Goal: Task Accomplishment & Management: Use online tool/utility

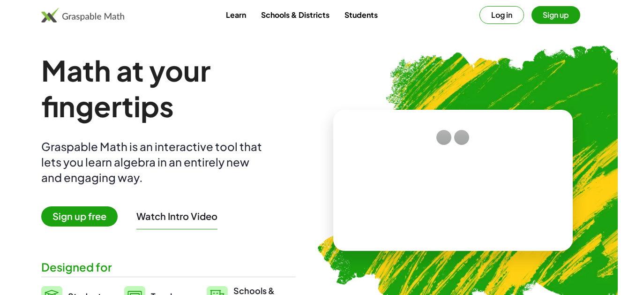
scroll to position [1687, 0]
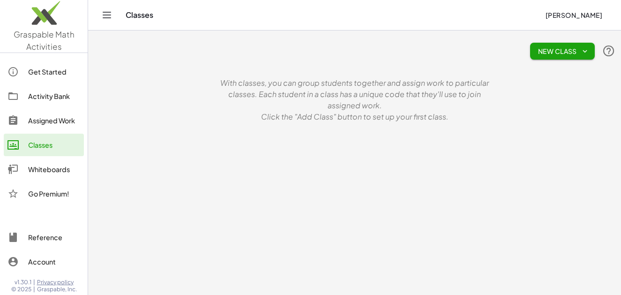
click at [52, 167] on div "Whiteboards" at bounding box center [54, 169] width 52 height 11
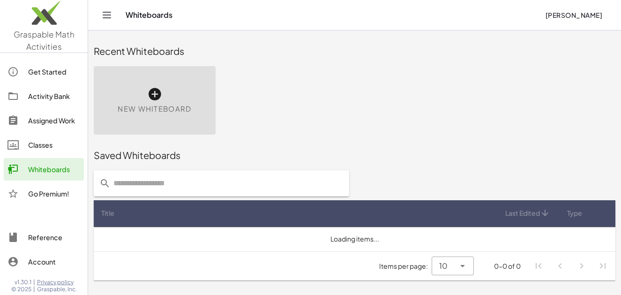
click at [156, 95] on icon at bounding box center [154, 94] width 15 height 15
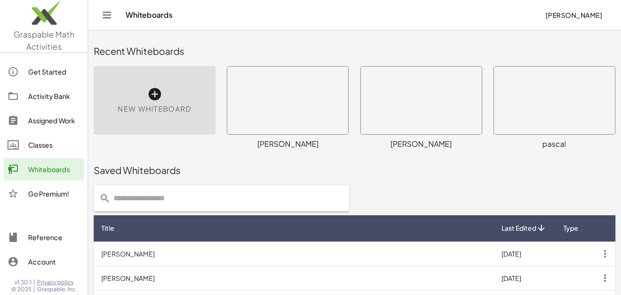
click at [169, 90] on div "New Whiteboard" at bounding box center [155, 100] width 122 height 68
click at [159, 94] on icon at bounding box center [154, 94] width 15 height 15
click at [156, 92] on icon at bounding box center [154, 94] width 15 height 15
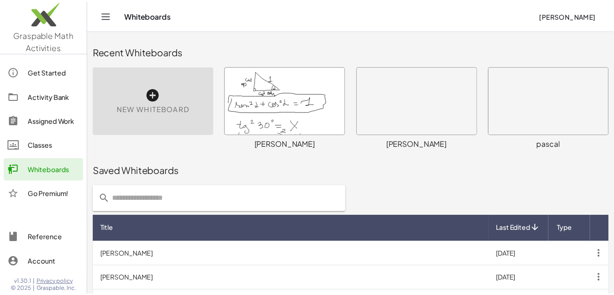
scroll to position [47, 0]
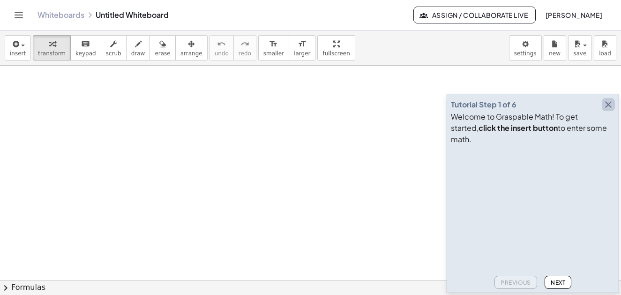
click at [609, 110] on icon "button" at bounding box center [608, 104] width 11 height 11
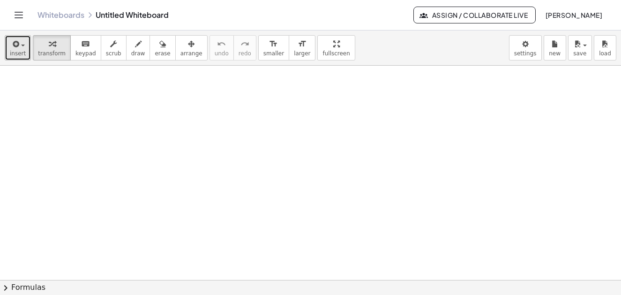
click at [26, 45] on button "insert" at bounding box center [18, 47] width 26 height 25
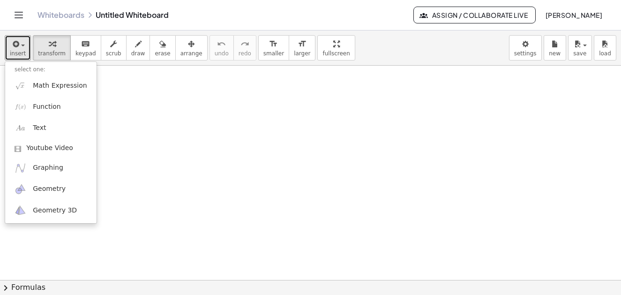
click at [150, 86] on div at bounding box center [310, 280] width 621 height 429
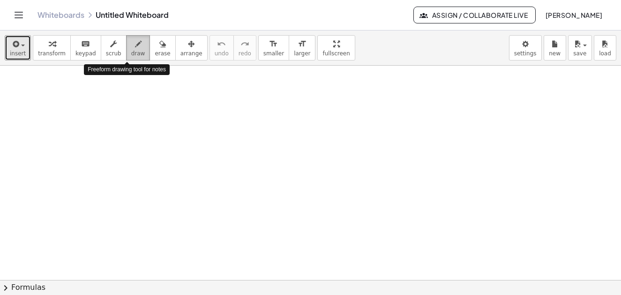
click at [131, 50] on span "draw" at bounding box center [138, 53] width 14 height 7
drag, startPoint x: 240, startPoint y: 99, endPoint x: 166, endPoint y: 105, distance: 74.3
click at [165, 121] on div at bounding box center [310, 280] width 621 height 429
click at [131, 52] on span "draw" at bounding box center [138, 53] width 14 height 7
click at [131, 55] on span "draw" at bounding box center [138, 53] width 14 height 7
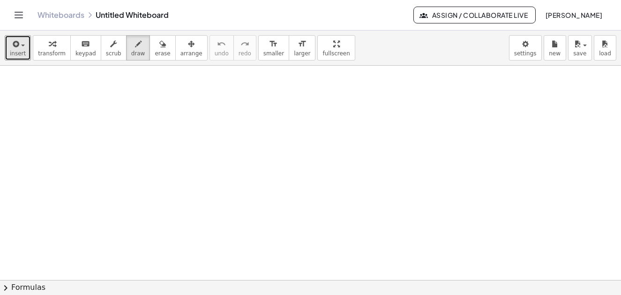
drag, startPoint x: 195, startPoint y: 98, endPoint x: 372, endPoint y: 157, distance: 186.8
click at [234, 221] on div at bounding box center [310, 280] width 621 height 429
click at [131, 53] on span "draw" at bounding box center [138, 53] width 14 height 7
click at [131, 56] on span "draw" at bounding box center [138, 53] width 14 height 7
drag, startPoint x: 170, startPoint y: 122, endPoint x: 156, endPoint y: 176, distance: 55.6
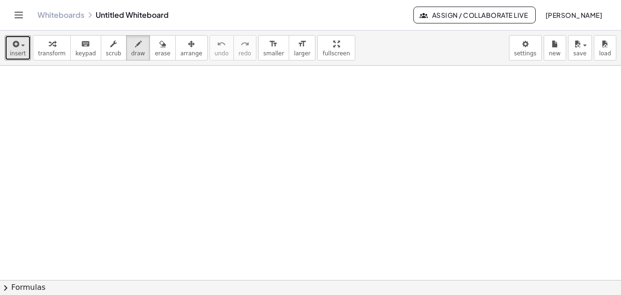
click at [167, 193] on div at bounding box center [310, 280] width 621 height 429
drag, startPoint x: 172, startPoint y: 123, endPoint x: 91, endPoint y: 109, distance: 81.9
click at [94, 116] on div at bounding box center [310, 280] width 621 height 429
click at [23, 48] on div "button" at bounding box center [18, 43] width 16 height 11
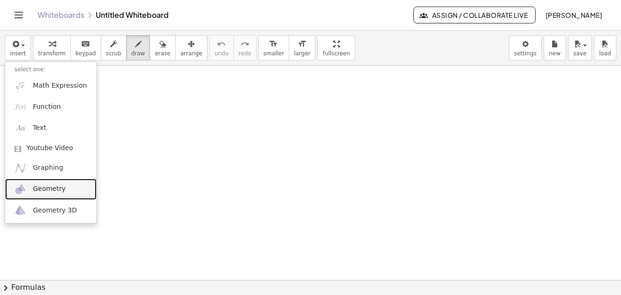
click at [55, 188] on span "Geometry" at bounding box center [49, 188] width 33 height 9
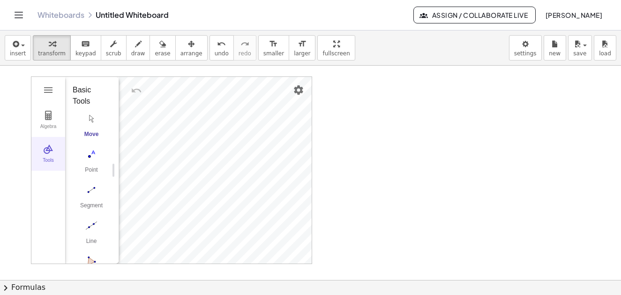
click at [48, 157] on button "Tools" at bounding box center [48, 154] width 34 height 34
click at [48, 150] on img "Geometry" at bounding box center [48, 148] width 11 height 11
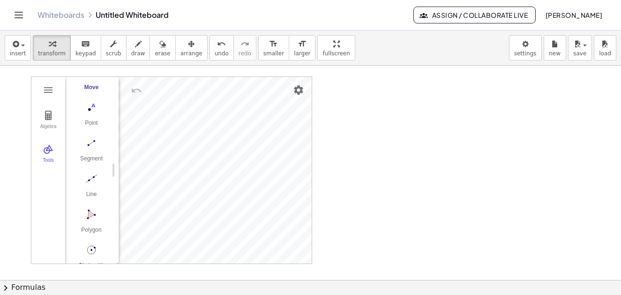
click at [94, 251] on img "Circle with Center through Point. Select center point, then point on circle" at bounding box center [92, 249] width 38 height 15
click at [95, 143] on img "Segment. Select two points or positions" at bounding box center [92, 143] width 38 height 15
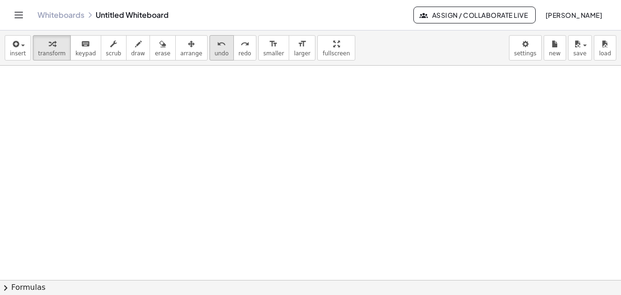
click at [215, 45] on div "undo" at bounding box center [222, 43] width 14 height 11
click at [23, 46] on div "button" at bounding box center [18, 43] width 16 height 11
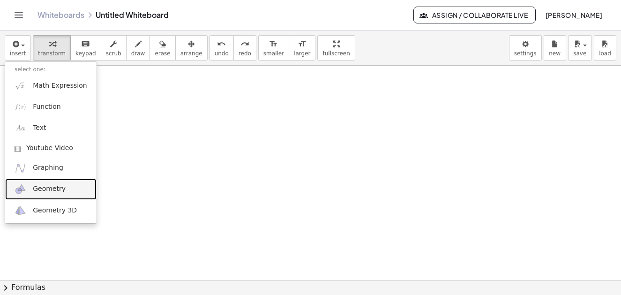
click at [48, 190] on span "Geometry" at bounding box center [49, 188] width 33 height 9
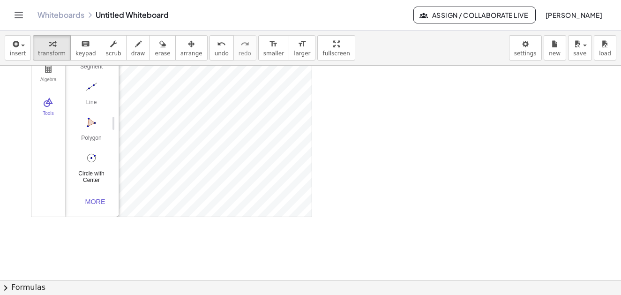
click at [93, 153] on img "Circle with Center through Point. Select center point, then point on circle" at bounding box center [92, 158] width 38 height 15
click at [94, 84] on img "Line. Select two points or positions" at bounding box center [92, 86] width 38 height 15
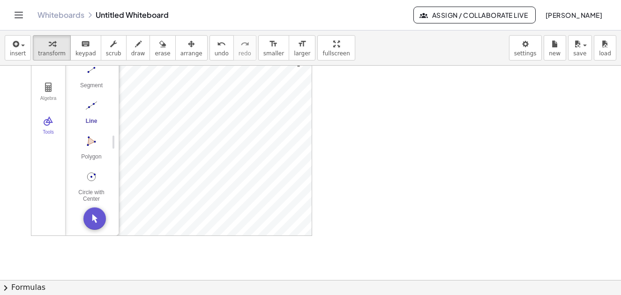
click at [94, 105] on img "Line. Select two points or positions" at bounding box center [92, 105] width 38 height 15
click at [92, 100] on img "Line. Select two points or positions" at bounding box center [92, 105] width 38 height 15
click at [217, 46] on icon "undo" at bounding box center [221, 43] width 9 height 11
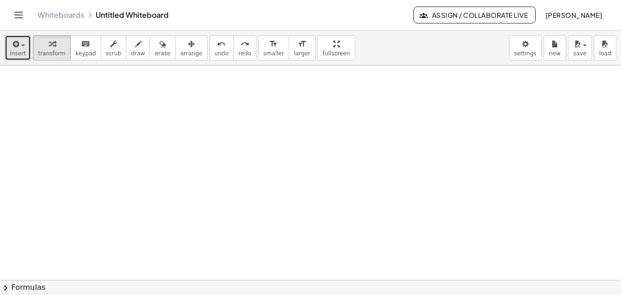
click at [24, 51] on button "insert" at bounding box center [18, 47] width 26 height 25
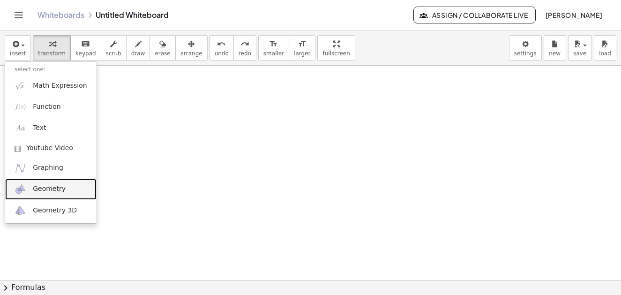
click at [52, 193] on span "Geometry" at bounding box center [49, 188] width 33 height 9
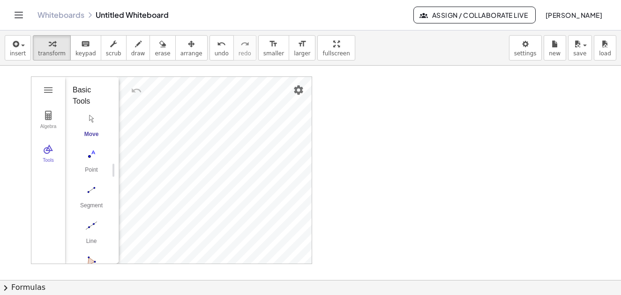
scroll to position [94, 0]
click at [94, 202] on img "Circle with Center through Point. Select center point, then point on circle" at bounding box center [92, 204] width 38 height 15
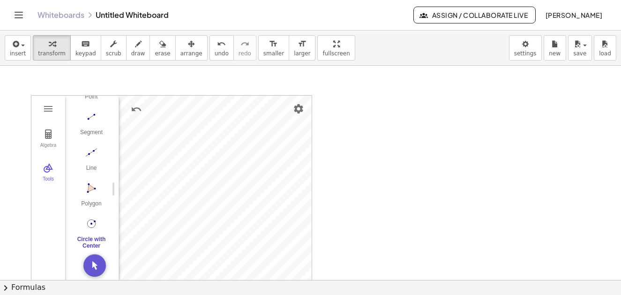
scroll to position [0, 0]
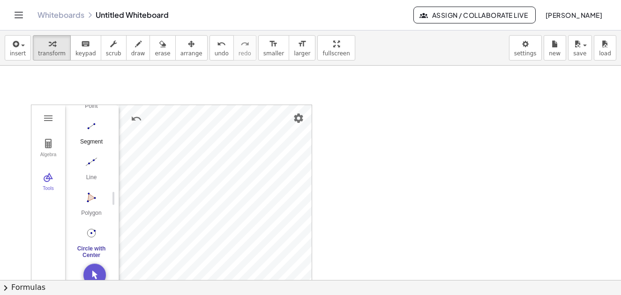
click at [91, 125] on img "Segment. Select two points or positions" at bounding box center [92, 126] width 38 height 15
click at [205, 98] on div "Algebra [GEOGRAPHIC_DATA] A Point B c = Circle through B with center A GeoGebra…" at bounding box center [310, 280] width 621 height 429
click at [313, 134] on div at bounding box center [310, 280] width 621 height 429
click at [203, 95] on div "Algebra Tools Point A Point B c = Circle through B with center A Point C f = Se…" at bounding box center [310, 280] width 621 height 429
click at [203, 91] on div "Algebra Tools Point A Point B c = Circle through B with center A Point C f = Se…" at bounding box center [310, 280] width 621 height 429
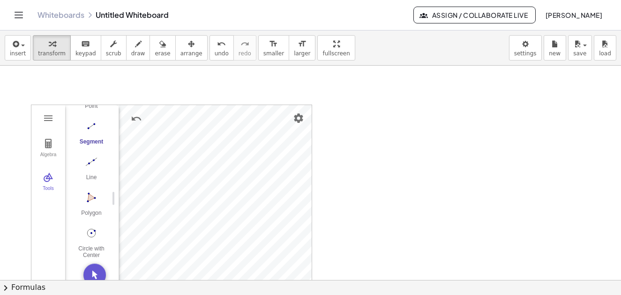
click at [231, 182] on div "Algebra Tools Point A Point B c = Circle through B with center A Point C f = Se…" at bounding box center [171, 199] width 281 height 188
drag, startPoint x: 312, startPoint y: 139, endPoint x: 218, endPoint y: 96, distance: 103.2
click at [218, 96] on div "Algebra Tools Point A Point B c = Circle through B with center A Point C f = Se…" at bounding box center [310, 280] width 621 height 429
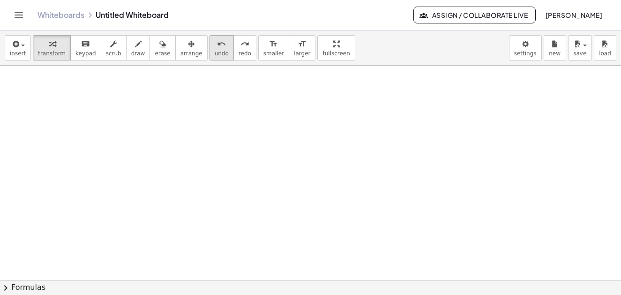
click at [210, 49] on button "undo undo" at bounding box center [222, 47] width 24 height 25
drag, startPoint x: 24, startPoint y: 44, endPoint x: 61, endPoint y: 99, distance: 65.9
click at [24, 45] on button "insert" at bounding box center [18, 47] width 26 height 25
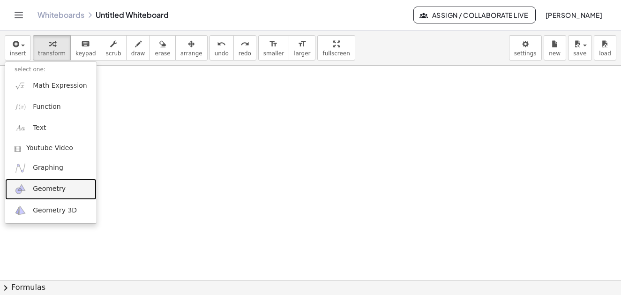
click at [53, 186] on span "Geometry" at bounding box center [49, 188] width 33 height 9
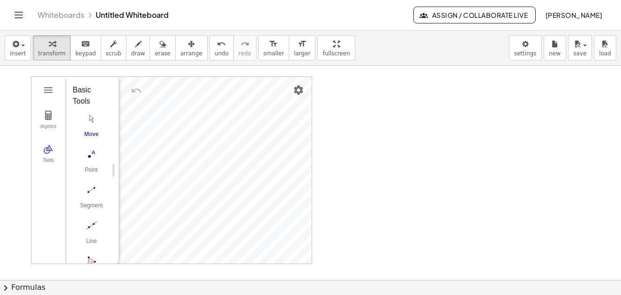
scroll to position [47, 0]
click at [93, 249] on img "Circle with Center through Point. Select center point, then point on circle" at bounding box center [92, 249] width 38 height 15
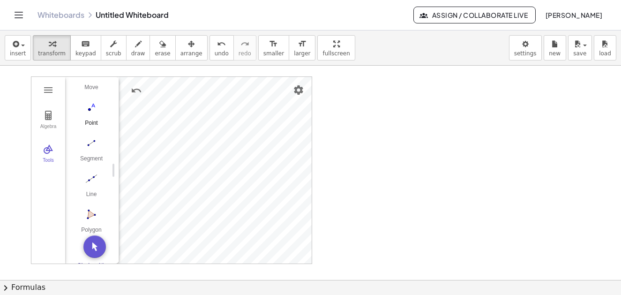
click at [90, 110] on img "Point. Select position or line, function, or curve" at bounding box center [92, 107] width 38 height 15
click at [182, 70] on div "Algebra [GEOGRAPHIC_DATA] A Point B c = Circle through B with center A Point C …" at bounding box center [310, 280] width 621 height 429
click at [94, 143] on img "Segment. Select two points or positions" at bounding box center [92, 143] width 38 height 15
click at [89, 112] on img "Point. Select position or line, function, or curve" at bounding box center [92, 107] width 38 height 15
click at [91, 141] on img "Segment. Select two points or positions" at bounding box center [92, 143] width 38 height 15
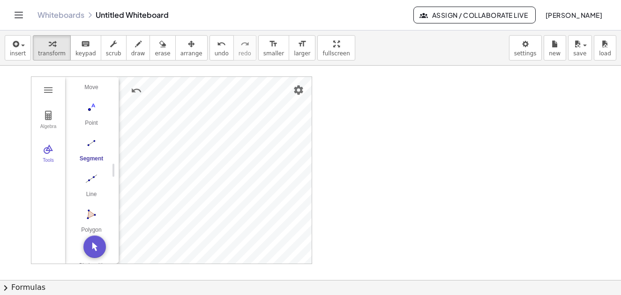
drag, startPoint x: 90, startPoint y: 144, endPoint x: 112, endPoint y: 120, distance: 32.2
click at [90, 143] on img "Segment. Select two points or positions" at bounding box center [92, 143] width 38 height 15
click at [131, 50] on span "draw" at bounding box center [138, 53] width 14 height 7
drag, startPoint x: 194, startPoint y: 116, endPoint x: 202, endPoint y: 104, distance: 14.7
click at [202, 104] on div at bounding box center [310, 280] width 621 height 429
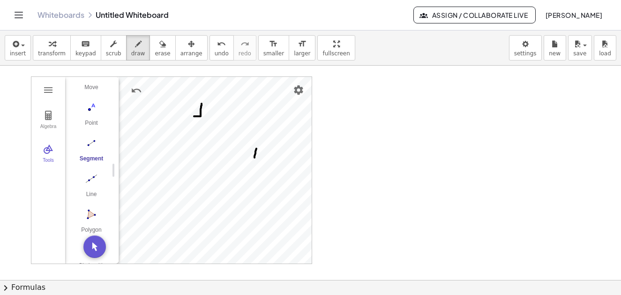
drag, startPoint x: 255, startPoint y: 158, endPoint x: 258, endPoint y: 142, distance: 16.3
click at [258, 142] on div at bounding box center [310, 280] width 621 height 429
drag, startPoint x: 262, startPoint y: 149, endPoint x: 263, endPoint y: 143, distance: 5.8
click at [263, 143] on div at bounding box center [310, 280] width 621 height 429
click at [264, 128] on div at bounding box center [310, 280] width 621 height 429
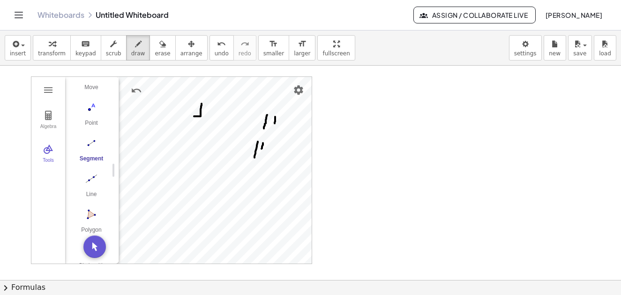
drag, startPoint x: 275, startPoint y: 117, endPoint x: 275, endPoint y: 124, distance: 7.0
click at [275, 124] on div at bounding box center [310, 280] width 621 height 429
drag, startPoint x: 276, startPoint y: 149, endPoint x: 262, endPoint y: 133, distance: 20.6
click at [268, 158] on div at bounding box center [310, 280] width 621 height 429
drag, startPoint x: 280, startPoint y: 103, endPoint x: 265, endPoint y: 115, distance: 18.7
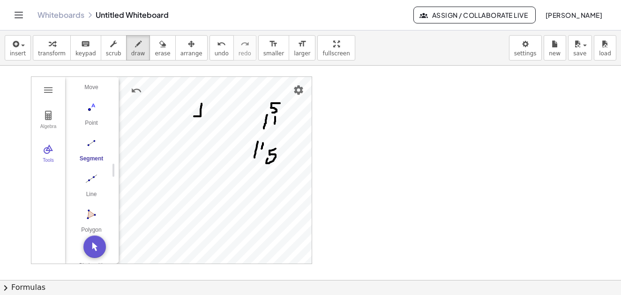
click at [272, 113] on div at bounding box center [310, 280] width 621 height 429
drag, startPoint x: 271, startPoint y: 120, endPoint x: 276, endPoint y: 131, distance: 12.0
click at [276, 136] on div at bounding box center [310, 280] width 621 height 429
drag, startPoint x: 278, startPoint y: 124, endPoint x: 282, endPoint y: 128, distance: 5.6
click at [282, 129] on div at bounding box center [310, 280] width 621 height 429
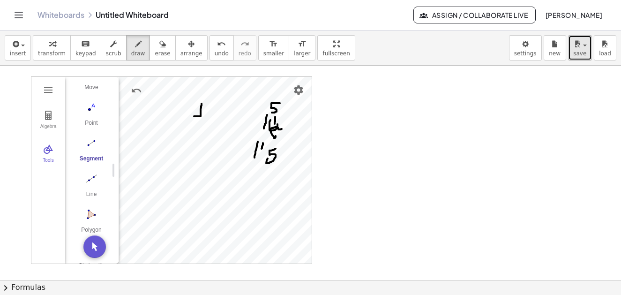
click at [588, 50] on button "save" at bounding box center [580, 47] width 24 height 25
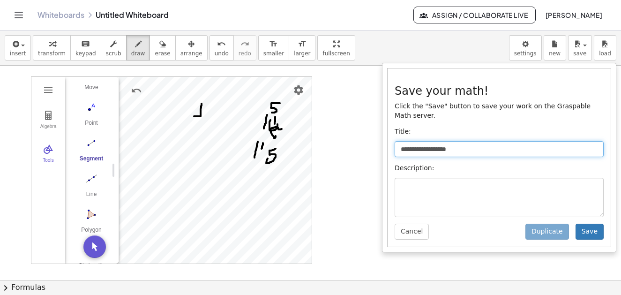
click at [413, 141] on input "**********" at bounding box center [499, 149] width 209 height 16
click at [473, 141] on input "**********" at bounding box center [499, 149] width 209 height 16
type input "*"
type input "**********"
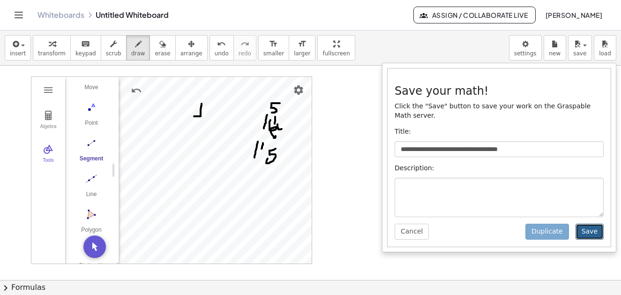
click at [592, 224] on button "Save" at bounding box center [590, 232] width 28 height 16
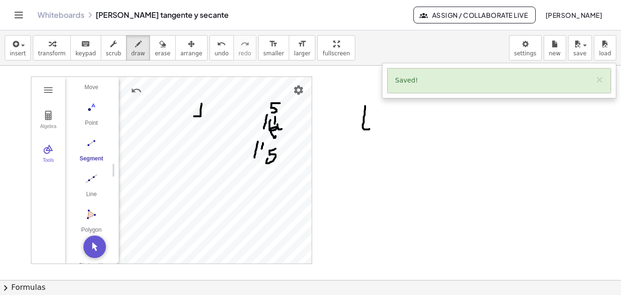
drag, startPoint x: 365, startPoint y: 106, endPoint x: 369, endPoint y: 129, distance: 23.4
click at [369, 129] on div at bounding box center [310, 280] width 621 height 429
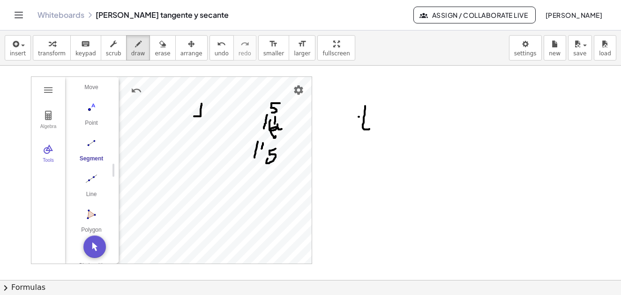
drag, startPoint x: 359, startPoint y: 117, endPoint x: 368, endPoint y: 117, distance: 9.4
click at [368, 117] on div at bounding box center [310, 280] width 621 height 429
drag, startPoint x: 380, startPoint y: 120, endPoint x: 379, endPoint y: 131, distance: 11.3
click at [373, 136] on div at bounding box center [310, 280] width 621 height 429
drag, startPoint x: 390, startPoint y: 108, endPoint x: 403, endPoint y: 121, distance: 18.6
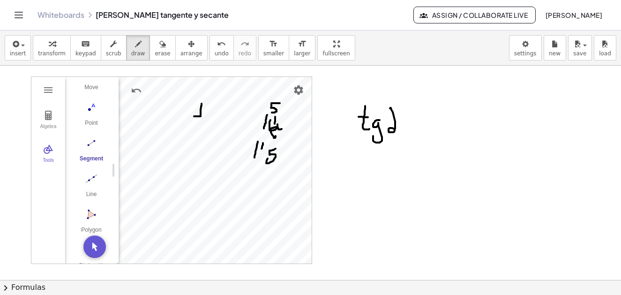
click at [401, 128] on div at bounding box center [310, 280] width 621 height 429
drag, startPoint x: 416, startPoint y: 118, endPoint x: 429, endPoint y: 119, distance: 12.2
click at [429, 119] on div at bounding box center [310, 280] width 621 height 429
drag, startPoint x: 420, startPoint y: 128, endPoint x: 429, endPoint y: 130, distance: 9.7
click at [430, 129] on div at bounding box center [310, 280] width 621 height 429
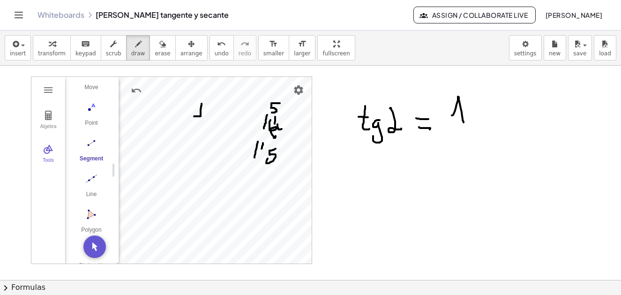
drag, startPoint x: 452, startPoint y: 115, endPoint x: 464, endPoint y: 125, distance: 15.0
click at [464, 125] on div at bounding box center [310, 280] width 621 height 429
drag, startPoint x: 447, startPoint y: 129, endPoint x: 487, endPoint y: 129, distance: 40.3
click at [487, 129] on div at bounding box center [310, 280] width 621 height 429
drag, startPoint x: 444, startPoint y: 132, endPoint x: 468, endPoint y: 133, distance: 23.9
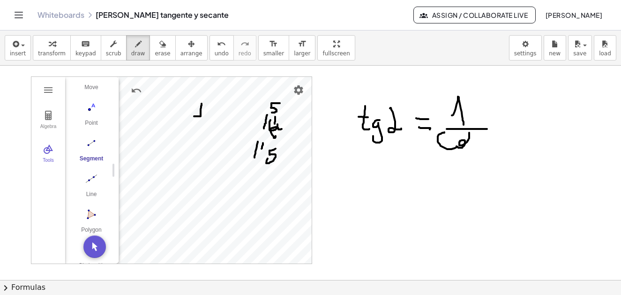
click at [469, 131] on div at bounding box center [310, 280] width 621 height 429
drag, startPoint x: 465, startPoint y: 138, endPoint x: 474, endPoint y: 138, distance: 8.9
click at [472, 138] on div at bounding box center [310, 280] width 621 height 429
drag, startPoint x: 467, startPoint y: 144, endPoint x: 483, endPoint y: 150, distance: 17.5
click at [481, 152] on div at bounding box center [310, 280] width 621 height 429
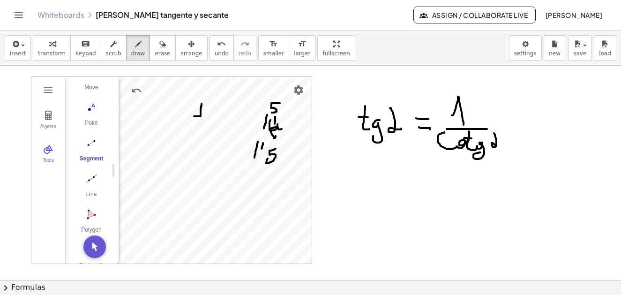
drag, startPoint x: 497, startPoint y: 143, endPoint x: 504, endPoint y: 146, distance: 7.6
click at [501, 146] on div at bounding box center [310, 280] width 621 height 429
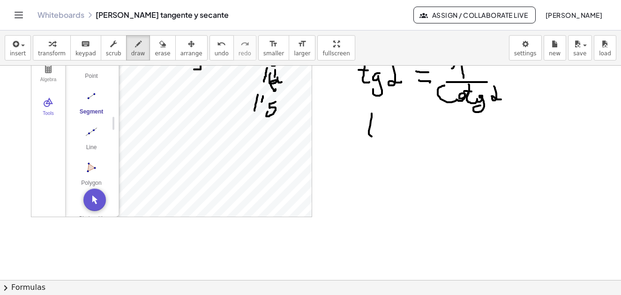
drag, startPoint x: 372, startPoint y: 113, endPoint x: 369, endPoint y: 131, distance: 18.0
click at [375, 136] on div at bounding box center [310, 233] width 621 height 429
drag, startPoint x: 358, startPoint y: 127, endPoint x: 377, endPoint y: 126, distance: 18.8
click at [377, 126] on div at bounding box center [310, 233] width 621 height 429
drag, startPoint x: 380, startPoint y: 133, endPoint x: 389, endPoint y: 130, distance: 9.3
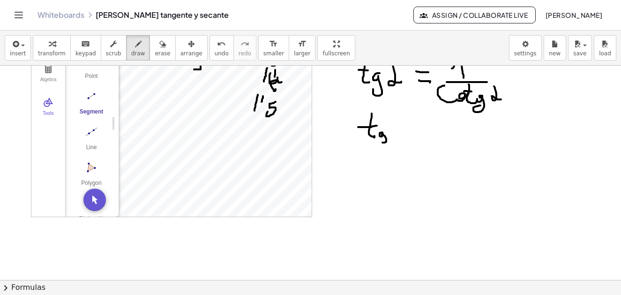
click at [382, 141] on div at bounding box center [310, 233] width 621 height 429
drag, startPoint x: 394, startPoint y: 121, endPoint x: 422, endPoint y: 126, distance: 28.9
click at [400, 135] on div at bounding box center [310, 233] width 621 height 429
drag, startPoint x: 424, startPoint y: 128, endPoint x: 431, endPoint y: 129, distance: 7.1
click at [432, 128] on div at bounding box center [310, 233] width 621 height 429
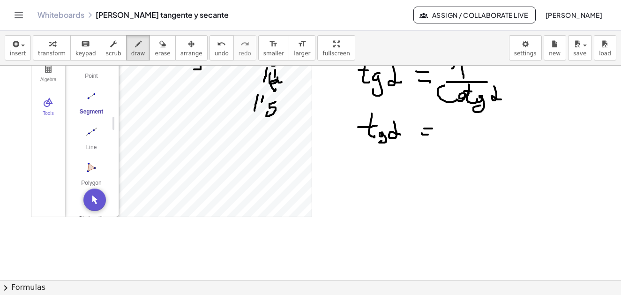
drag, startPoint x: 422, startPoint y: 133, endPoint x: 433, endPoint y: 136, distance: 11.0
click at [429, 135] on div at bounding box center [310, 233] width 621 height 429
drag, startPoint x: 450, startPoint y: 137, endPoint x: 493, endPoint y: 129, distance: 44.3
click at [489, 134] on div at bounding box center [310, 233] width 621 height 429
drag, startPoint x: 502, startPoint y: 117, endPoint x: 513, endPoint y: 135, distance: 21.1
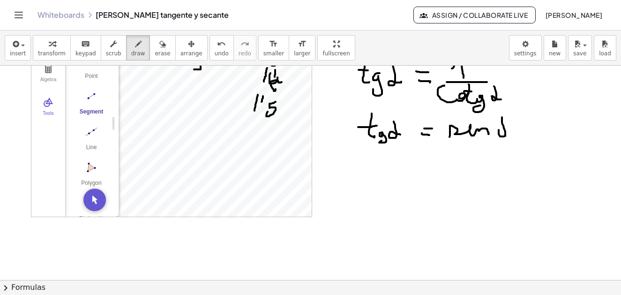
click at [513, 135] on div at bounding box center [310, 233] width 621 height 429
drag, startPoint x: 441, startPoint y: 144, endPoint x: 504, endPoint y: 141, distance: 62.4
click at [504, 141] on div at bounding box center [310, 233] width 621 height 429
drag, startPoint x: 445, startPoint y: 148, endPoint x: 489, endPoint y: 153, distance: 43.9
click at [489, 154] on div at bounding box center [310, 233] width 621 height 429
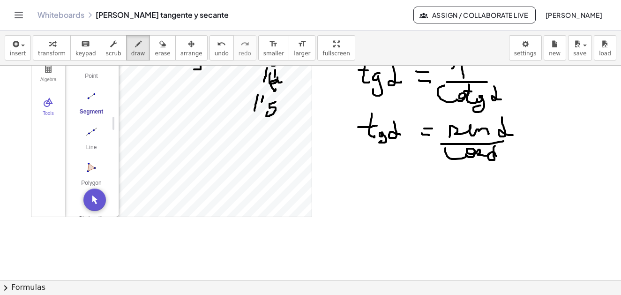
click at [497, 156] on div at bounding box center [310, 233] width 621 height 429
click at [226, 69] on div at bounding box center [310, 233] width 621 height 429
drag, startPoint x: 226, startPoint y: 69, endPoint x: 231, endPoint y: 92, distance: 23.5
click at [226, 112] on div at bounding box center [310, 233] width 621 height 429
drag, startPoint x: 218, startPoint y: 68, endPoint x: 224, endPoint y: 116, distance: 48.7
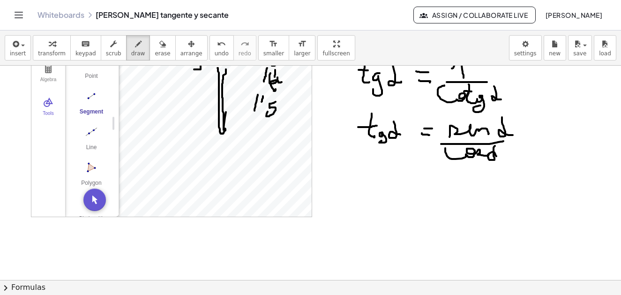
click at [225, 128] on div at bounding box center [310, 233] width 621 height 429
drag, startPoint x: 221, startPoint y: 78, endPoint x: 231, endPoint y: 72, distance: 11.2
click at [231, 72] on div at bounding box center [310, 233] width 621 height 429
click at [244, 113] on div at bounding box center [310, 233] width 621 height 429
drag, startPoint x: 538, startPoint y: 129, endPoint x: 552, endPoint y: 127, distance: 13.8
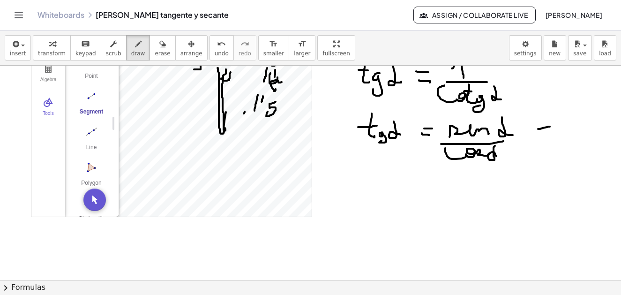
click at [552, 127] on div at bounding box center [310, 233] width 621 height 429
drag, startPoint x: 544, startPoint y: 133, endPoint x: 564, endPoint y: 127, distance: 20.2
click at [559, 130] on div at bounding box center [310, 233] width 621 height 429
drag, startPoint x: 569, startPoint y: 119, endPoint x: 581, endPoint y: 129, distance: 16.3
click at [581, 129] on div at bounding box center [310, 233] width 621 height 429
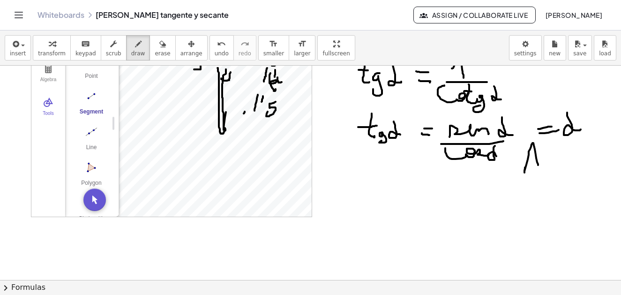
drag, startPoint x: 525, startPoint y: 173, endPoint x: 527, endPoint y: 166, distance: 6.4
click at [536, 170] on div at bounding box center [310, 233] width 621 height 429
drag, startPoint x: 529, startPoint y: 166, endPoint x: 549, endPoint y: 158, distance: 21.2
click at [549, 158] on div at bounding box center [310, 233] width 621 height 429
drag, startPoint x: 553, startPoint y: 156, endPoint x: 565, endPoint y: 158, distance: 12.4
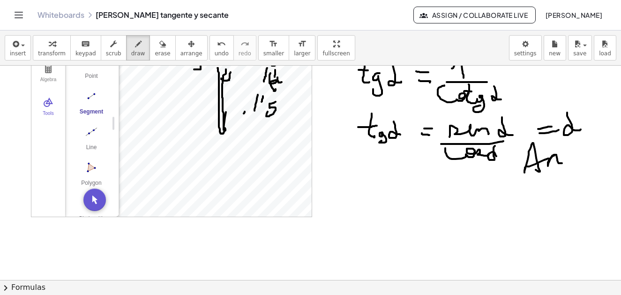
click at [565, 158] on div at bounding box center [310, 233] width 621 height 429
drag, startPoint x: 570, startPoint y: 142, endPoint x: 562, endPoint y: 152, distance: 12.8
click at [565, 159] on div at bounding box center [310, 233] width 621 height 429
drag, startPoint x: 561, startPoint y: 151, endPoint x: 572, endPoint y: 152, distance: 10.8
click at [572, 152] on div at bounding box center [310, 233] width 621 height 429
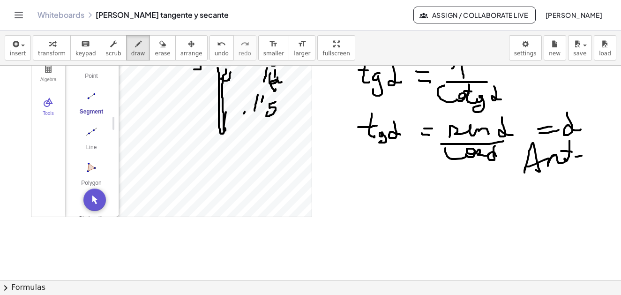
drag, startPoint x: 576, startPoint y: 157, endPoint x: 574, endPoint y: 165, distance: 8.6
click at [581, 158] on div at bounding box center [310, 233] width 621 height 429
drag, startPoint x: 574, startPoint y: 165, endPoint x: 585, endPoint y: 157, distance: 14.1
click at [586, 161] on div at bounding box center [310, 233] width 621 height 429
drag, startPoint x: 590, startPoint y: 146, endPoint x: 577, endPoint y: 177, distance: 33.8
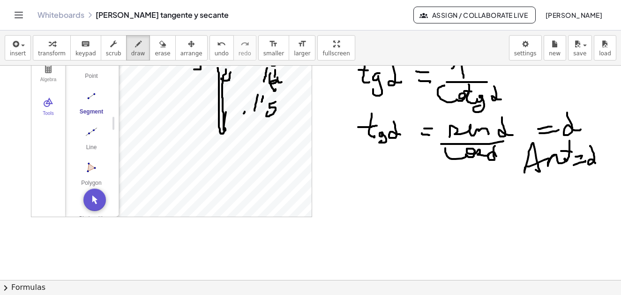
click at [594, 163] on div at bounding box center [310, 233] width 621 height 429
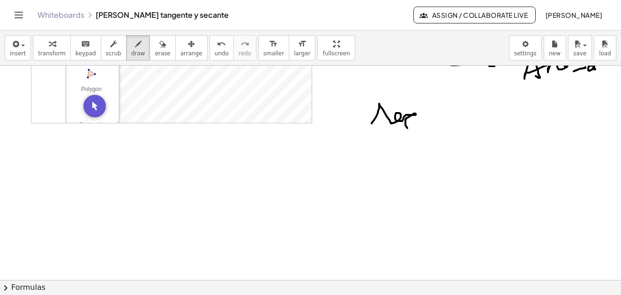
drag, startPoint x: 379, startPoint y: 106, endPoint x: 417, endPoint y: 125, distance: 42.4
click at [417, 125] on div at bounding box center [310, 139] width 621 height 429
drag, startPoint x: 435, startPoint y: 113, endPoint x: 440, endPoint y: 113, distance: 5.2
click at [440, 113] on div at bounding box center [310, 139] width 621 height 429
drag, startPoint x: 436, startPoint y: 122, endPoint x: 440, endPoint y: 120, distance: 5.0
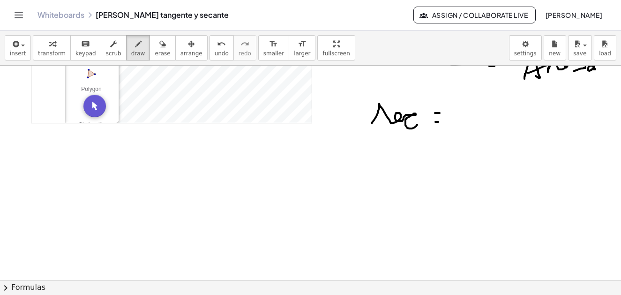
click at [440, 122] on div at bounding box center [310, 139] width 621 height 429
drag, startPoint x: 423, startPoint y: 103, endPoint x: 437, endPoint y: 125, distance: 25.7
click at [437, 125] on div at bounding box center [310, 139] width 621 height 429
drag, startPoint x: 447, startPoint y: 116, endPoint x: 452, endPoint y: 124, distance: 9.9
click at [451, 124] on div at bounding box center [310, 139] width 621 height 429
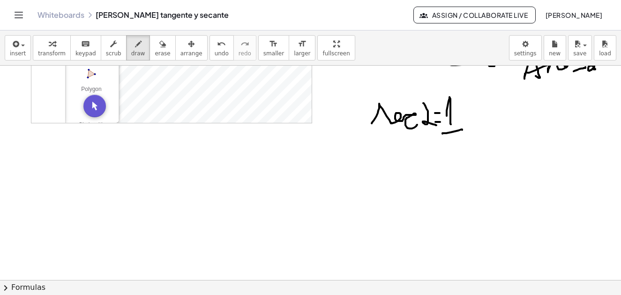
drag, startPoint x: 443, startPoint y: 133, endPoint x: 460, endPoint y: 144, distance: 20.3
click at [461, 131] on div at bounding box center [310, 139] width 621 height 429
drag, startPoint x: 454, startPoint y: 140, endPoint x: 494, endPoint y: 155, distance: 42.6
click at [489, 156] on div at bounding box center [310, 139] width 621 height 429
drag, startPoint x: 500, startPoint y: 141, endPoint x: 509, endPoint y: 154, distance: 15.8
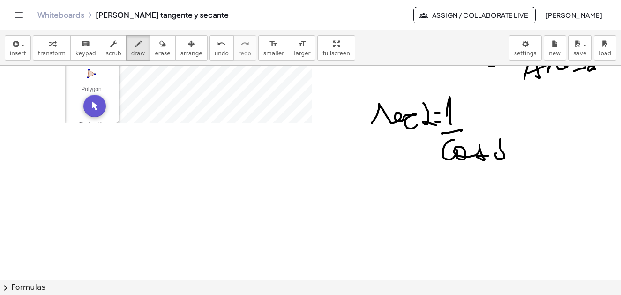
click at [509, 154] on div at bounding box center [310, 139] width 621 height 429
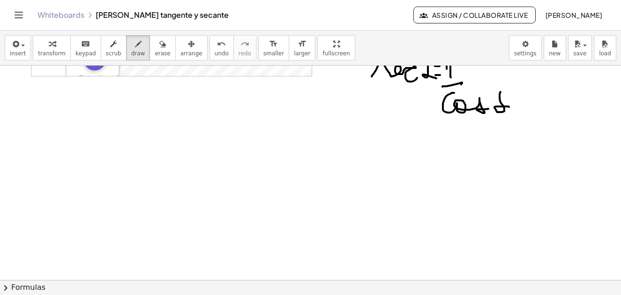
scroll to position [47, 0]
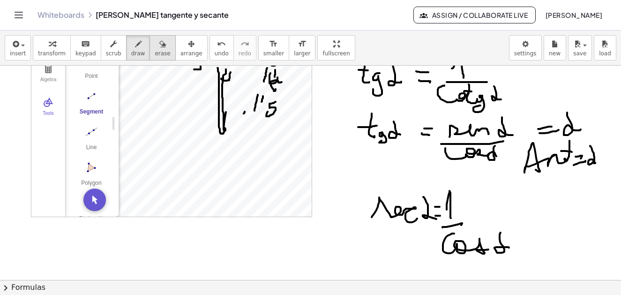
click at [159, 45] on icon "button" at bounding box center [162, 43] width 7 height 11
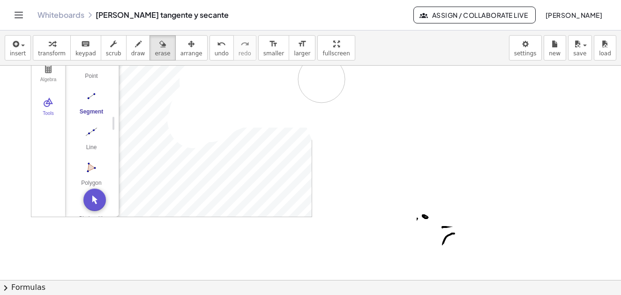
drag, startPoint x: 347, startPoint y: 70, endPoint x: 621, endPoint y: 149, distance: 284.9
click at [376, 102] on div at bounding box center [310, 233] width 621 height 429
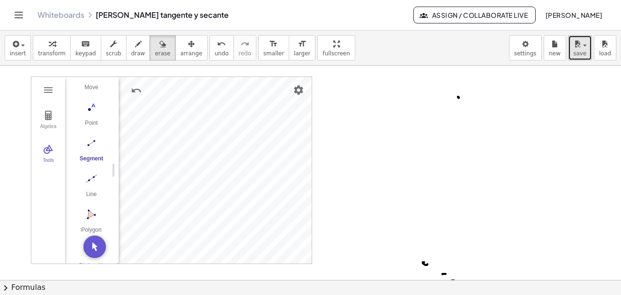
click at [589, 53] on button "save" at bounding box center [580, 47] width 24 height 25
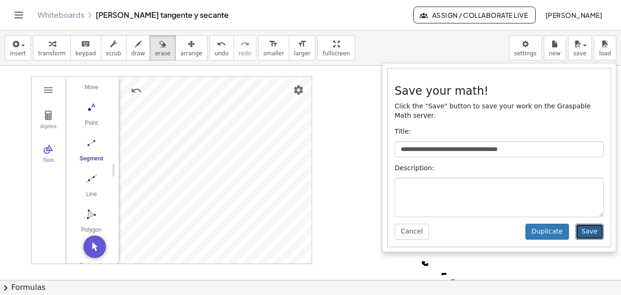
click at [601, 224] on button "Save" at bounding box center [590, 232] width 28 height 16
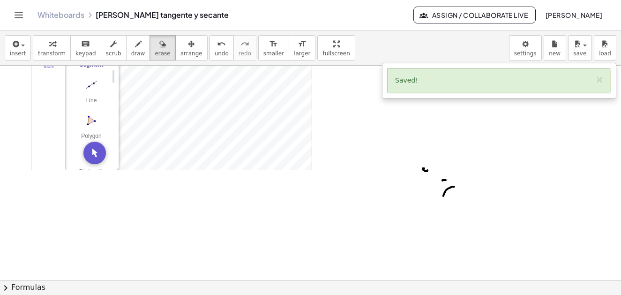
scroll to position [188, 0]
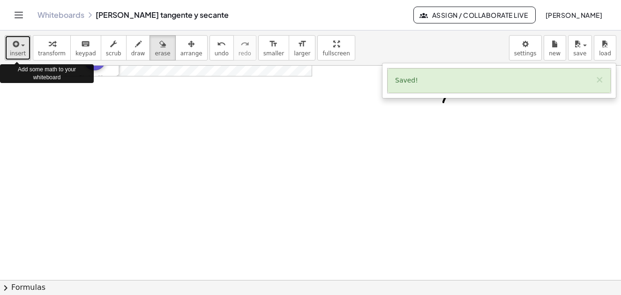
click at [19, 44] on span "button" at bounding box center [20, 45] width 2 height 7
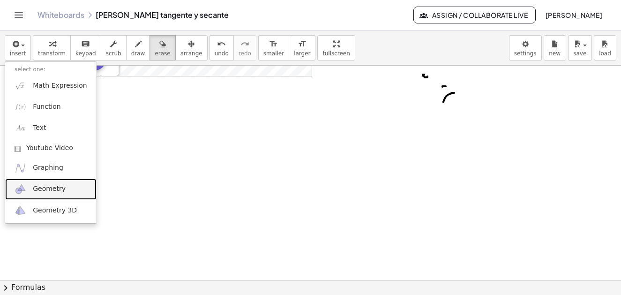
click at [56, 187] on span "Geometry" at bounding box center [49, 188] width 33 height 9
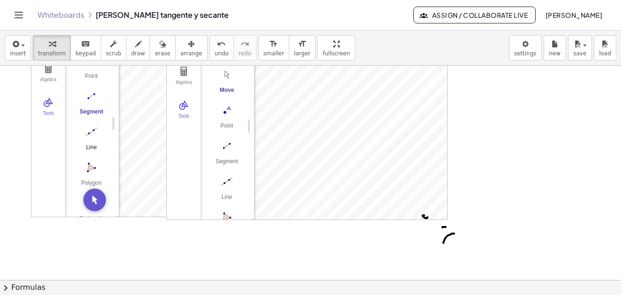
scroll to position [0, 0]
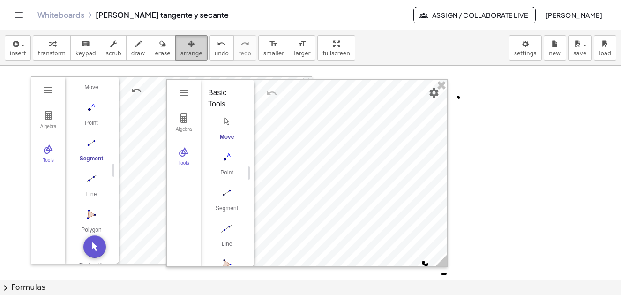
click at [188, 46] on icon "button" at bounding box center [191, 43] width 7 height 11
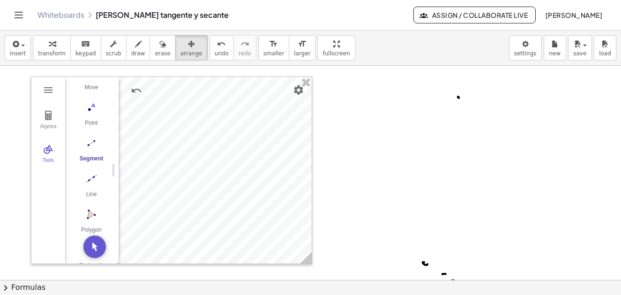
drag, startPoint x: 344, startPoint y: 93, endPoint x: 233, endPoint y: 238, distance: 182.6
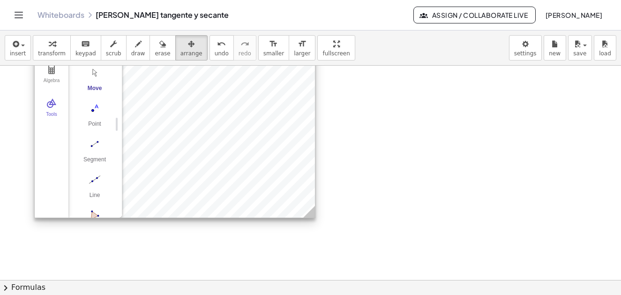
scroll to position [167, 0]
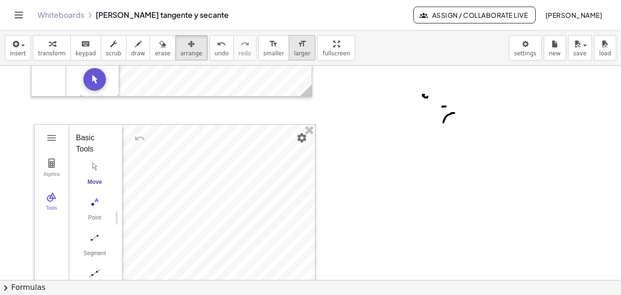
click at [298, 46] on icon "format_size" at bounding box center [302, 43] width 9 height 11
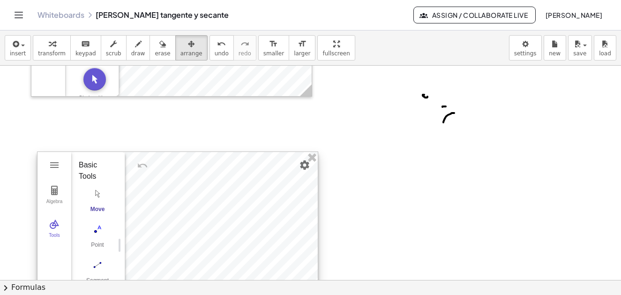
drag, startPoint x: 222, startPoint y: 140, endPoint x: 223, endPoint y: 157, distance: 17.4
click at [223, 158] on div at bounding box center [178, 245] width 280 height 187
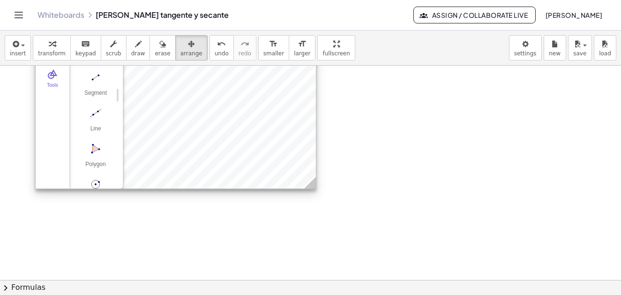
scroll to position [56, 0]
click at [98, 168] on img "Circle with Center through Point. Select center point, then point on circle" at bounding box center [96, 165] width 38 height 15
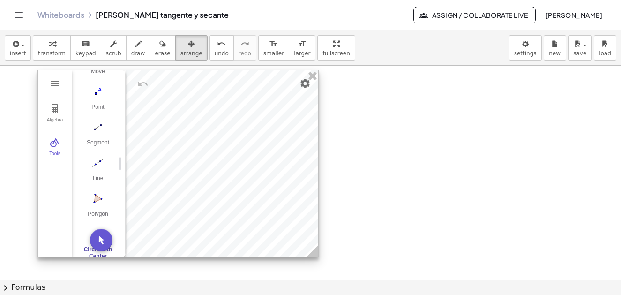
drag, startPoint x: 181, startPoint y: 82, endPoint x: 195, endPoint y: 147, distance: 66.7
click at [190, 148] on div at bounding box center [178, 163] width 280 height 187
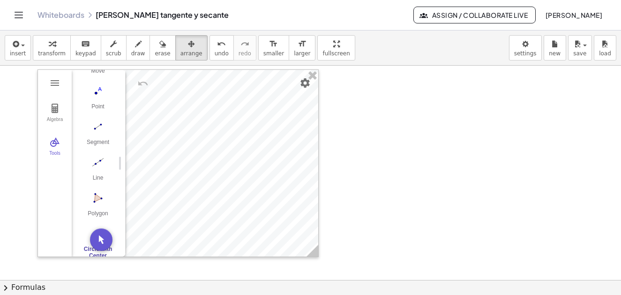
scroll to position [355, 0]
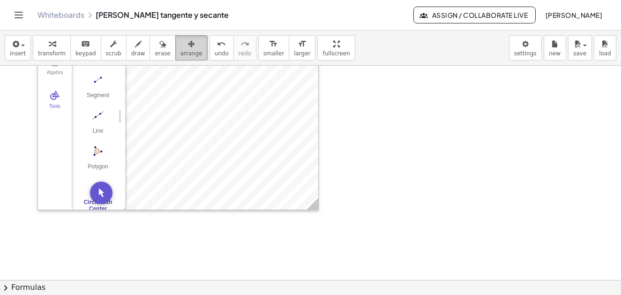
click at [181, 45] on div "button" at bounding box center [192, 43] width 22 height 11
click at [43, 50] on span "transform" at bounding box center [52, 53] width 28 height 7
click at [95, 244] on div at bounding box center [310, 32] width 621 height 643
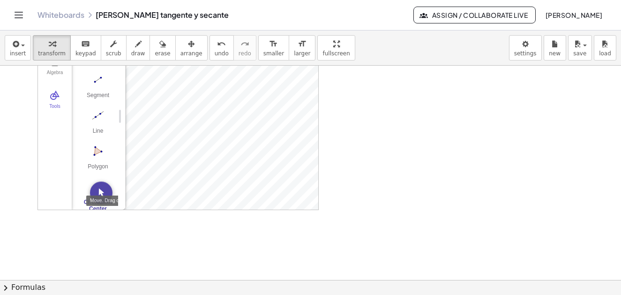
click at [91, 197] on button "Move. Drag or select object" at bounding box center [101, 192] width 23 height 23
click at [97, 186] on img "Circle with Center through Point. Select center point, then point on circle" at bounding box center [98, 186] width 38 height 15
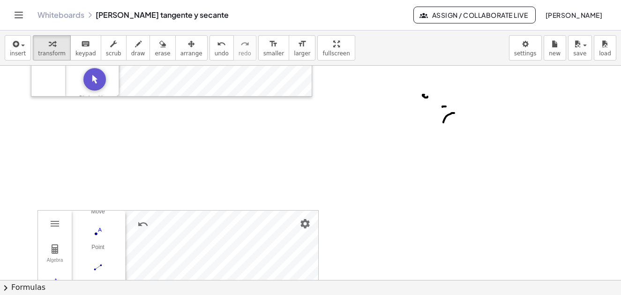
scroll to position [261, 0]
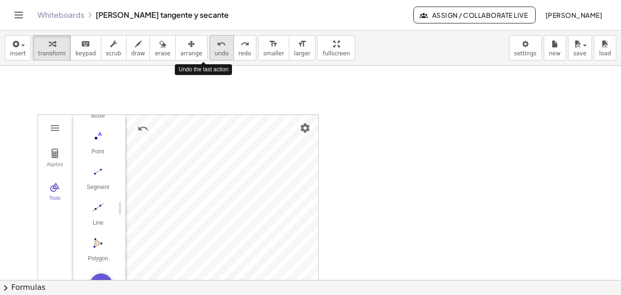
click at [215, 52] on span "undo" at bounding box center [222, 53] width 14 height 7
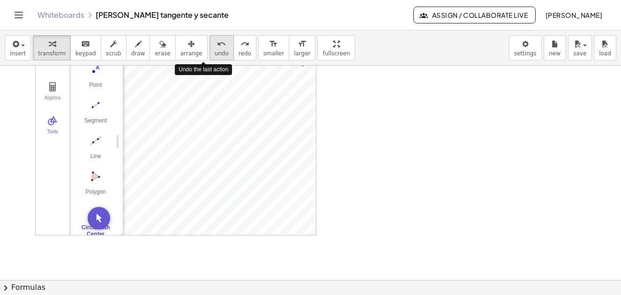
click at [217, 46] on icon "undo" at bounding box center [221, 43] width 9 height 11
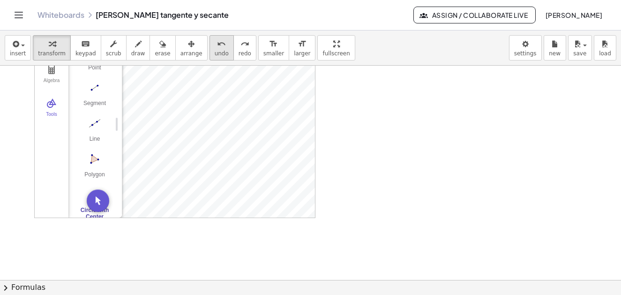
click at [215, 50] on span "undo" at bounding box center [222, 53] width 14 height 7
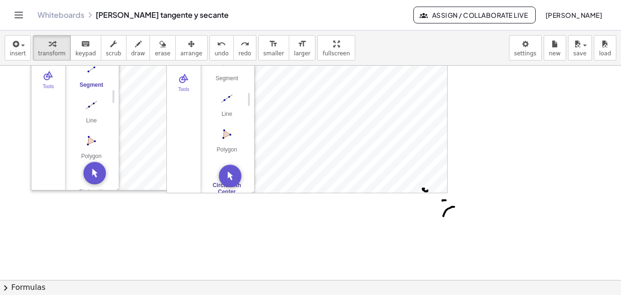
scroll to position [27, 0]
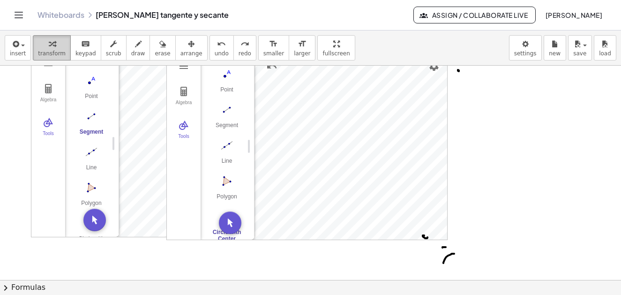
click at [43, 47] on div "button" at bounding box center [52, 43] width 28 height 11
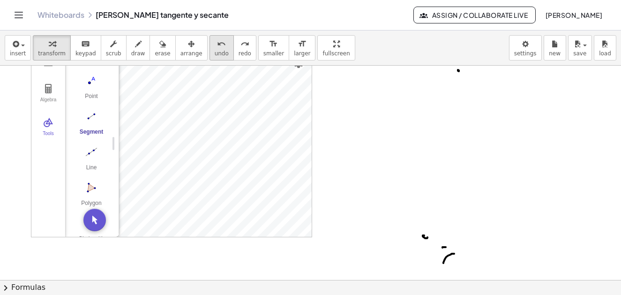
click at [217, 48] on icon "undo" at bounding box center [221, 43] width 9 height 11
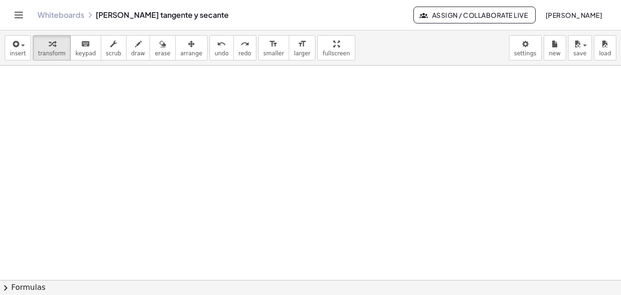
scroll to position [355, 0]
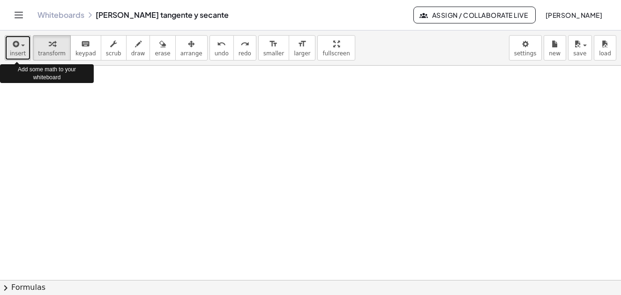
click at [15, 46] on icon "button" at bounding box center [15, 43] width 8 height 11
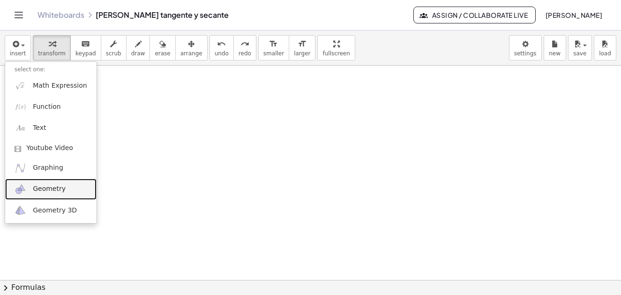
click at [44, 191] on span "Geometry" at bounding box center [49, 188] width 33 height 9
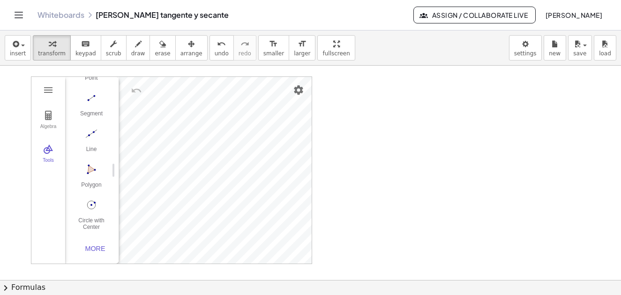
scroll to position [97, 0]
click at [86, 199] on img "Circle with Center through Point. Select center point, then point on circle" at bounding box center [92, 204] width 38 height 15
click at [94, 101] on button "Segment" at bounding box center [92, 107] width 38 height 34
click at [292, 70] on div "Algebra [GEOGRAPHIC_DATA] A Point B c = Circle through B with center A Point C …" at bounding box center [310, 32] width 621 height 643
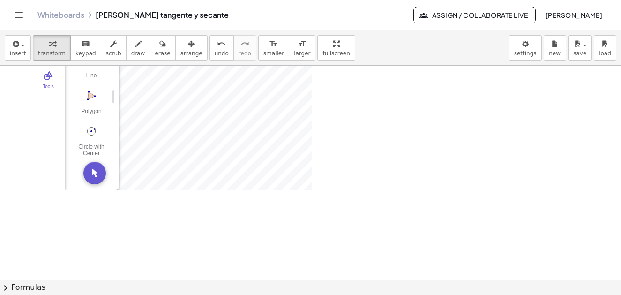
scroll to position [429, 0]
drag, startPoint x: 137, startPoint y: 218, endPoint x: 116, endPoint y: 216, distance: 21.1
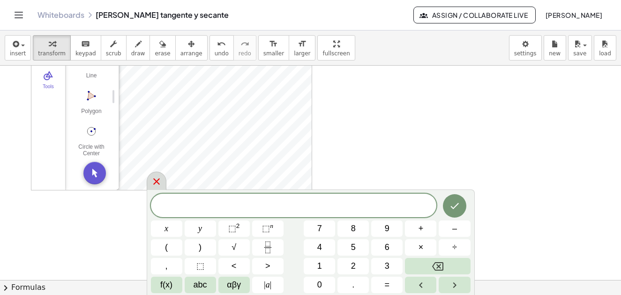
click at [158, 182] on icon at bounding box center [156, 181] width 11 height 11
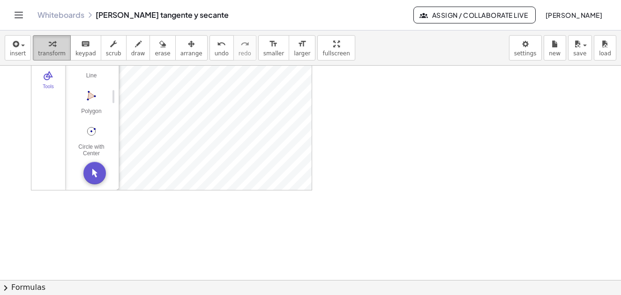
drag, startPoint x: 41, startPoint y: 43, endPoint x: 48, endPoint y: 48, distance: 8.3
click at [45, 47] on div "button" at bounding box center [52, 43] width 28 height 11
click at [217, 45] on icon "undo" at bounding box center [221, 43] width 9 height 11
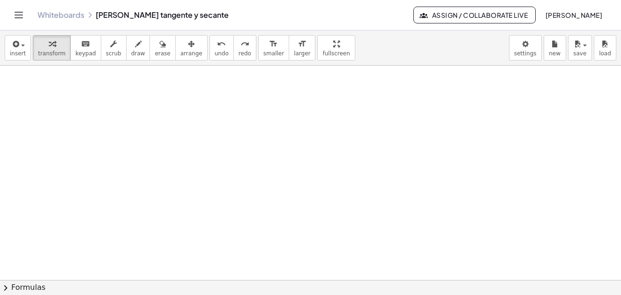
scroll to position [288, 0]
click at [135, 48] on icon "button" at bounding box center [138, 43] width 7 height 11
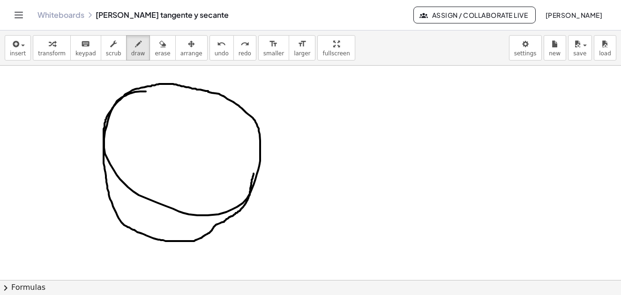
drag, startPoint x: 146, startPoint y: 91, endPoint x: 260, endPoint y: 150, distance: 127.9
click at [256, 169] on div at bounding box center [310, 99] width 621 height 643
drag, startPoint x: 148, startPoint y: 45, endPoint x: 152, endPoint y: 53, distance: 9.0
click at [159, 47] on icon "button" at bounding box center [162, 43] width 7 height 11
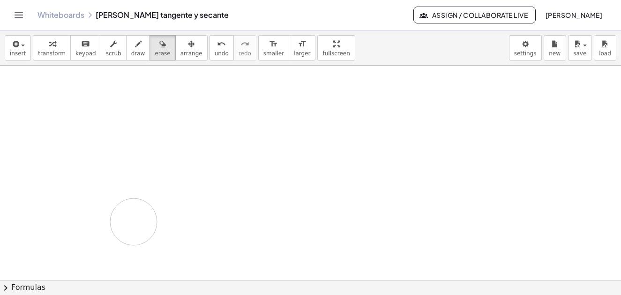
drag, startPoint x: 111, startPoint y: 174, endPoint x: 157, endPoint y: 173, distance: 45.5
click at [163, 218] on div at bounding box center [310, 99] width 621 height 643
click at [135, 47] on icon "button" at bounding box center [138, 43] width 7 height 11
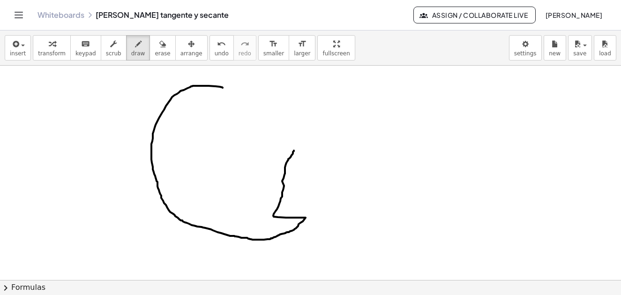
drag, startPoint x: 223, startPoint y: 88, endPoint x: 294, endPoint y: 142, distance: 89.4
click at [295, 150] on div at bounding box center [310, 99] width 621 height 643
drag, startPoint x: 151, startPoint y: 45, endPoint x: 293, endPoint y: 154, distance: 178.8
click at [163, 54] on div "transform keyboard keypad scrub draw erase arrange" at bounding box center [120, 47] width 174 height 25
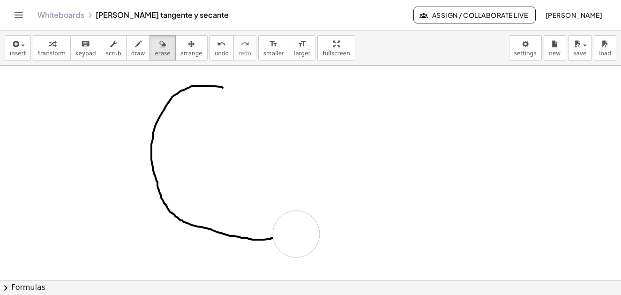
drag, startPoint x: 294, startPoint y: 151, endPoint x: 299, endPoint y: 210, distance: 59.2
click at [292, 234] on div at bounding box center [310, 99] width 621 height 643
drag, startPoint x: 127, startPoint y: 45, endPoint x: 153, endPoint y: 58, distance: 29.8
click at [135, 45] on icon "button" at bounding box center [138, 43] width 7 height 11
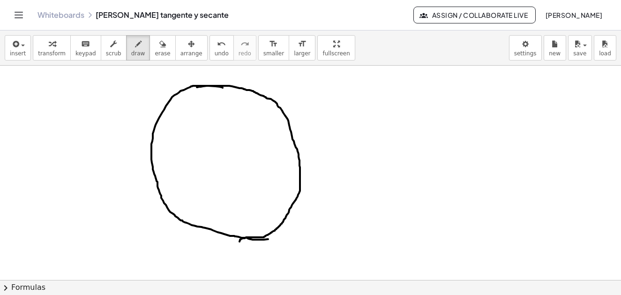
drag, startPoint x: 197, startPoint y: 87, endPoint x: 243, endPoint y: 236, distance: 156.2
click at [240, 241] on div at bounding box center [310, 99] width 621 height 643
drag, startPoint x: 151, startPoint y: 139, endPoint x: 286, endPoint y: 105, distance: 139.4
click at [278, 105] on div at bounding box center [310, 99] width 621 height 643
click at [151, 140] on div at bounding box center [310, 99] width 621 height 643
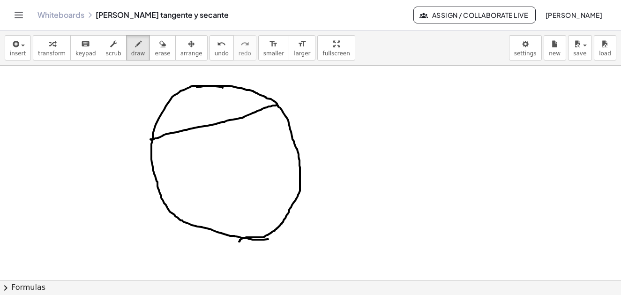
click at [276, 104] on div at bounding box center [310, 99] width 621 height 643
drag, startPoint x: 138, startPoint y: 146, endPoint x: 146, endPoint y: 138, distance: 11.3
click at [146, 138] on div at bounding box center [310, 99] width 621 height 643
drag, startPoint x: 290, startPoint y: 83, endPoint x: 286, endPoint y: 95, distance: 12.9
click at [299, 100] on div at bounding box center [310, 99] width 621 height 643
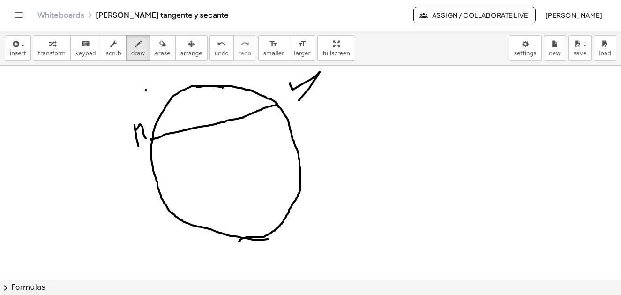
click at [146, 90] on div at bounding box center [310, 99] width 621 height 643
click at [168, 103] on div at bounding box center [310, 99] width 621 height 643
click at [162, 99] on div at bounding box center [310, 99] width 621 height 643
drag, startPoint x: 163, startPoint y: 90, endPoint x: 153, endPoint y: 105, distance: 18.1
click at [151, 105] on div at bounding box center [310, 99] width 621 height 643
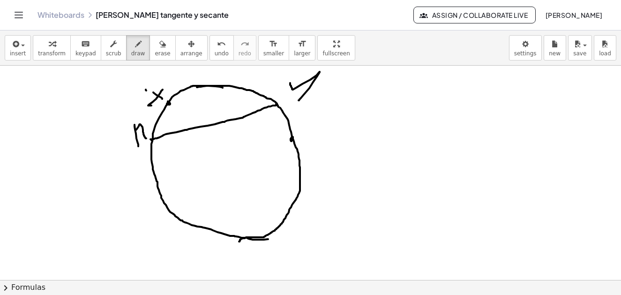
click at [292, 139] on div at bounding box center [310, 99] width 621 height 643
drag, startPoint x: 298, startPoint y: 138, endPoint x: 305, endPoint y: 146, distance: 10.6
click at [306, 146] on div at bounding box center [310, 99] width 621 height 643
drag, startPoint x: 297, startPoint y: 143, endPoint x: 303, endPoint y: 142, distance: 6.1
click at [303, 142] on div at bounding box center [310, 99] width 621 height 643
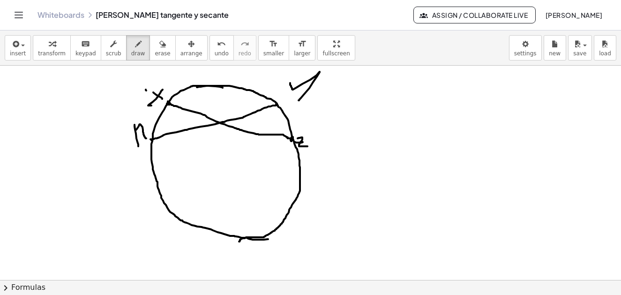
drag, startPoint x: 168, startPoint y: 104, endPoint x: 288, endPoint y: 139, distance: 125.5
click at [289, 139] on div at bounding box center [310, 99] width 621 height 643
drag, startPoint x: 185, startPoint y: 121, endPoint x: 194, endPoint y: 126, distance: 10.1
click at [194, 126] on div at bounding box center [310, 99] width 621 height 643
click at [200, 118] on div at bounding box center [310, 99] width 621 height 643
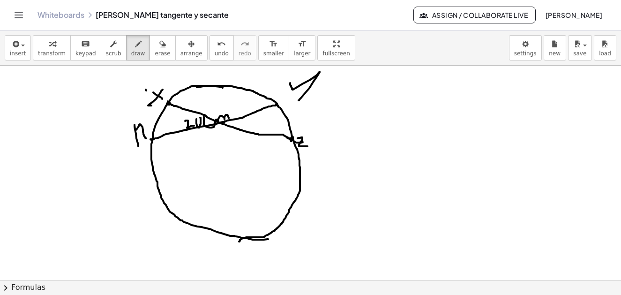
drag, startPoint x: 204, startPoint y: 117, endPoint x: 234, endPoint y: 121, distance: 30.8
click at [229, 120] on div at bounding box center [310, 99] width 621 height 643
drag, startPoint x: 196, startPoint y: 118, endPoint x: 201, endPoint y: 117, distance: 4.8
click at [200, 120] on div at bounding box center [310, 99] width 621 height 643
drag, startPoint x: 221, startPoint y: 121, endPoint x: 220, endPoint y: 126, distance: 5.2
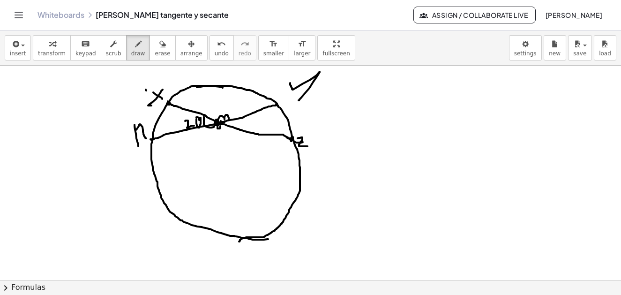
click at [220, 125] on div at bounding box center [310, 99] width 621 height 643
click at [218, 132] on div at bounding box center [310, 99] width 621 height 643
drag, startPoint x: 244, startPoint y: 105, endPoint x: 246, endPoint y: 113, distance: 8.2
click at [246, 113] on div at bounding box center [310, 99] width 621 height 643
click at [258, 104] on div at bounding box center [310, 99] width 621 height 643
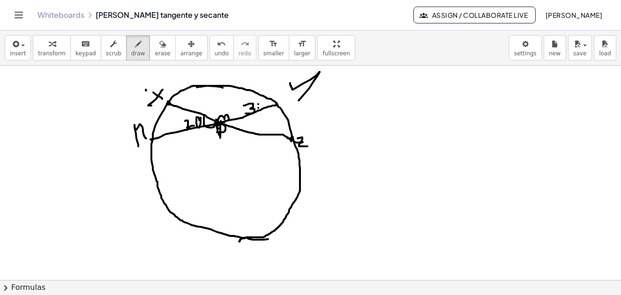
click at [258, 108] on div at bounding box center [310, 99] width 621 height 643
drag, startPoint x: 261, startPoint y: 103, endPoint x: 265, endPoint y: 106, distance: 5.6
click at [265, 106] on div at bounding box center [310, 99] width 621 height 643
drag, startPoint x: 185, startPoint y: 95, endPoint x: 187, endPoint y: 110, distance: 15.1
click at [187, 110] on div at bounding box center [310, 99] width 621 height 643
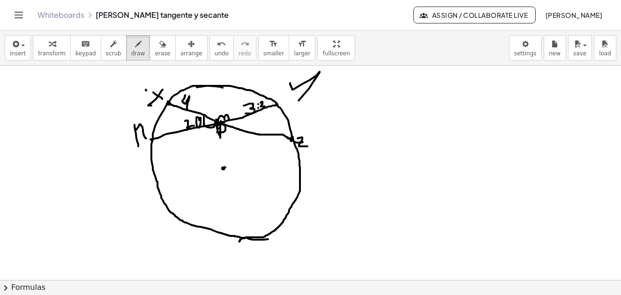
click at [226, 167] on div at bounding box center [310, 99] width 621 height 643
click at [223, 166] on div at bounding box center [310, 99] width 621 height 643
drag, startPoint x: 223, startPoint y: 166, endPoint x: 263, endPoint y: 168, distance: 39.4
click at [297, 164] on div at bounding box center [310, 99] width 621 height 643
click at [222, 166] on div at bounding box center [310, 99] width 621 height 643
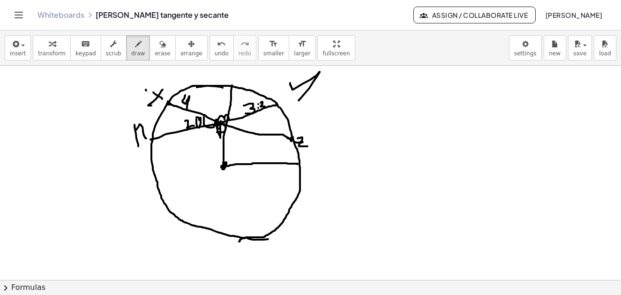
drag, startPoint x: 224, startPoint y: 158, endPoint x: 232, endPoint y: 85, distance: 73.6
click at [232, 85] on div at bounding box center [310, 99] width 621 height 643
drag, startPoint x: 221, startPoint y: 164, endPoint x: 166, endPoint y: 167, distance: 55.4
click at [159, 166] on div at bounding box center [310, 99] width 621 height 643
drag, startPoint x: 222, startPoint y: 166, endPoint x: 225, endPoint y: 231, distance: 65.2
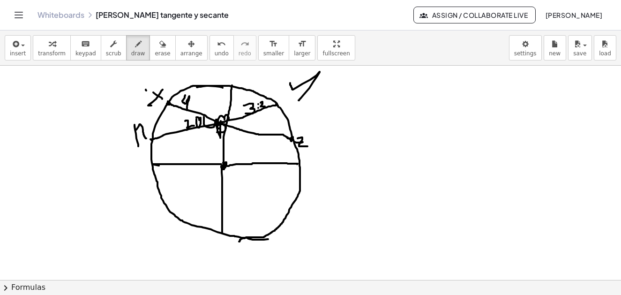
click at [223, 233] on div at bounding box center [310, 99] width 621 height 643
click at [220, 124] on div at bounding box center [310, 99] width 621 height 643
click at [175, 47] on button "arrange" at bounding box center [191, 47] width 32 height 25
drag, startPoint x: 232, startPoint y: 88, endPoint x: 231, endPoint y: 93, distance: 5.2
click at [231, 93] on div at bounding box center [310, 99] width 621 height 643
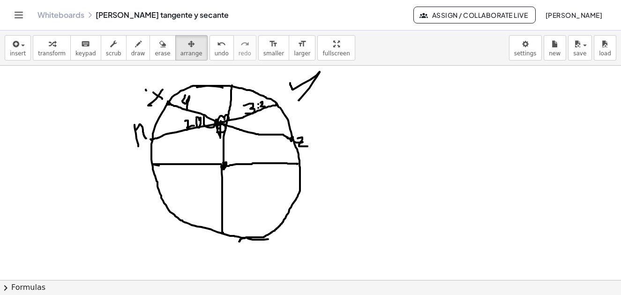
scroll to position [335, 0]
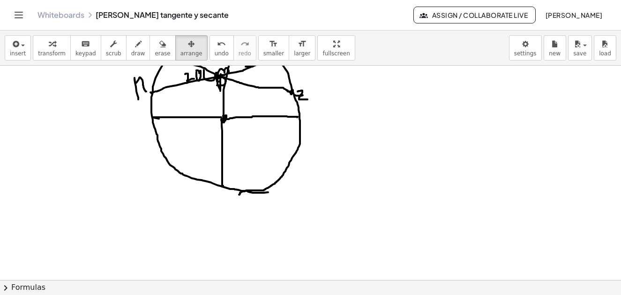
drag, startPoint x: 39, startPoint y: 235, endPoint x: 44, endPoint y: 211, distance: 24.0
click at [44, 211] on div at bounding box center [310, 52] width 621 height 643
click at [150, 54] on button "erase" at bounding box center [163, 47] width 26 height 25
drag, startPoint x: 130, startPoint y: 51, endPoint x: 100, endPoint y: 86, distance: 45.9
click at [131, 51] on span "draw" at bounding box center [138, 53] width 14 height 7
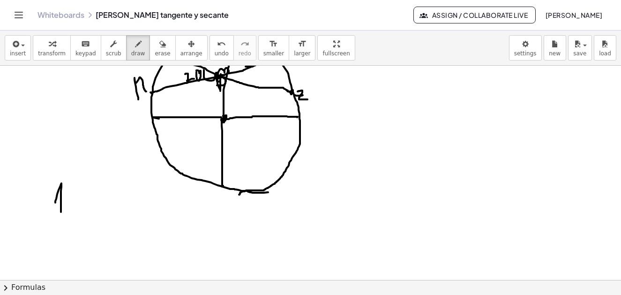
drag, startPoint x: 55, startPoint y: 203, endPoint x: 61, endPoint y: 214, distance: 12.6
click at [61, 214] on div at bounding box center [310, 52] width 621 height 643
click at [71, 197] on div at bounding box center [310, 52] width 621 height 643
click at [70, 210] on div at bounding box center [310, 52] width 621 height 643
drag, startPoint x: 71, startPoint y: 200, endPoint x: 77, endPoint y: 202, distance: 5.9
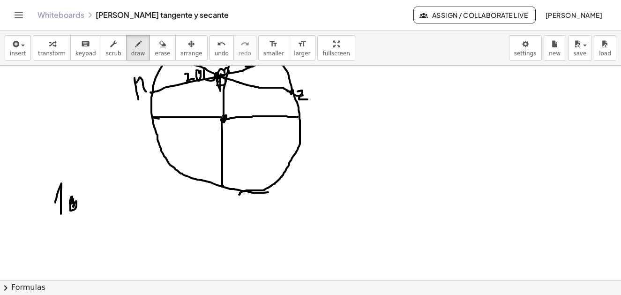
click at [75, 203] on div at bounding box center [310, 52] width 621 height 643
drag, startPoint x: 79, startPoint y: 214, endPoint x: 90, endPoint y: 210, distance: 11.6
click at [71, 223] on div at bounding box center [310, 52] width 621 height 643
drag, startPoint x: 101, startPoint y: 187, endPoint x: 112, endPoint y: 221, distance: 35.7
click at [89, 216] on div at bounding box center [310, 52] width 621 height 643
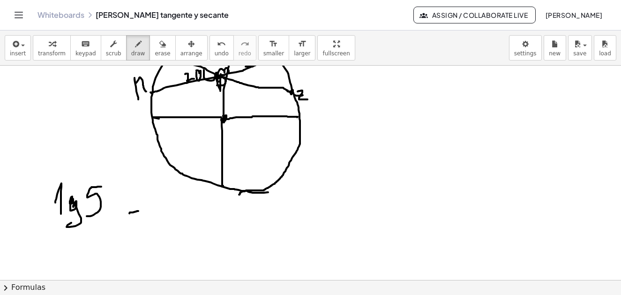
drag, startPoint x: 129, startPoint y: 213, endPoint x: 136, endPoint y: 213, distance: 7.0
click at [139, 211] on div at bounding box center [310, 52] width 621 height 643
drag, startPoint x: 141, startPoint y: 219, endPoint x: 148, endPoint y: 209, distance: 11.8
click at [143, 218] on div at bounding box center [310, 52] width 621 height 643
drag, startPoint x: 161, startPoint y: 206, endPoint x: 168, endPoint y: 224, distance: 19.3
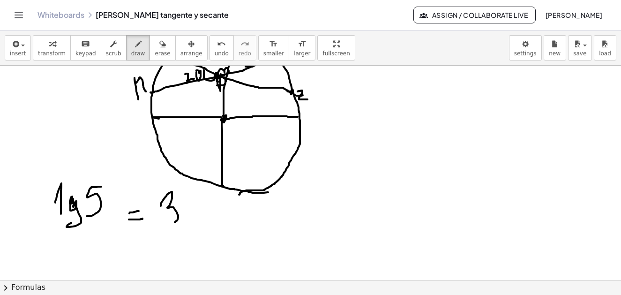
click at [168, 224] on div at bounding box center [310, 52] width 621 height 643
drag, startPoint x: 155, startPoint y: 229, endPoint x: 188, endPoint y: 227, distance: 33.3
click at [188, 227] on div at bounding box center [310, 52] width 621 height 643
drag, startPoint x: 168, startPoint y: 239, endPoint x: 189, endPoint y: 242, distance: 20.9
click at [192, 254] on div at bounding box center [310, 52] width 621 height 643
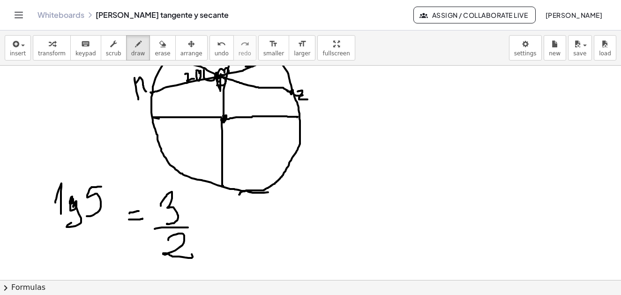
scroll to position [382, 0]
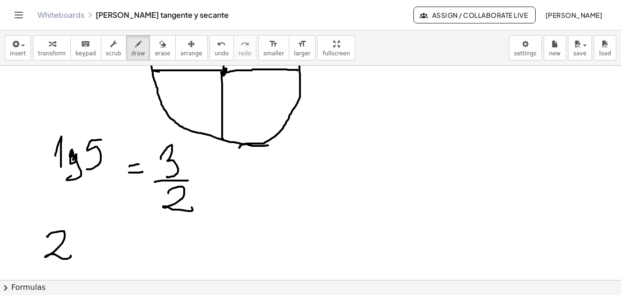
drag, startPoint x: 47, startPoint y: 237, endPoint x: 83, endPoint y: 241, distance: 36.3
click at [71, 255] on div at bounding box center [310, 5] width 621 height 643
click at [81, 241] on div at bounding box center [310, 5] width 621 height 643
drag, startPoint x: 107, startPoint y: 243, endPoint x: 217, endPoint y: 265, distance: 111.4
click at [146, 256] on div at bounding box center [310, 5] width 621 height 643
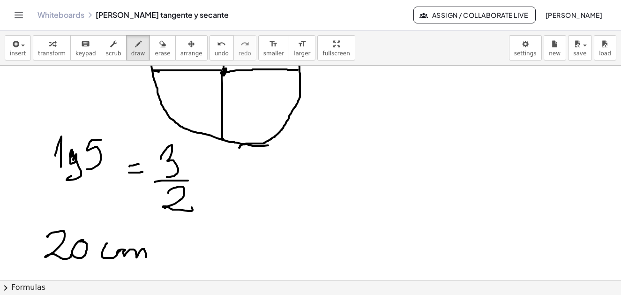
scroll to position [475, 0]
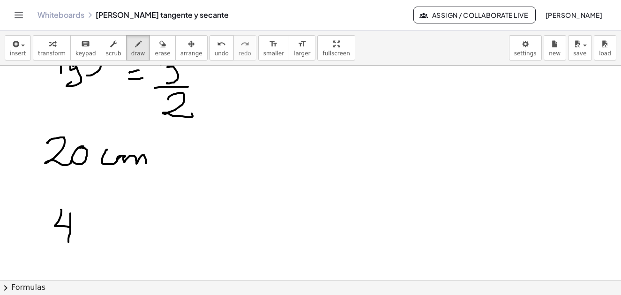
drag, startPoint x: 61, startPoint y: 210, endPoint x: 83, endPoint y: 215, distance: 23.1
click at [68, 240] on div at bounding box center [310, 18] width 621 height 857
drag, startPoint x: 99, startPoint y: 216, endPoint x: 120, endPoint y: 190, distance: 33.0
click at [127, 223] on div at bounding box center [310, 18] width 621 height 857
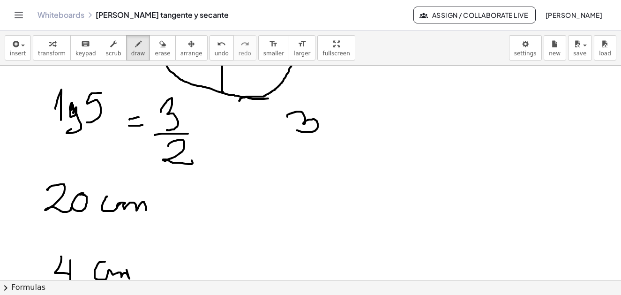
drag, startPoint x: 287, startPoint y: 117, endPoint x: 307, endPoint y: 130, distance: 23.9
click at [305, 130] on div at bounding box center [310, 65] width 621 height 857
click at [324, 119] on div at bounding box center [310, 65] width 621 height 857
drag, startPoint x: 324, startPoint y: 128, endPoint x: 329, endPoint y: 125, distance: 5.7
click at [324, 128] on div at bounding box center [310, 65] width 621 height 857
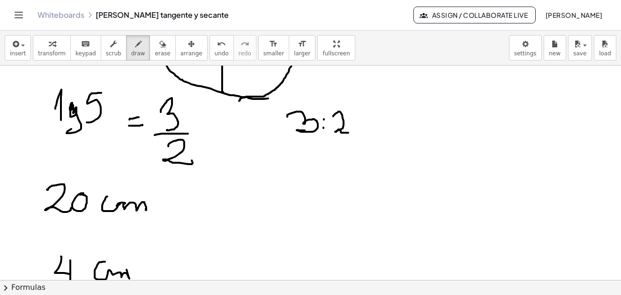
drag, startPoint x: 333, startPoint y: 116, endPoint x: 351, endPoint y: 130, distance: 22.7
click at [351, 130] on div at bounding box center [310, 65] width 621 height 857
drag, startPoint x: 300, startPoint y: 145, endPoint x: 303, endPoint y: 162, distance: 16.6
click at [303, 162] on div at bounding box center [310, 65] width 621 height 857
drag, startPoint x: 319, startPoint y: 145, endPoint x: 333, endPoint y: 157, distance: 18.3
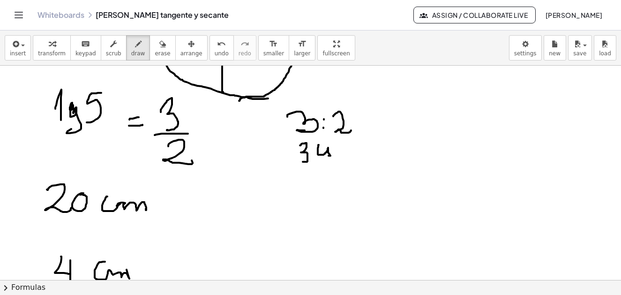
click at [328, 157] on div at bounding box center [310, 65] width 621 height 857
drag, startPoint x: 338, startPoint y: 150, endPoint x: 359, endPoint y: 158, distance: 22.7
click at [359, 158] on div at bounding box center [310, 65] width 621 height 857
drag, startPoint x: 381, startPoint y: 139, endPoint x: 380, endPoint y: 157, distance: 18.3
click at [380, 157] on div at bounding box center [310, 65] width 621 height 857
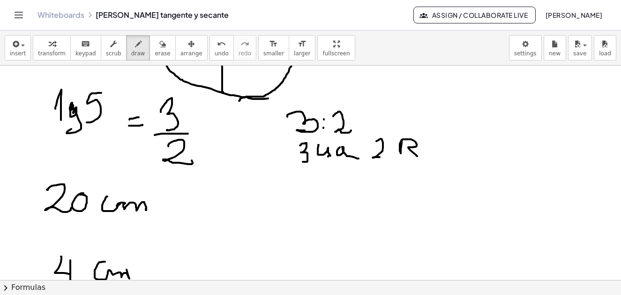
drag, startPoint x: 402, startPoint y: 140, endPoint x: 426, endPoint y: 144, distance: 24.4
click at [417, 155] on div at bounding box center [310, 65] width 621 height 857
drag, startPoint x: 295, startPoint y: 173, endPoint x: 166, endPoint y: 198, distance: 131.4
click at [166, 198] on div at bounding box center [310, 65] width 621 height 857
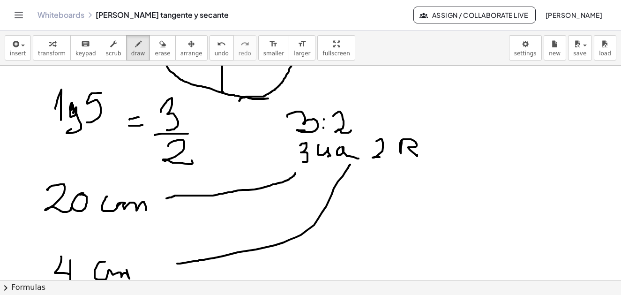
drag, startPoint x: 326, startPoint y: 206, endPoint x: 175, endPoint y: 251, distance: 157.9
click at [176, 257] on div at bounding box center [310, 65] width 621 height 857
drag, startPoint x: 175, startPoint y: 251, endPoint x: 182, endPoint y: 251, distance: 7.0
click at [182, 251] on div at bounding box center [310, 65] width 621 height 857
drag, startPoint x: 177, startPoint y: 187, endPoint x: 173, endPoint y: 191, distance: 6.0
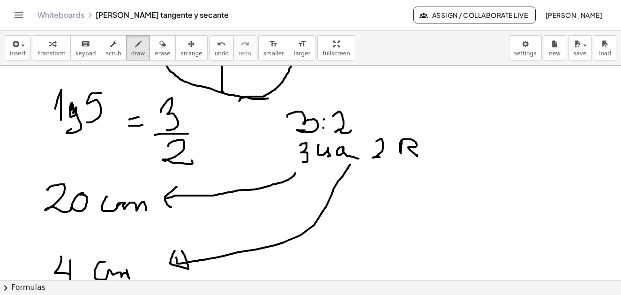
click at [173, 191] on div at bounding box center [310, 65] width 621 height 857
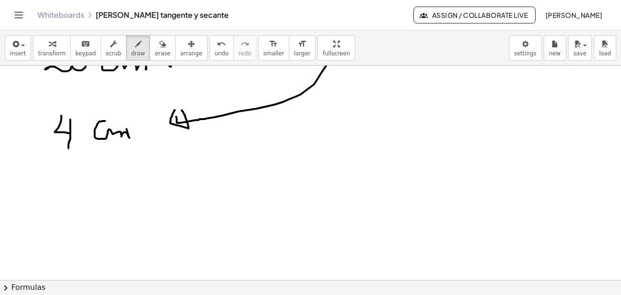
scroll to position [616, 0]
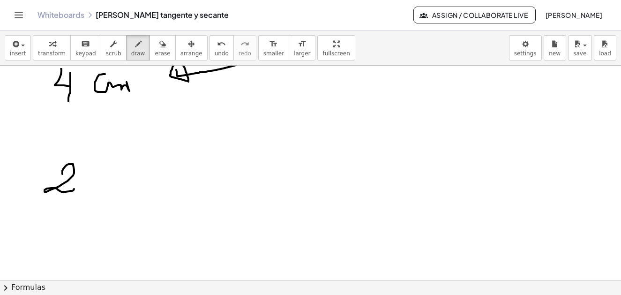
drag, startPoint x: 62, startPoint y: 173, endPoint x: 108, endPoint y: 163, distance: 46.6
drag, startPoint x: 89, startPoint y: 162, endPoint x: 99, endPoint y: 164, distance: 10.1
drag, startPoint x: 124, startPoint y: 166, endPoint x: 136, endPoint y: 169, distance: 13.1
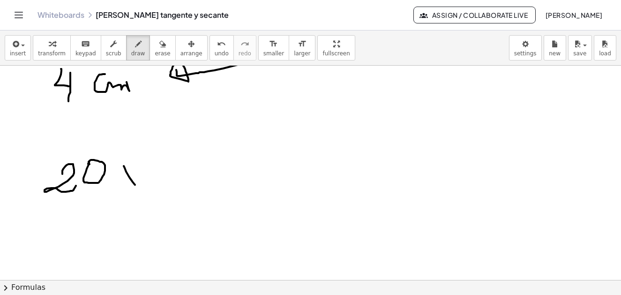
drag, startPoint x: 158, startPoint y: 173, endPoint x: 174, endPoint y: 181, distance: 17.9
drag, startPoint x: 175, startPoint y: 184, endPoint x: 199, endPoint y: 160, distance: 34.2
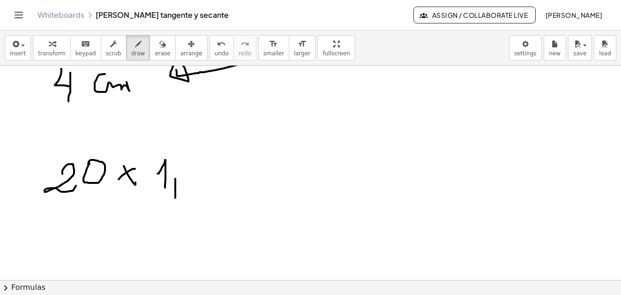
drag, startPoint x: 202, startPoint y: 156, endPoint x: 196, endPoint y: 183, distance: 27.3
drag, startPoint x: 219, startPoint y: 179, endPoint x: 226, endPoint y: 190, distance: 12.6
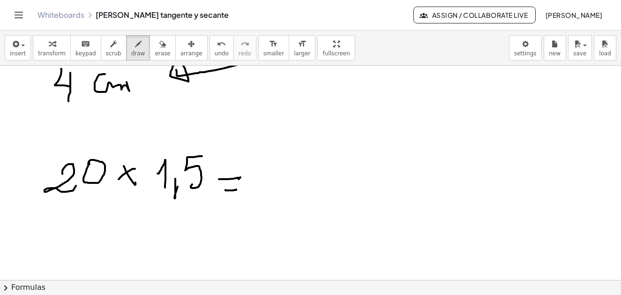
drag, startPoint x: 226, startPoint y: 190, endPoint x: 236, endPoint y: 189, distance: 10.8
drag, startPoint x: 282, startPoint y: 158, endPoint x: 339, endPoint y: 165, distance: 58.1
drag, startPoint x: 327, startPoint y: 179, endPoint x: 332, endPoint y: 166, distance: 14.3
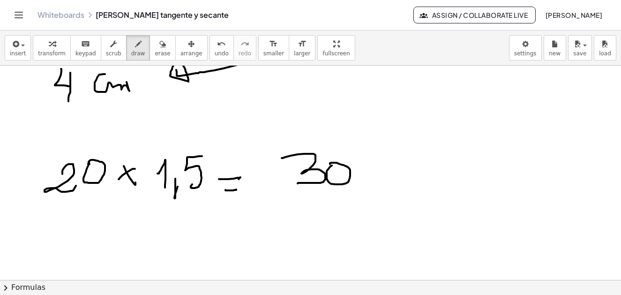
drag, startPoint x: 353, startPoint y: 168, endPoint x: 387, endPoint y: 177, distance: 35.9
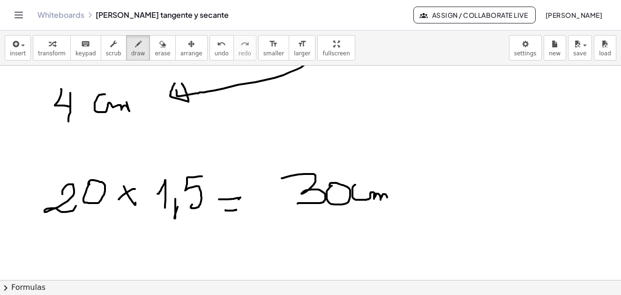
scroll to position [643, 0]
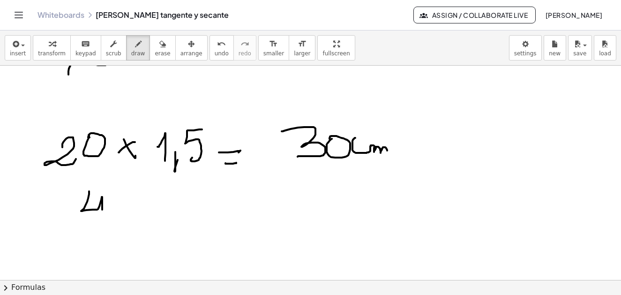
drag, startPoint x: 89, startPoint y: 191, endPoint x: 109, endPoint y: 205, distance: 24.6
drag, startPoint x: 122, startPoint y: 198, endPoint x: 145, endPoint y: 201, distance: 23.6
drag, startPoint x: 145, startPoint y: 199, endPoint x: 136, endPoint y: 223, distance: 25.7
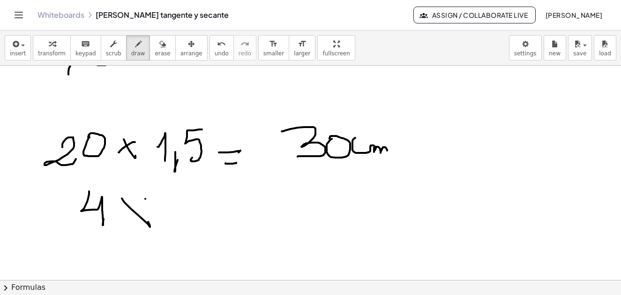
drag, startPoint x: 166, startPoint y: 211, endPoint x: 181, endPoint y: 218, distance: 16.8
drag, startPoint x: 182, startPoint y: 217, endPoint x: 195, endPoint y: 203, distance: 18.3
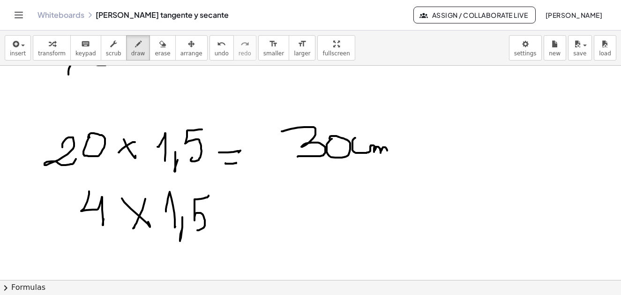
drag, startPoint x: 209, startPoint y: 196, endPoint x: 208, endPoint y: 210, distance: 14.1
drag, startPoint x: 229, startPoint y: 206, endPoint x: 241, endPoint y: 207, distance: 12.3
drag
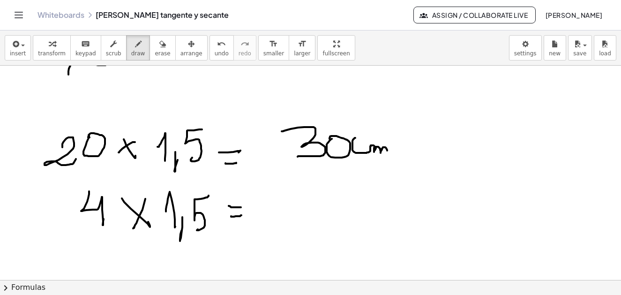
drag, startPoint x: 320, startPoint y: 172, endPoint x: 334, endPoint y: 198, distance: 29.4
drag, startPoint x: 325, startPoint y: 203, endPoint x: 362, endPoint y: 206, distance: 37.2
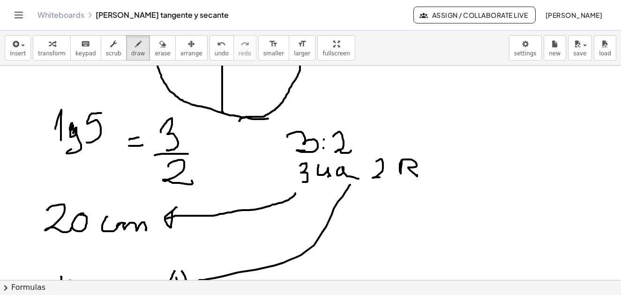
scroll to position [268, 0]
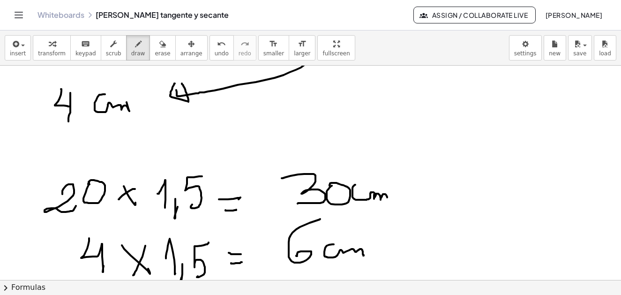
scroll to position [643, 0]
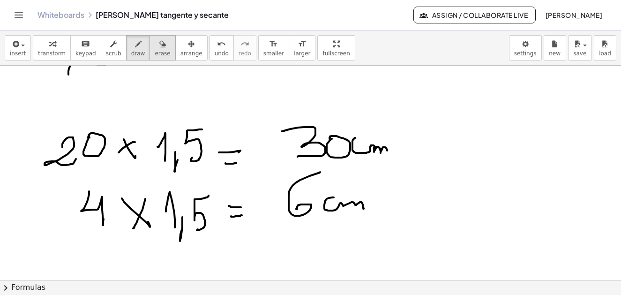
click at [159, 41] on icon "button" at bounding box center [162, 43] width 7 height 11
drag, startPoint x: 283, startPoint y: 189, endPoint x: 301, endPoint y: 187, distance: 18.5
click at [135, 45] on icon "button" at bounding box center [138, 43] width 7 height 11
drag, startPoint x: 284, startPoint y: 183, endPoint x: 314, endPoint y: 195, distance: 32.2
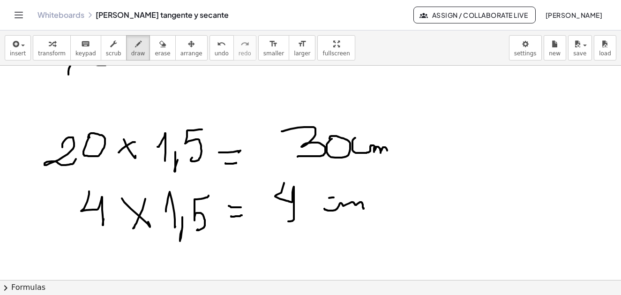
drag, startPoint x: 336, startPoint y: 197, endPoint x: 332, endPoint y: 214, distance: 17.9
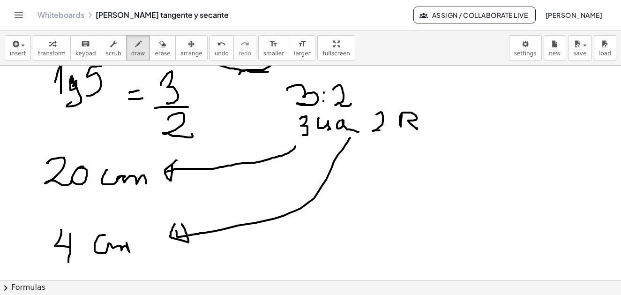
scroll to position [408, 0]
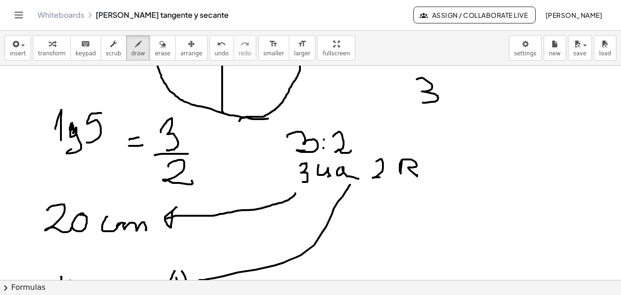
drag, startPoint x: 417, startPoint y: 79, endPoint x: 432, endPoint y: 95, distance: 21.6
click at [422, 101] on div at bounding box center [310, 192] width 621 height 1071
click at [458, 89] on div at bounding box center [310, 192] width 621 height 1071
drag, startPoint x: 458, startPoint y: 105, endPoint x: 466, endPoint y: 91, distance: 15.8
click at [459, 101] on div at bounding box center [310, 192] width 621 height 1071
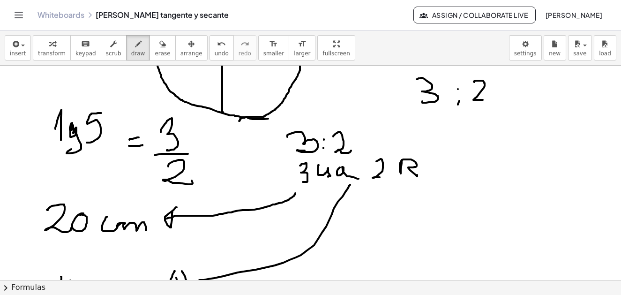
drag, startPoint x: 474, startPoint y: 82, endPoint x: 468, endPoint y: 108, distance: 27.3
click at [483, 100] on div at bounding box center [310, 192] width 621 height 1071
drag, startPoint x: 438, startPoint y: 114, endPoint x: 441, endPoint y: 134, distance: 19.4
click at [441, 134] on div at bounding box center [310, 192] width 621 height 1071
drag, startPoint x: 458, startPoint y: 124, endPoint x: 471, endPoint y: 124, distance: 12.7
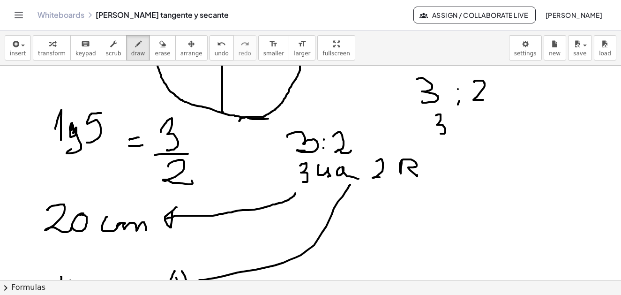
drag, startPoint x: 452, startPoint y: 123, endPoint x: 467, endPoint y: 124, distance: 14.5
drag, startPoint x: 466, startPoint y: 119, endPoint x: 500, endPoint y: 118, distance: 33.8
click at [475, 130] on div at bounding box center [310, 192] width 621 height 1071
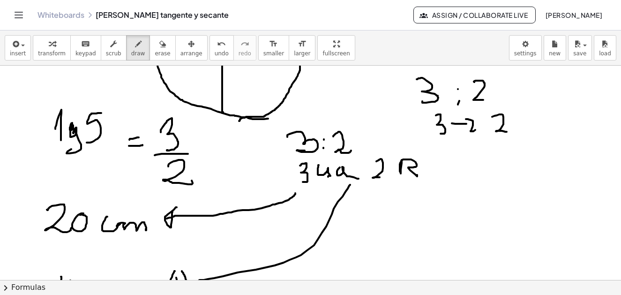
drag, startPoint x: 492, startPoint y: 117, endPoint x: 513, endPoint y: 124, distance: 22.2
click at [511, 130] on div at bounding box center [310, 192] width 621 height 1071
drag, startPoint x: 523, startPoint y: 122, endPoint x: 530, endPoint y: 127, distance: 8.2
click at [538, 122] on div at bounding box center [310, 192] width 621 height 1071
drag, startPoint x: 527, startPoint y: 130, endPoint x: 545, endPoint y: 128, distance: 18.0
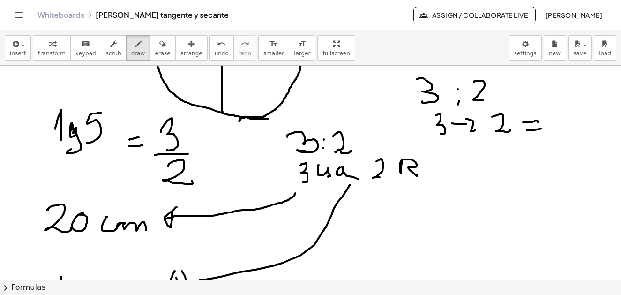
click at [545, 128] on div at bounding box center [310, 192] width 621 height 1071
drag, startPoint x: 568, startPoint y: 110, endPoint x: 542, endPoint y: 140, distance: 40.2
click at [542, 140] on div at bounding box center [310, 192] width 621 height 1071
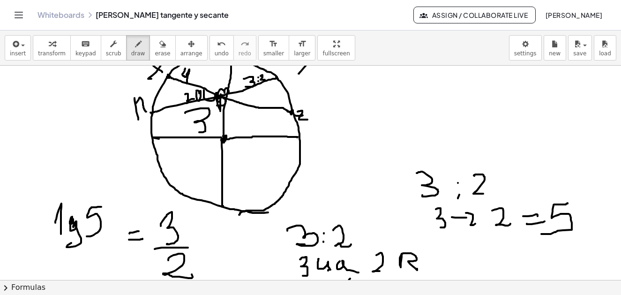
drag, startPoint x: 185, startPoint y: 113, endPoint x: 203, endPoint y: 126, distance: 21.5
click at [199, 132] on div at bounding box center [310, 286] width 621 height 1071
drag, startPoint x: 209, startPoint y: 115, endPoint x: 214, endPoint y: 113, distance: 5.5
click at [214, 113] on div at bounding box center [310, 286] width 621 height 1071
drag, startPoint x: 254, startPoint y: 95, endPoint x: 271, endPoint y: 99, distance: 17.4
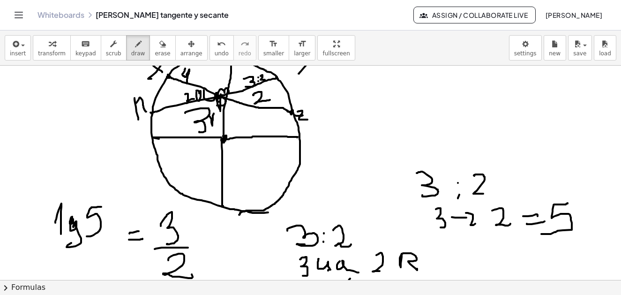
click at [271, 99] on div at bounding box center [310, 286] width 621 height 1071
drag, startPoint x: 212, startPoint y: 120, endPoint x: 221, endPoint y: 110, distance: 13.3
click at [221, 110] on div at bounding box center [310, 286] width 621 height 1071
drag, startPoint x: 267, startPoint y: 90, endPoint x: 282, endPoint y: 81, distance: 17.9
click at [282, 81] on div at bounding box center [310, 286] width 621 height 1071
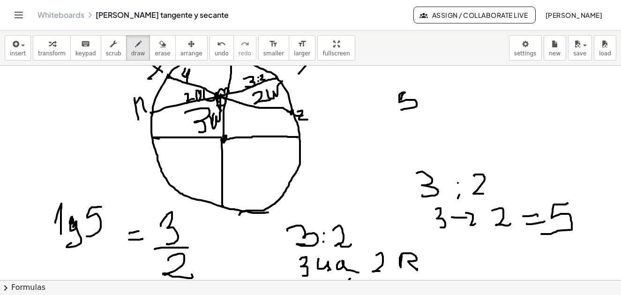
drag, startPoint x: 401, startPoint y: 99, endPoint x: 410, endPoint y: 103, distance: 9.2
click at [401, 110] on div at bounding box center [310, 286] width 621 height 1071
drag, startPoint x: 424, startPoint y: 92, endPoint x: 440, endPoint y: 93, distance: 16.0
click at [440, 93] on div at bounding box center [310, 286] width 621 height 1071
drag, startPoint x: 462, startPoint y: 95, endPoint x: 474, endPoint y: 95, distance: 12.7
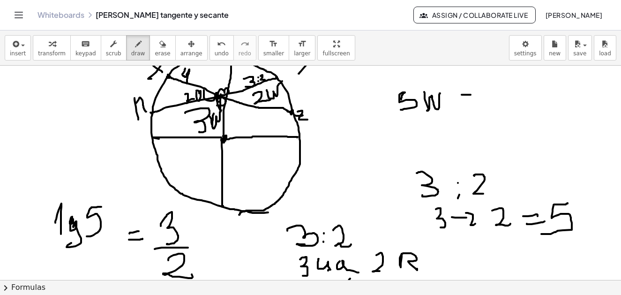
click at [474, 94] on div at bounding box center [310, 286] width 621 height 1071
drag, startPoint x: 466, startPoint y: 103, endPoint x: 475, endPoint y: 102, distance: 9.4
click at [475, 102] on div at bounding box center [310, 286] width 621 height 1071
drag, startPoint x: 491, startPoint y: 90, endPoint x: 513, endPoint y: 105, distance: 26.7
click at [513, 105] on div at bounding box center [310, 286] width 621 height 1071
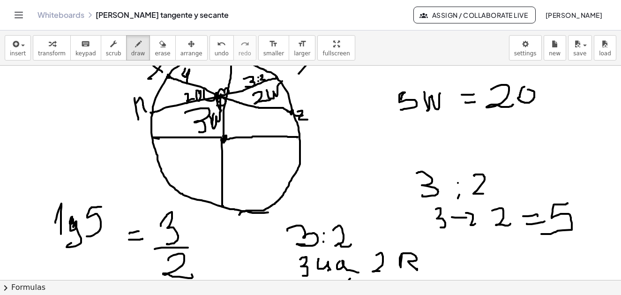
click at [523, 90] on div at bounding box center [310, 286] width 621 height 1071
drag, startPoint x: 433, startPoint y: 116, endPoint x: 452, endPoint y: 116, distance: 19.7
click at [452, 116] on div at bounding box center [310, 286] width 621 height 1071
drag, startPoint x: 471, startPoint y: 122, endPoint x: 466, endPoint y: 129, distance: 8.1
click at [477, 122] on div at bounding box center [310, 286] width 621 height 1071
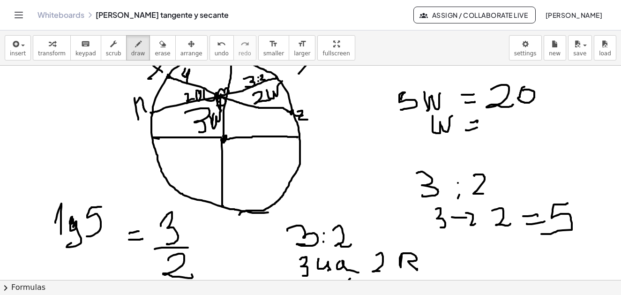
drag, startPoint x: 467, startPoint y: 130, endPoint x: 506, endPoint y: 116, distance: 42.0
click at [479, 128] on div at bounding box center [310, 286] width 621 height 1071
drag, startPoint x: 498, startPoint y: 110, endPoint x: 505, endPoint y: 127, distance: 18.3
click at [505, 127] on div at bounding box center [310, 286] width 621 height 1071
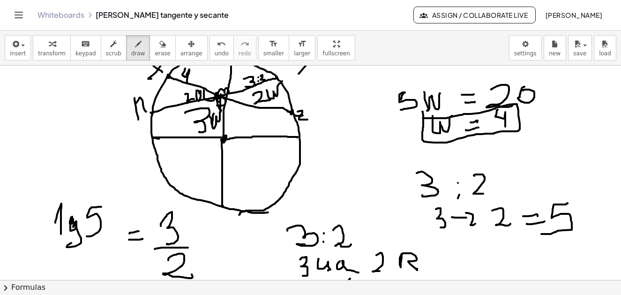
drag, startPoint x: 423, startPoint y: 115, endPoint x: 435, endPoint y: 120, distance: 12.2
click at [424, 119] on div at bounding box center [310, 286] width 621 height 1071
drag, startPoint x: 351, startPoint y: 75, endPoint x: 361, endPoint y: 81, distance: 11.2
click at [357, 83] on div at bounding box center [310, 286] width 621 height 1071
drag, startPoint x: 367, startPoint y: 74, endPoint x: 373, endPoint y: 72, distance: 6.5
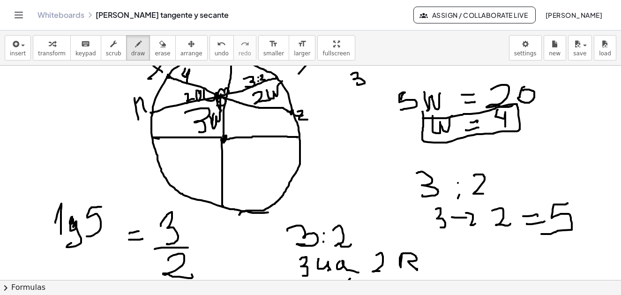
click at [368, 74] on div at bounding box center [310, 286] width 621 height 1071
drag, startPoint x: 373, startPoint y: 71, endPoint x: 384, endPoint y: 75, distance: 11.3
click at [379, 81] on div at bounding box center [310, 286] width 621 height 1071
drag, startPoint x: 384, startPoint y: 74, endPoint x: 390, endPoint y: 74, distance: 5.6
click at [390, 74] on div at bounding box center [310, 286] width 621 height 1071
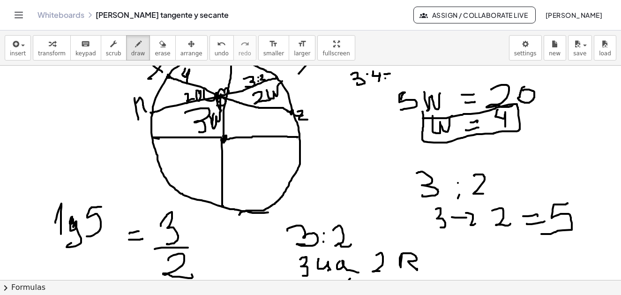
click at [390, 78] on div at bounding box center [310, 286] width 621 height 1071
click at [393, 79] on div at bounding box center [310, 286] width 621 height 1071
drag, startPoint x: 397, startPoint y: 69, endPoint x: 407, endPoint y: 75, distance: 11.5
click at [407, 75] on div at bounding box center [310, 286] width 621 height 1071
drag, startPoint x: 361, startPoint y: 91, endPoint x: 368, endPoint y: 98, distance: 10.6
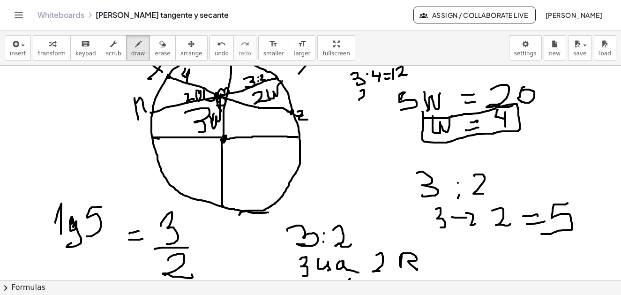
click at [368, 98] on div at bounding box center [310, 286] width 621 height 1071
drag, startPoint x: 368, startPoint y: 94, endPoint x: 376, endPoint y: 87, distance: 10.3
click at [369, 94] on div at bounding box center [310, 286] width 621 height 1071
drag, startPoint x: 376, startPoint y: 86, endPoint x: 384, endPoint y: 93, distance: 11.0
click at [383, 97] on div at bounding box center [310, 286] width 621 height 1071
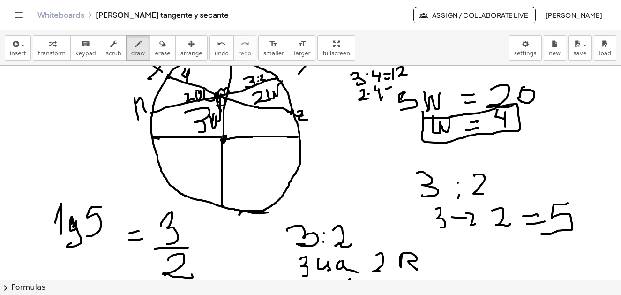
drag, startPoint x: 386, startPoint y: 89, endPoint x: 387, endPoint y: 95, distance: 6.2
click at [392, 88] on div at bounding box center [310, 286] width 621 height 1071
drag, startPoint x: 387, startPoint y: 95, endPoint x: 393, endPoint y: 88, distance: 10.0
click at [391, 94] on div at bounding box center [310, 286] width 621 height 1071
click at [396, 84] on div at bounding box center [310, 286] width 621 height 1071
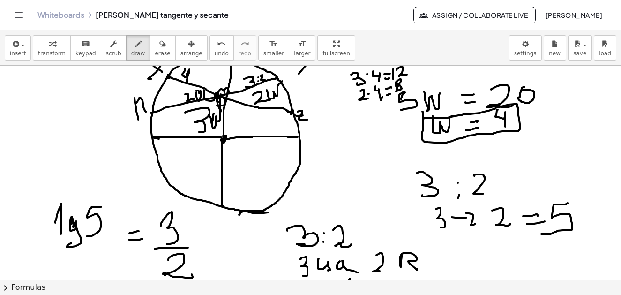
click at [398, 90] on div at bounding box center [310, 286] width 621 height 1071
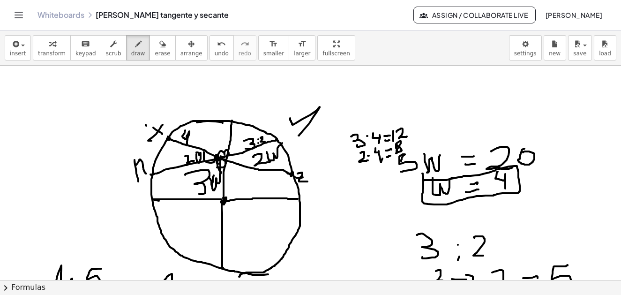
scroll to position [239, 0]
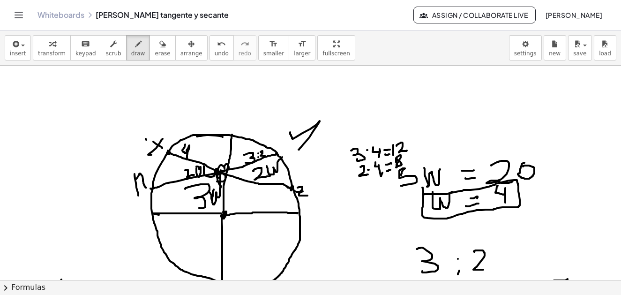
drag, startPoint x: 409, startPoint y: 65, endPoint x: 408, endPoint y: 79, distance: 13.6
type textarea "**********"
click at [410, 82] on div "insert select one: Math Expression Function Text Youtube Video Graphing Geometr…" at bounding box center [310, 162] width 621 height 264
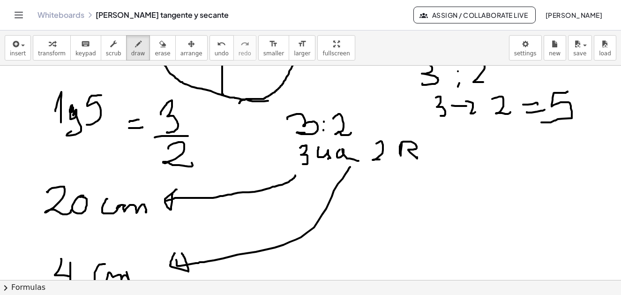
scroll to position [473, 0]
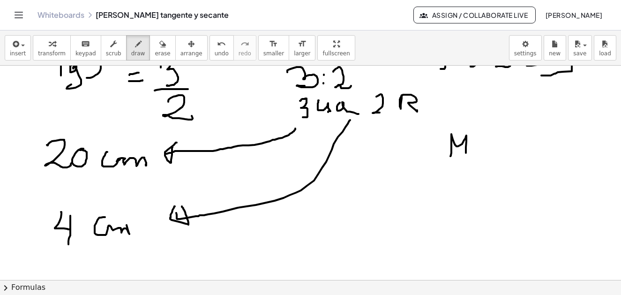
drag, startPoint x: 451, startPoint y: 156, endPoint x: 466, endPoint y: 153, distance: 15.8
click at [466, 153] on div at bounding box center [310, 128] width 621 height 1071
drag, startPoint x: 476, startPoint y: 136, endPoint x: 514, endPoint y: 147, distance: 39.4
click at [478, 147] on div at bounding box center [310, 128] width 621 height 1071
drag, startPoint x: 503, startPoint y: 147, endPoint x: 507, endPoint y: 154, distance: 8.4
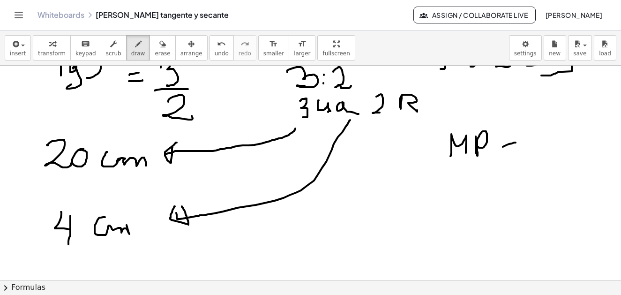
click at [515, 144] on div at bounding box center [310, 128] width 621 height 1071
drag, startPoint x: 506, startPoint y: 155, endPoint x: 512, endPoint y: 146, distance: 10.7
click at [518, 152] on div at bounding box center [310, 128] width 621 height 1071
drag, startPoint x: 533, startPoint y: 132, endPoint x: 535, endPoint y: 151, distance: 18.4
click at [535, 151] on div at bounding box center [310, 128] width 621 height 1071
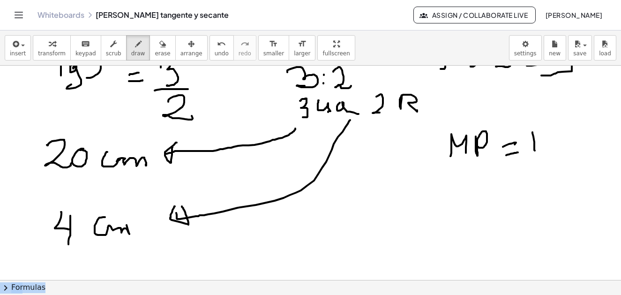
drag, startPoint x: 542, startPoint y: 136, endPoint x: 571, endPoint y: 143, distance: 29.7
click at [548, 151] on body "Graspable Math Activities Get Started Activity Bank Assigned Work Classes White…" at bounding box center [310, 147] width 621 height 295
drag, startPoint x: 542, startPoint y: 135, endPoint x: 535, endPoint y: 152, distance: 19.0
click at [554, 153] on div at bounding box center [310, 128] width 621 height 1071
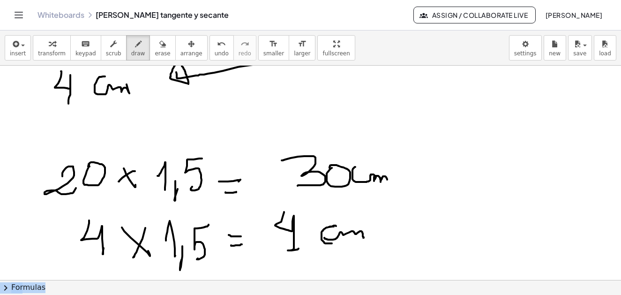
scroll to position [520, 0]
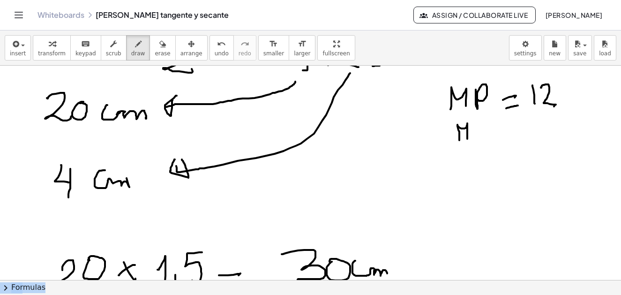
drag, startPoint x: 459, startPoint y: 140, endPoint x: 474, endPoint y: 128, distance: 19.3
click at [468, 137] on div at bounding box center [310, 81] width 621 height 1071
click at [477, 148] on div at bounding box center [310, 81] width 621 height 1071
drag, startPoint x: 454, startPoint y: 116, endPoint x: 463, endPoint y: 100, distance: 18.1
click at [485, 114] on div at bounding box center [310, 81] width 621 height 1071
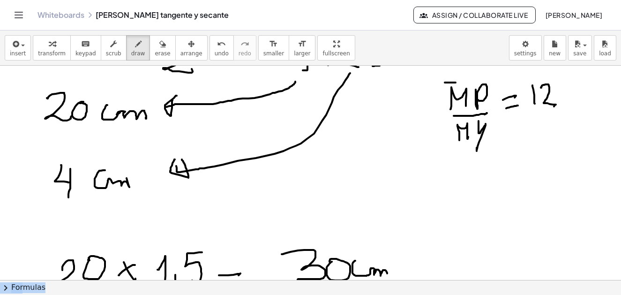
drag, startPoint x: 445, startPoint y: 83, endPoint x: 480, endPoint y: 83, distance: 34.7
click at [480, 83] on div at bounding box center [310, 81] width 621 height 1071
drag, startPoint x: 510, startPoint y: 129, endPoint x: 512, endPoint y: 139, distance: 10.1
click at [520, 130] on div at bounding box center [310, 81] width 621 height 1071
click at [522, 136] on div at bounding box center [310, 81] width 621 height 1071
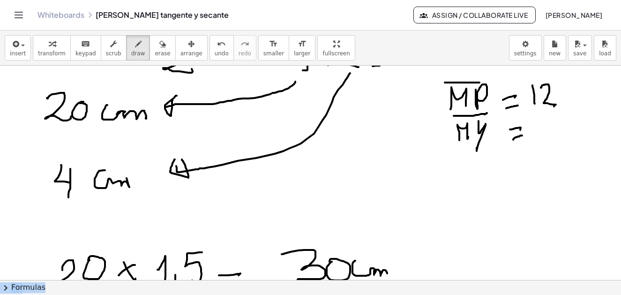
scroll to position [473, 0]
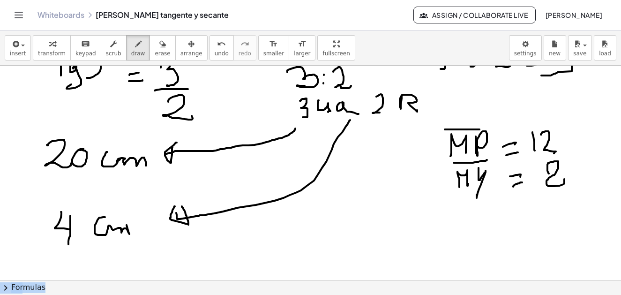
click at [549, 171] on div at bounding box center [310, 128] width 621 height 1071
drag, startPoint x: 564, startPoint y: 136, endPoint x: 594, endPoint y: 149, distance: 32.6
click at [595, 148] on div at bounding box center [310, 128] width 621 height 1071
drag, startPoint x: 580, startPoint y: 172, endPoint x: 607, endPoint y: 184, distance: 29.4
click at [614, 181] on div "Algebra Tools Point A Point B c = Circle through B with center A Point C D = Po…" at bounding box center [310, 173] width 621 height 214
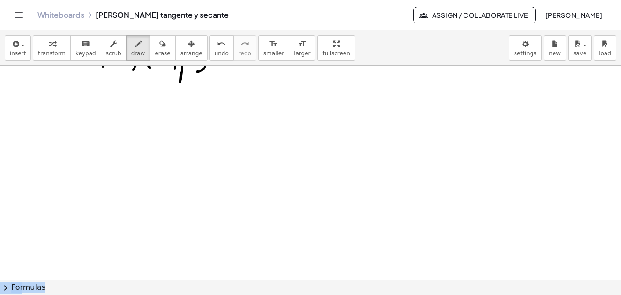
scroll to position [958, 0]
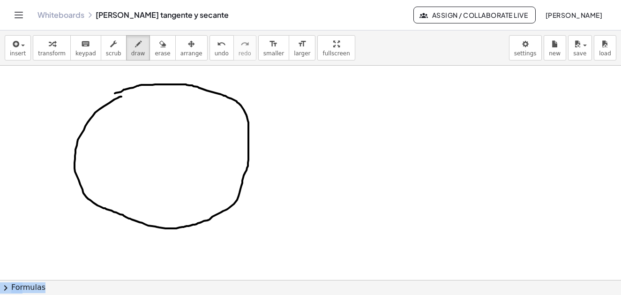
drag, startPoint x: 119, startPoint y: 97, endPoint x: 109, endPoint y: 99, distance: 10.1
drag, startPoint x: 118, startPoint y: 211, endPoint x: 249, endPoint y: 119, distance: 160.9
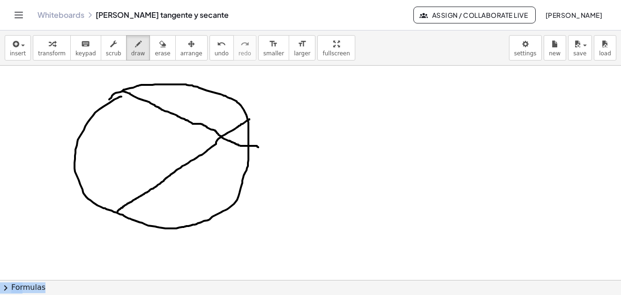
drag, startPoint x: 121, startPoint y: 91, endPoint x: 253, endPoint y: 147, distance: 142.5
drag, startPoint x: 250, startPoint y: 117, endPoint x: 245, endPoint y: 120, distance: 6.3
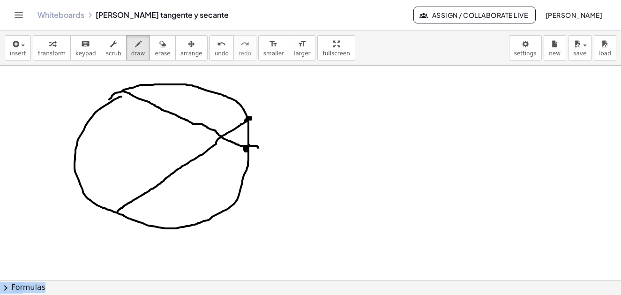
drag, startPoint x: 249, startPoint y: 100, endPoint x: 249, endPoint y: 105, distance: 5.2
drag, startPoint x: 249, startPoint y: 100, endPoint x: 277, endPoint y: 126, distance: 38.8
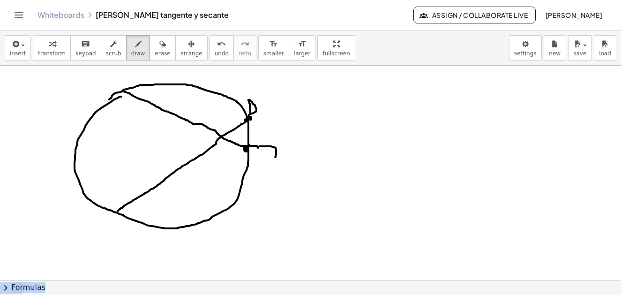
drag, startPoint x: 260, startPoint y: 146, endPoint x: 275, endPoint y: 157, distance: 18.9
drag, startPoint x: 267, startPoint y: 147, endPoint x: 276, endPoint y: 146, distance: 9.0
drag, startPoint x: 271, startPoint y: 153, endPoint x: 279, endPoint y: 152, distance: 8.1
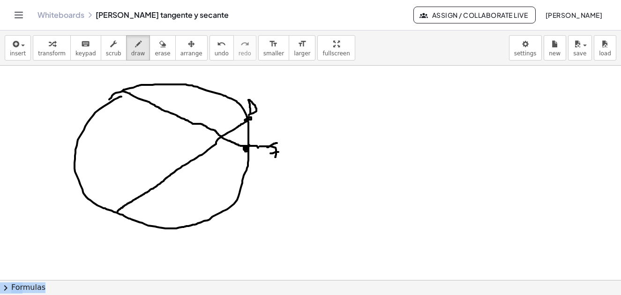
drag, startPoint x: 123, startPoint y: 75, endPoint x: 128, endPoint y: 87, distance: 12.2
drag, startPoint x: 121, startPoint y: 80, endPoint x: 128, endPoint y: 81, distance: 6.6
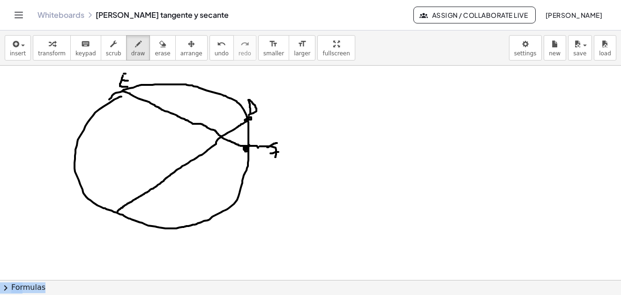
drag, startPoint x: 124, startPoint y: 74, endPoint x: 129, endPoint y: 75, distance: 5.9
drag, startPoint x: 219, startPoint y: 135, endPoint x: 219, endPoint y: 141, distance: 6.1
drag, startPoint x: 223, startPoint y: 146, endPoint x: 218, endPoint y: 149, distance: 5.7
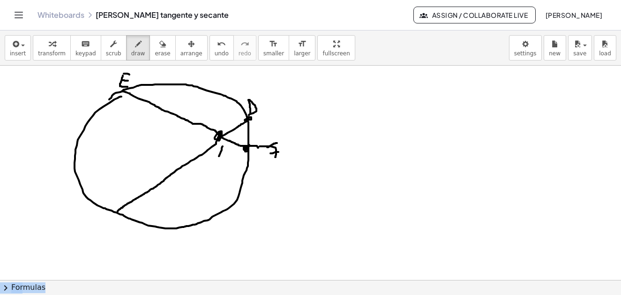
drag, startPoint x: 215, startPoint y: 146, endPoint x: 212, endPoint y: 156, distance: 10.2
drag, startPoint x: 214, startPoint y: 152, endPoint x: 219, endPoint y: 153, distance: 5.2
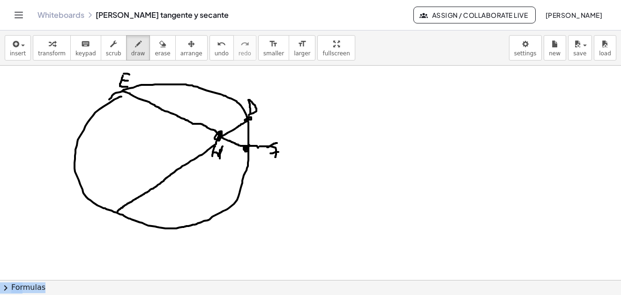
drag, startPoint x: 220, startPoint y: 150, endPoint x: 211, endPoint y: 158, distance: 12.9
drag, startPoint x: 173, startPoint y: 172, endPoint x: 161, endPoint y: 172, distance: 12.2
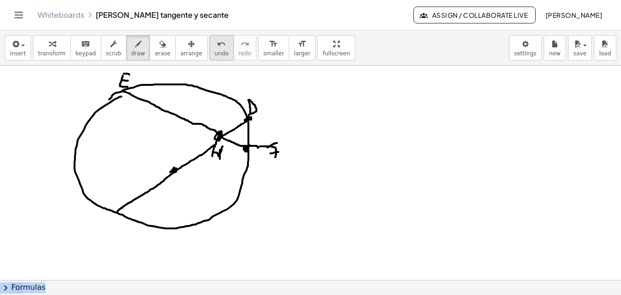
click at [217, 44] on icon "undo" at bounding box center [221, 43] width 9 height 11
drag, startPoint x: 184, startPoint y: 144, endPoint x: 186, endPoint y: 156, distance: 11.3
drag, startPoint x: 183, startPoint y: 144, endPoint x: 186, endPoint y: 156, distance: 12.6
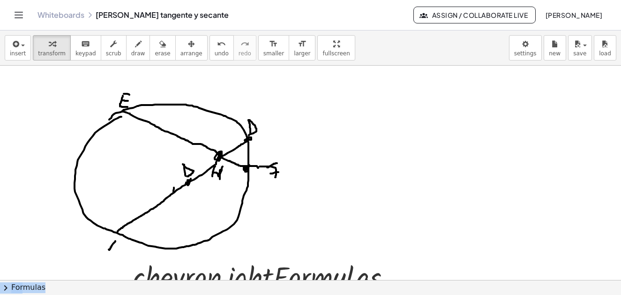
scroll to position [1032, 0]
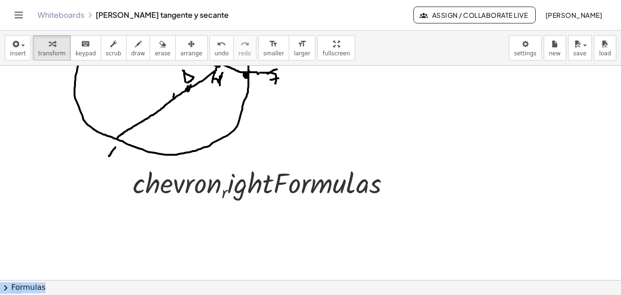
drag, startPoint x: 115, startPoint y: 148, endPoint x: 117, endPoint y: 157, distance: 9.2
click at [159, 184] on div at bounding box center [265, 183] width 275 height 40
click at [217, 47] on icon "undo" at bounding box center [221, 43] width 9 height 11
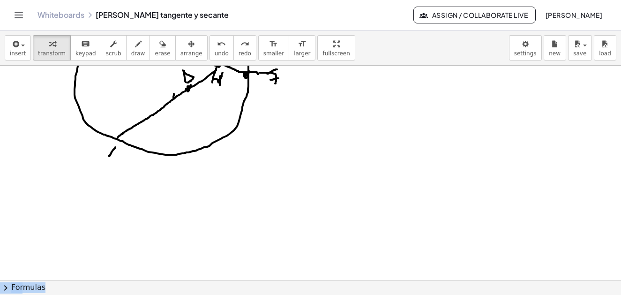
drag, startPoint x: 117, startPoint y: 148, endPoint x: 118, endPoint y: 130, distance: 18.3
click at [131, 52] on span "draw" at bounding box center [138, 53] width 14 height 7
drag, startPoint x: 114, startPoint y: 149, endPoint x: 119, endPoint y: 162, distance: 14.5
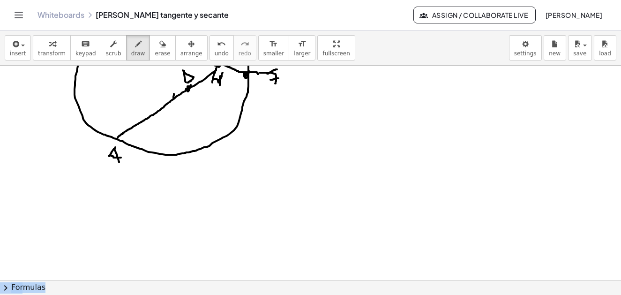
drag, startPoint x: 108, startPoint y: 155, endPoint x: 105, endPoint y: 159, distance: 5.6
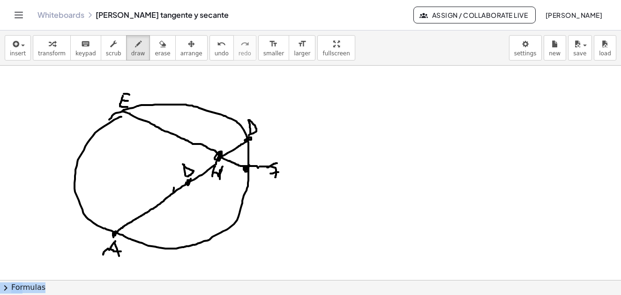
drag, startPoint x: 116, startPoint y: 231, endPoint x: 112, endPoint y: 237, distance: 7.2
click at [210, 47] on button "undo undo" at bounding box center [222, 47] width 24 height 25
drag, startPoint x: 186, startPoint y: 179, endPoint x: 186, endPoint y: 169, distance: 10.3
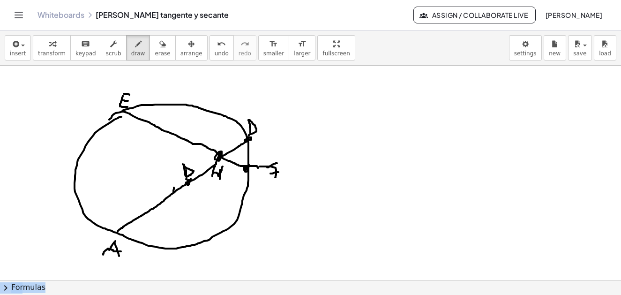
click at [159, 43] on icon "button" at bounding box center [162, 43] width 7 height 11
drag, startPoint x: 192, startPoint y: 186, endPoint x: 177, endPoint y: 175, distance: 18.8
drag, startPoint x: 158, startPoint y: 169, endPoint x: 165, endPoint y: 166, distance: 7.1
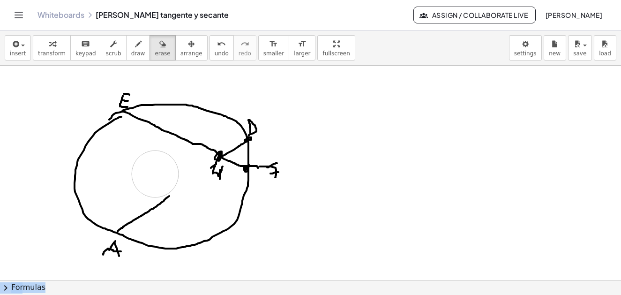
click at [135, 43] on icon "button" at bounding box center [138, 43] width 7 height 11
drag, startPoint x: 151, startPoint y: 46, endPoint x: 242, endPoint y: 147, distance: 135.7
click at [164, 74] on div "insert select one: Math Expression Function Text Youtube Video Graphing Geometr…" at bounding box center [310, 162] width 621 height 264
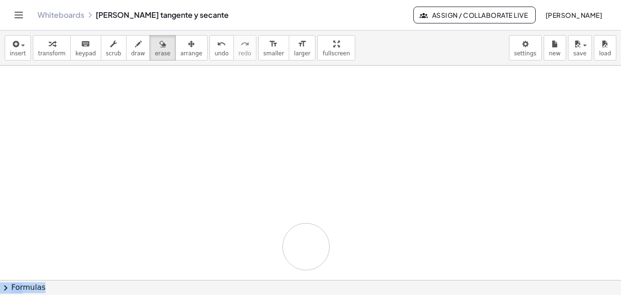
drag, startPoint x: 245, startPoint y: 148, endPoint x: 38, endPoint y: 72, distance: 221.2
drag, startPoint x: 130, startPoint y: 46, endPoint x: 137, endPoint y: 71, distance: 25.4
click at [131, 47] on div "button" at bounding box center [138, 43] width 14 height 11
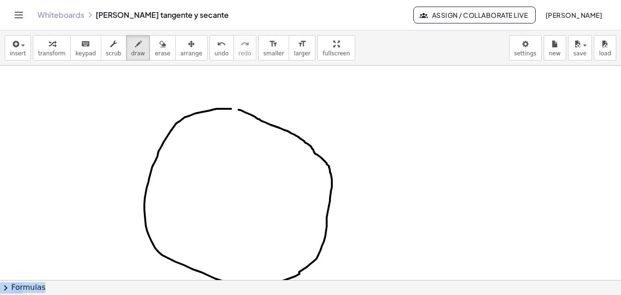
drag, startPoint x: 231, startPoint y: 109, endPoint x: 263, endPoint y: 114, distance: 31.8
drag, startPoint x: 239, startPoint y: 192, endPoint x: 239, endPoint y: 203, distance: 10.8
drag, startPoint x: 239, startPoint y: 199, endPoint x: 238, endPoint y: 206, distance: 7.1
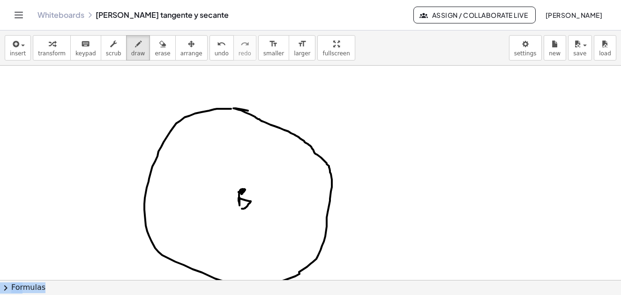
drag, startPoint x: 159, startPoint y: 248, endPoint x: 307, endPoint y: 150, distance: 177.6
drag, startPoint x: 308, startPoint y: 149, endPoint x: 313, endPoint y: 146, distance: 6.5
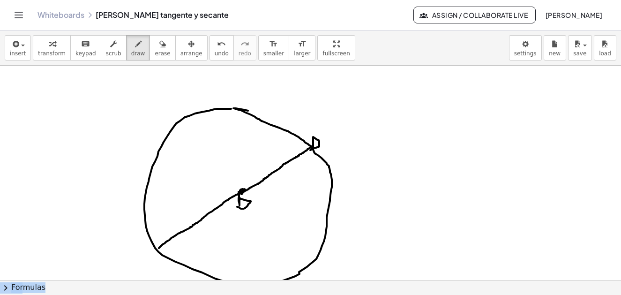
drag, startPoint x: 313, startPoint y: 139, endPoint x: 311, endPoint y: 150, distance: 10.9
drag, startPoint x: 153, startPoint y: 255, endPoint x: 147, endPoint y: 261, distance: 8.6
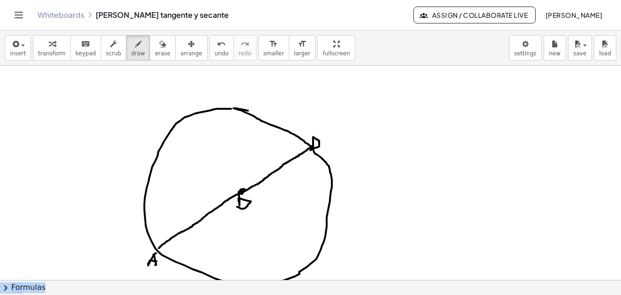
drag, startPoint x: 152, startPoint y: 261, endPoint x: 164, endPoint y: 256, distance: 12.5
drag, startPoint x: 214, startPoint y: 112, endPoint x: 331, endPoint y: 192, distance: 142.3
drag, startPoint x: 333, startPoint y: 189, endPoint x: 332, endPoint y: 196, distance: 6.1
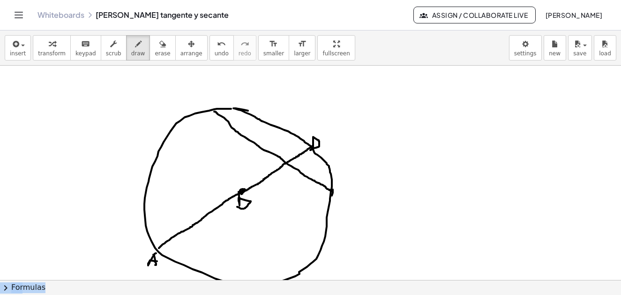
drag, startPoint x: 335, startPoint y: 193, endPoint x: 341, endPoint y: 190, distance: 7.1
drag, startPoint x: 333, startPoint y: 200, endPoint x: 339, endPoint y: 199, distance: 6.6
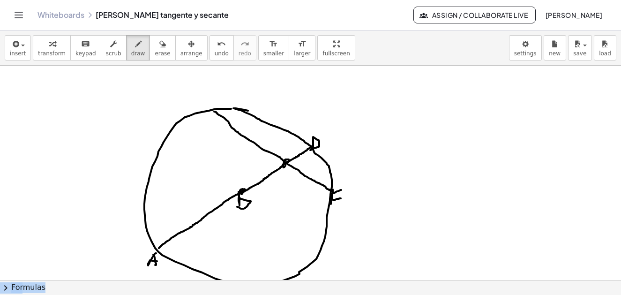
drag, startPoint x: 285, startPoint y: 160, endPoint x: 284, endPoint y: 171, distance: 11.3
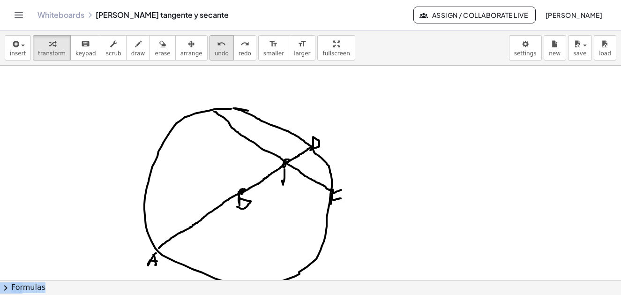
click at [217, 41] on icon "undo" at bounding box center [221, 43] width 9 height 11
drag, startPoint x: 129, startPoint y: 49, endPoint x: 238, endPoint y: 92, distance: 116.6
click at [133, 51] on button "draw" at bounding box center [138, 47] width 24 height 25
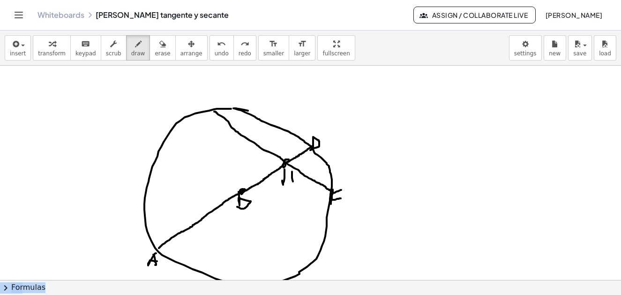
drag, startPoint x: 292, startPoint y: 173, endPoint x: 284, endPoint y: 179, distance: 9.8
drag, startPoint x: 212, startPoint y: 94, endPoint x: 218, endPoint y: 105, distance: 12.6
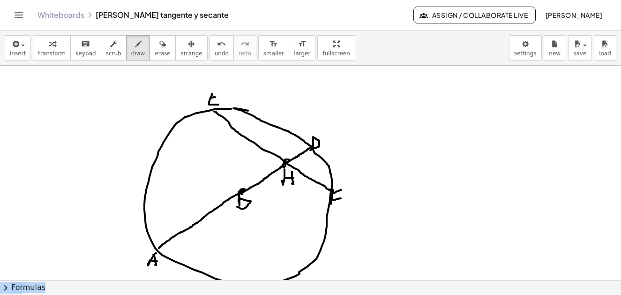
drag, startPoint x: 211, startPoint y: 98, endPoint x: 218, endPoint y: 96, distance: 7.4
drag, startPoint x: 337, startPoint y: 79, endPoint x: 336, endPoint y: 93, distance: 14.1
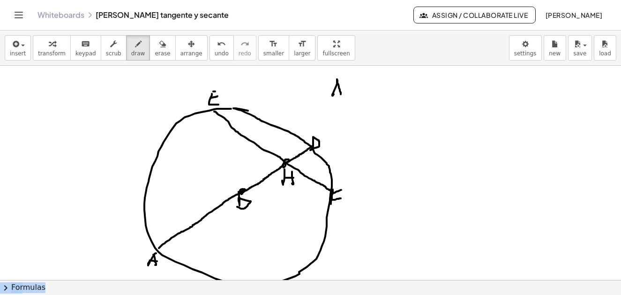
drag, startPoint x: 333, startPoint y: 91, endPoint x: 341, endPoint y: 91, distance: 8.0
drag, startPoint x: 352, startPoint y: 85, endPoint x: 325, endPoint y: 112, distance: 37.5
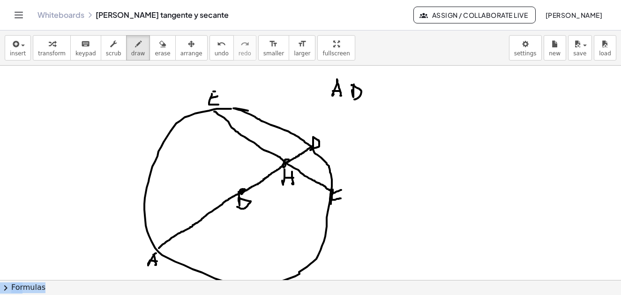
drag, startPoint x: 245, startPoint y: 198, endPoint x: 244, endPoint y: 189, distance: 8.6
drag, startPoint x: 385, startPoint y: 90, endPoint x: 395, endPoint y: 90, distance: 9.8
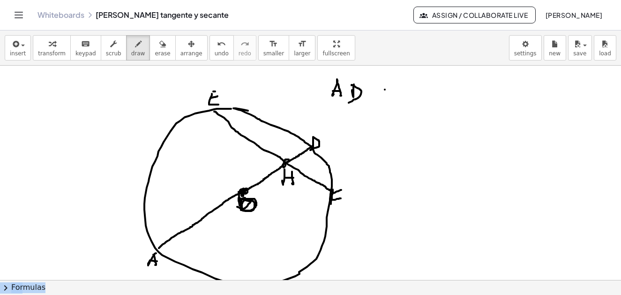
drag, startPoint x: 385, startPoint y: 98, endPoint x: 395, endPoint y: 96, distance: 10.0
drag, startPoint x: 412, startPoint y: 83, endPoint x: 411, endPoint y: 96, distance: 12.2
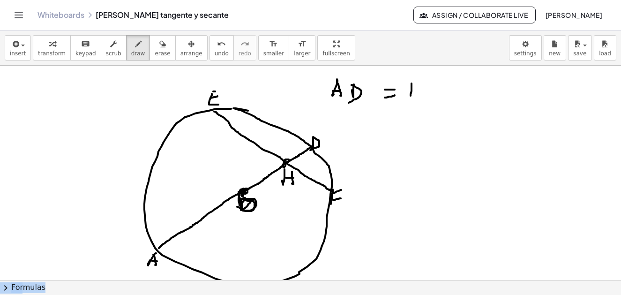
click at [417, 294] on div at bounding box center [310, 295] width 621 height 0
click at [217, 46] on icon "undo" at bounding box center [221, 43] width 9 height 11
click at [215, 50] on span "undo" at bounding box center [222, 53] width 14 height 7
drag, startPoint x: 399, startPoint y: 91, endPoint x: 408, endPoint y: 98, distance: 11.4
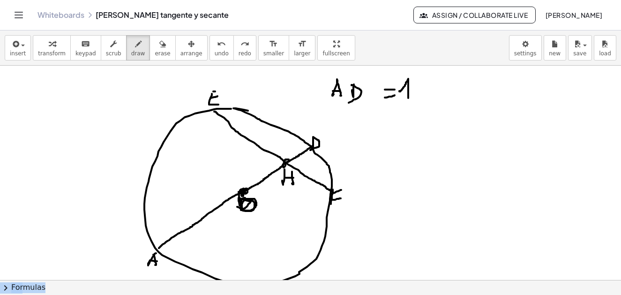
drag, startPoint x: 462, startPoint y: 83, endPoint x: 497, endPoint y: 96, distance: 37.4
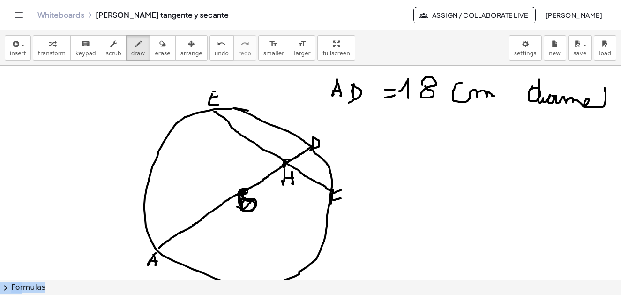
drag, startPoint x: 539, startPoint y: 94, endPoint x: 604, endPoint y: 86, distance: 65.6
drag, startPoint x: 602, startPoint y: 94, endPoint x: 606, endPoint y: 99, distance: 5.7
drag, startPoint x: 603, startPoint y: 104, endPoint x: 609, endPoint y: 106, distance: 5.9
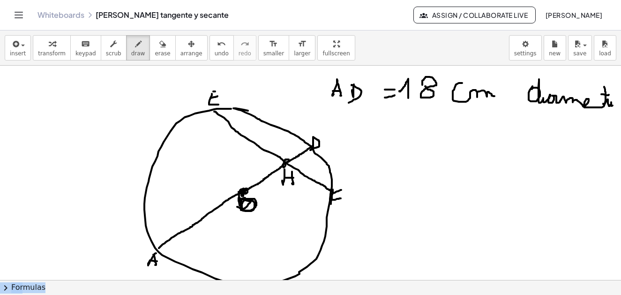
drag, startPoint x: 295, startPoint y: 149, endPoint x: 303, endPoint y: 153, distance: 9.0
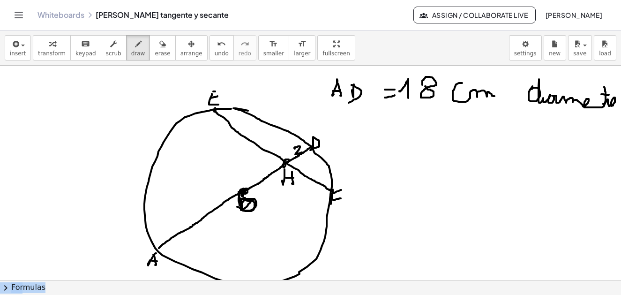
drag, startPoint x: 213, startPoint y: 110, endPoint x: 230, endPoint y: 112, distance: 17.0
drag, startPoint x: 241, startPoint y: 125, endPoint x: 246, endPoint y: 133, distance: 8.8
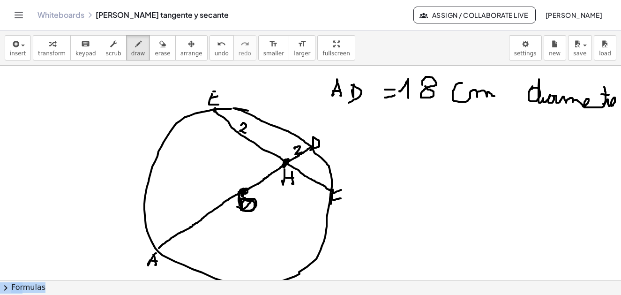
drag, startPoint x: 251, startPoint y: 128, endPoint x: 249, endPoint y: 136, distance: 7.4
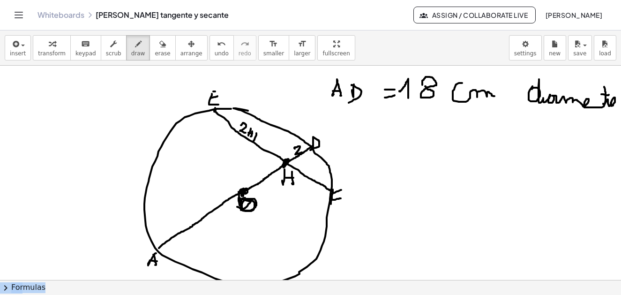
drag, startPoint x: 254, startPoint y: 135, endPoint x: 258, endPoint y: 136, distance: 4.9
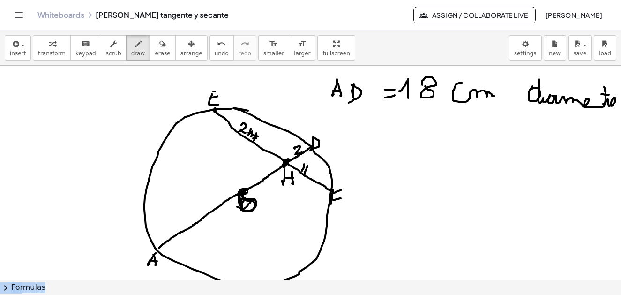
drag, startPoint x: 302, startPoint y: 168, endPoint x: 314, endPoint y: 171, distance: 11.6
drag, startPoint x: 308, startPoint y: 170, endPoint x: 316, endPoint y: 170, distance: 7.5
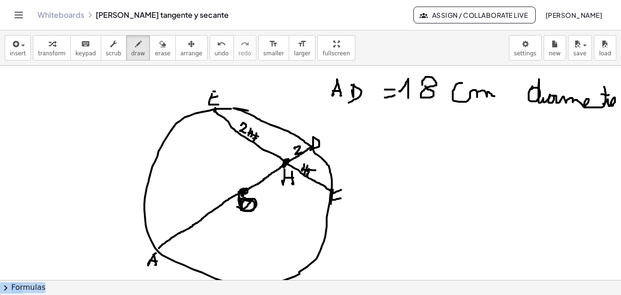
drag, startPoint x: 309, startPoint y: 174, endPoint x: 314, endPoint y: 174, distance: 4.7
drag, startPoint x: 226, startPoint y: 122, endPoint x: 331, endPoint y: 182, distance: 121.1
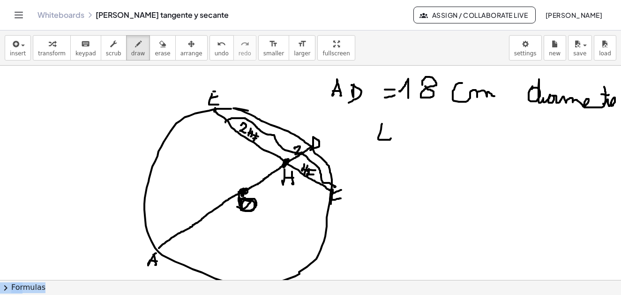
drag, startPoint x: 382, startPoint y: 124, endPoint x: 391, endPoint y: 137, distance: 16.0
drag, startPoint x: 378, startPoint y: 132, endPoint x: 387, endPoint y: 130, distance: 9.6
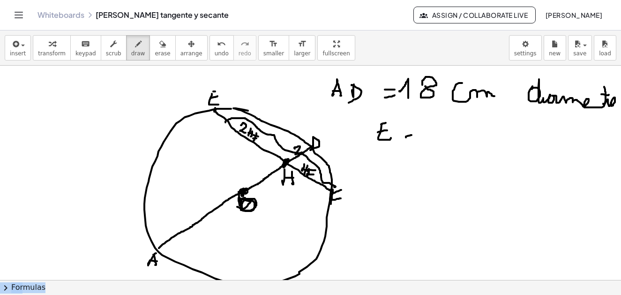
drag, startPoint x: 406, startPoint y: 137, endPoint x: 412, endPoint y: 135, distance: 6.1
drag, startPoint x: 405, startPoint y: 141, endPoint x: 414, endPoint y: 141, distance: 8.9
drag, startPoint x: 433, startPoint y: 129, endPoint x: 437, endPoint y: 143, distance: 14.7
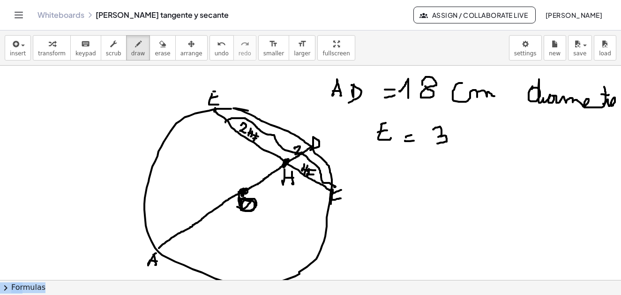
drag, startPoint x: 456, startPoint y: 127, endPoint x: 458, endPoint y: 137, distance: 10.5
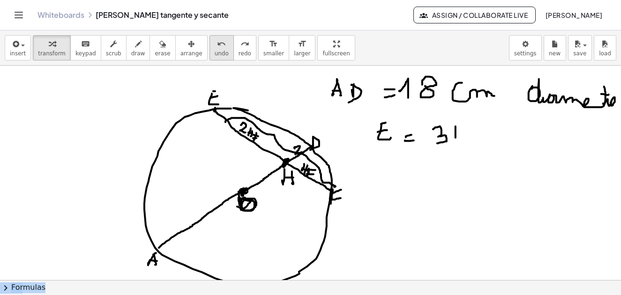
click at [212, 51] on button "undo undo" at bounding box center [222, 47] width 24 height 25
drag, startPoint x: 464, startPoint y: 127, endPoint x: 464, endPoint y: 138, distance: 11.7
click at [217, 49] on icon "undo" at bounding box center [221, 43] width 9 height 11
drag, startPoint x: 452, startPoint y: 127, endPoint x: 454, endPoint y: 142, distance: 15.1
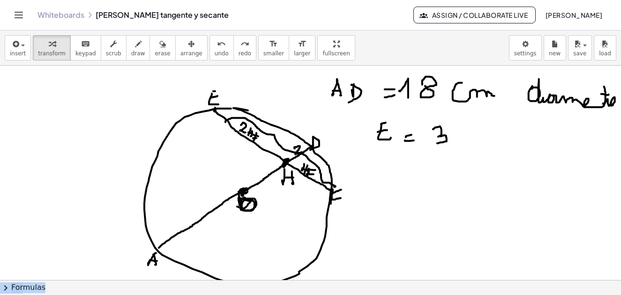
drag, startPoint x: 120, startPoint y: 47, endPoint x: 369, endPoint y: 61, distance: 249.4
click at [126, 47] on button "draw" at bounding box center [138, 47] width 24 height 25
drag, startPoint x: 451, startPoint y: 125, endPoint x: 453, endPoint y: 136, distance: 11.4
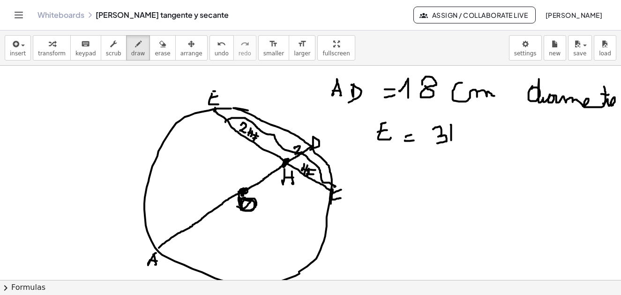
drag, startPoint x: 456, startPoint y: 124, endPoint x: 456, endPoint y: 139, distance: 14.5
drag, startPoint x: 126, startPoint y: 43, endPoint x: 172, endPoint y: 50, distance: 46.5
click at [141, 45] on div "transform keyboard keypad scrub draw erase arrange" at bounding box center [120, 47] width 174 height 25
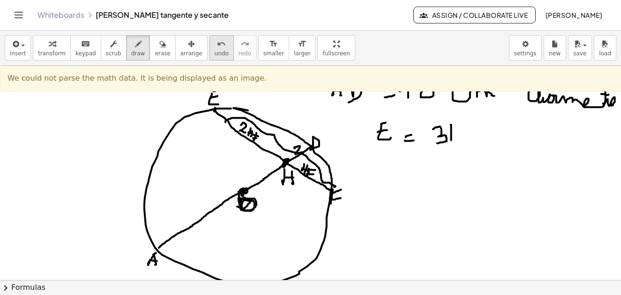
click at [210, 49] on button "undo undo" at bounding box center [222, 47] width 24 height 25
drag, startPoint x: 127, startPoint y: 50, endPoint x: 143, endPoint y: 58, distance: 18.2
click at [131, 51] on span "draw" at bounding box center [138, 53] width 14 height 7
drag, startPoint x: 449, startPoint y: 131, endPoint x: 450, endPoint y: 136, distance: 5.2
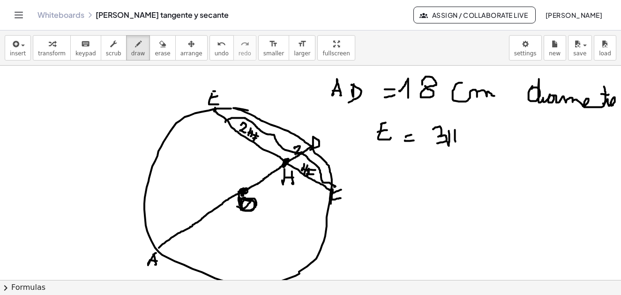
drag, startPoint x: 455, startPoint y: 130, endPoint x: 452, endPoint y: 141, distance: 11.0
drag, startPoint x: 450, startPoint y: 139, endPoint x: 464, endPoint y: 139, distance: 14.1
drag, startPoint x: 467, startPoint y: 130, endPoint x: 463, endPoint y: 135, distance: 6.3
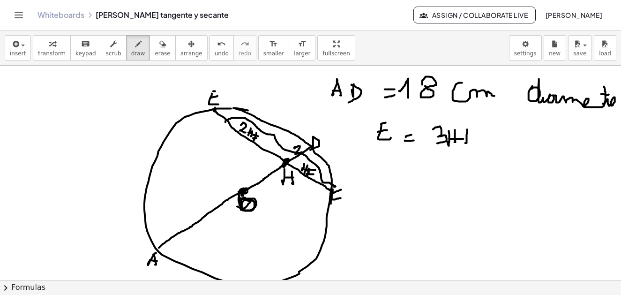
drag, startPoint x: 460, startPoint y: 132, endPoint x: 474, endPoint y: 131, distance: 13.1
drag, startPoint x: 466, startPoint y: 137, endPoint x: 472, endPoint y: 137, distance: 6.6
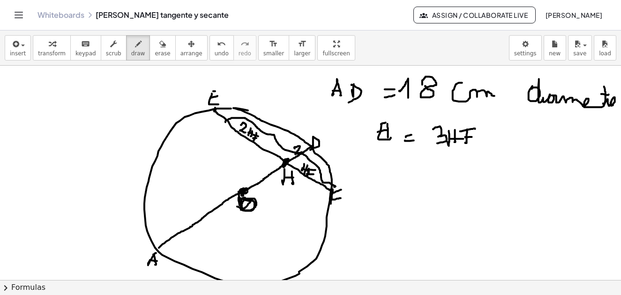
drag, startPoint x: 388, startPoint y: 125, endPoint x: 390, endPoint y: 133, distance: 8.6
drag, startPoint x: 387, startPoint y: 127, endPoint x: 393, endPoint y: 126, distance: 6.3
drag, startPoint x: 387, startPoint y: 132, endPoint x: 393, endPoint y: 133, distance: 6.2
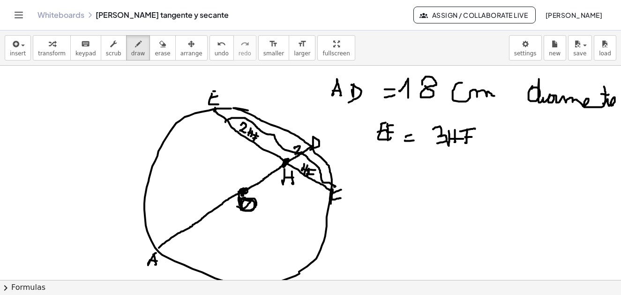
drag, startPoint x: 435, startPoint y: 148, endPoint x: 482, endPoint y: 134, distance: 49.7
drag, startPoint x: 527, startPoint y: 160, endPoint x: 530, endPoint y: 172, distance: 12.0
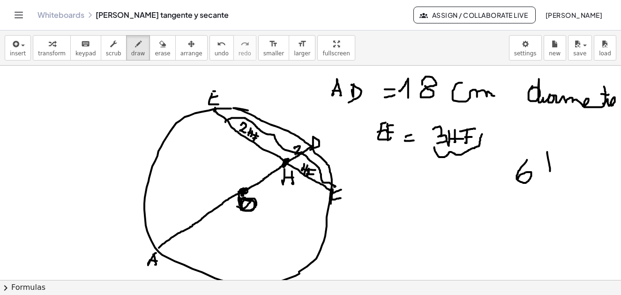
drag, startPoint x: 548, startPoint y: 152, endPoint x: 551, endPoint y: 165, distance: 13.1
drag, startPoint x: 556, startPoint y: 151, endPoint x: 540, endPoint y: 163, distance: 19.7
drag, startPoint x: 545, startPoint y: 162, endPoint x: 566, endPoint y: 161, distance: 20.7
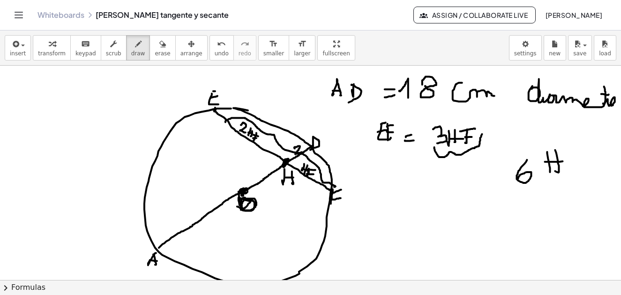
drag, startPoint x: 570, startPoint y: 150, endPoint x: 571, endPoint y: 169, distance: 18.8
drag, startPoint x: 567, startPoint y: 150, endPoint x: 577, endPoint y: 150, distance: 9.8
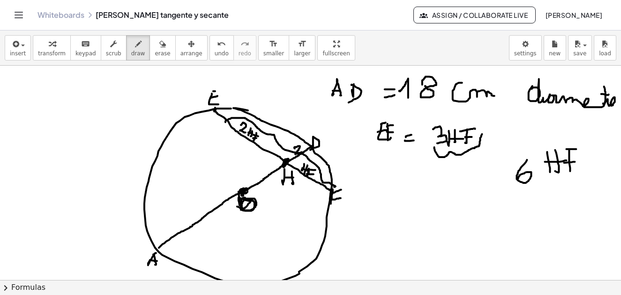
drag, startPoint x: 565, startPoint y: 163, endPoint x: 575, endPoint y: 162, distance: 10.8
drag, startPoint x: 520, startPoint y: 135, endPoint x: 536, endPoint y: 144, distance: 18.9
drag, startPoint x: 519, startPoint y: 129, endPoint x: 443, endPoint y: 123, distance: 76.2
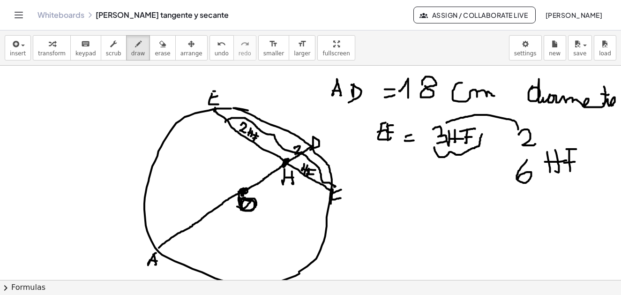
drag, startPoint x: 204, startPoint y: 216, endPoint x: 219, endPoint y: 196, distance: 24.8
drag, startPoint x: 214, startPoint y: 195, endPoint x: 226, endPoint y: 189, distance: 13.6
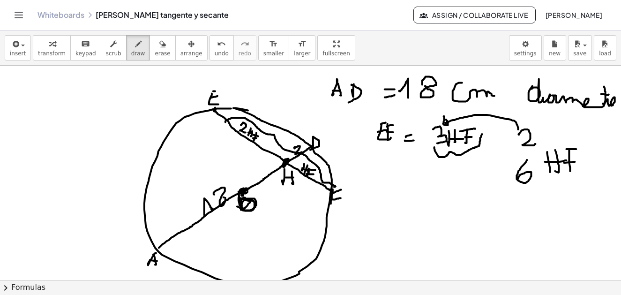
drag, startPoint x: 238, startPoint y: 179, endPoint x: 257, endPoint y: 175, distance: 19.5
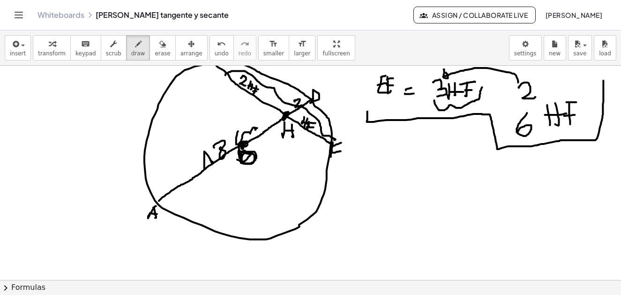
drag, startPoint x: 368, startPoint y: 112, endPoint x: 604, endPoint y: 81, distance: 238.3
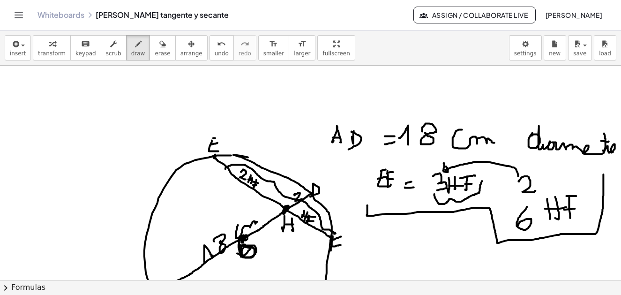
scroll to position [938, 0]
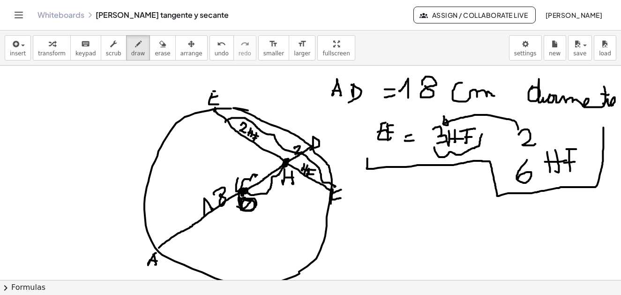
drag, startPoint x: 247, startPoint y: 192, endPoint x: 287, endPoint y: 166, distance: 48.4
drag, startPoint x: 263, startPoint y: 169, endPoint x: 271, endPoint y: 168, distance: 8.6
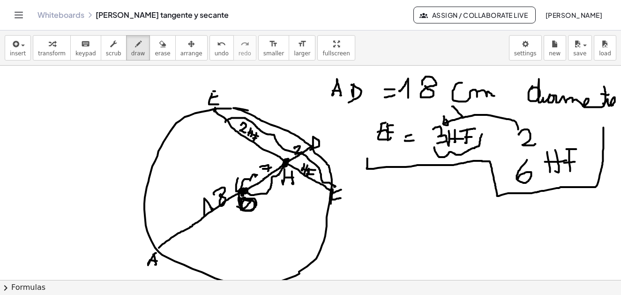
drag, startPoint x: 453, startPoint y: 107, endPoint x: 468, endPoint y: 112, distance: 16.2
drag, startPoint x: 470, startPoint y: 104, endPoint x: 459, endPoint y: 123, distance: 21.6
drag, startPoint x: 272, startPoint y: 74, endPoint x: 267, endPoint y: 75, distance: 4.9
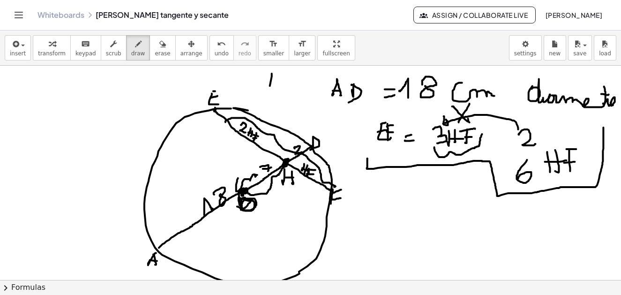
drag, startPoint x: 285, startPoint y: 75, endPoint x: 282, endPoint y: 80, distance: 6.1
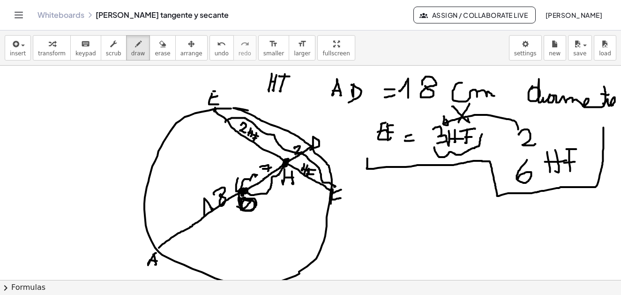
drag, startPoint x: 279, startPoint y: 76, endPoint x: 290, endPoint y: 77, distance: 10.3
drag, startPoint x: 281, startPoint y: 83, endPoint x: 290, endPoint y: 84, distance: 9.0
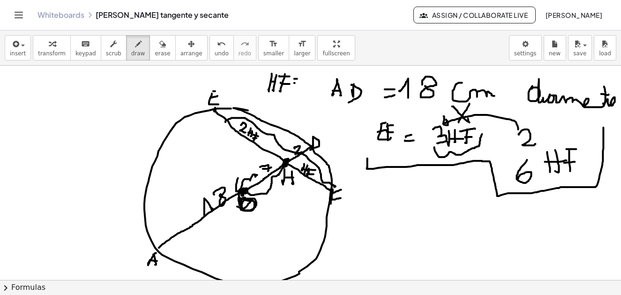
drag, startPoint x: 302, startPoint y: 74, endPoint x: 304, endPoint y: 82, distance: 8.3
drag, startPoint x: 309, startPoint y: 71, endPoint x: 300, endPoint y: 86, distance: 17.0
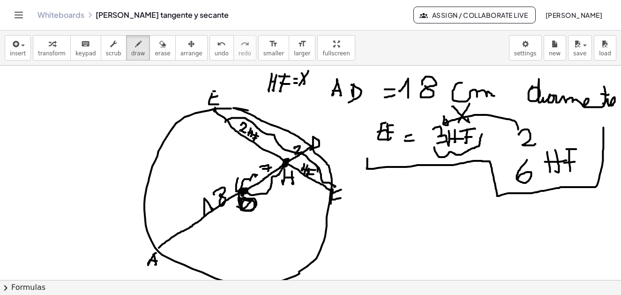
drag, startPoint x: 315, startPoint y: 165, endPoint x: 318, endPoint y: 172, distance: 8.0
drag, startPoint x: 320, startPoint y: 166, endPoint x: 315, endPoint y: 170, distance: 7.3
drag, startPoint x: 269, startPoint y: 128, endPoint x: 272, endPoint y: 137, distance: 9.9
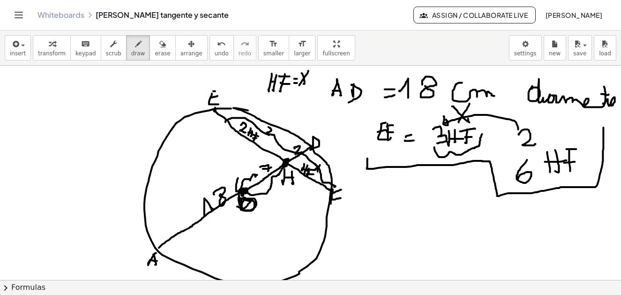
drag, startPoint x: 272, startPoint y: 138, endPoint x: 280, endPoint y: 134, distance: 9.0
drag, startPoint x: 277, startPoint y: 132, endPoint x: 277, endPoint y: 140, distance: 8.0
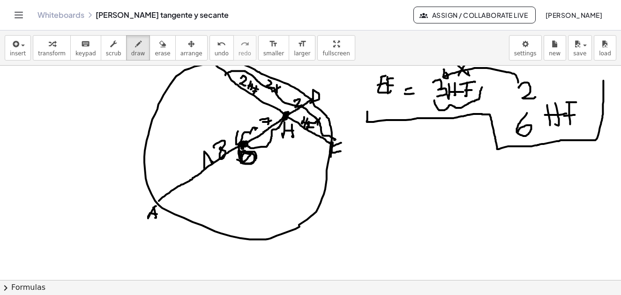
scroll to position [1032, 0]
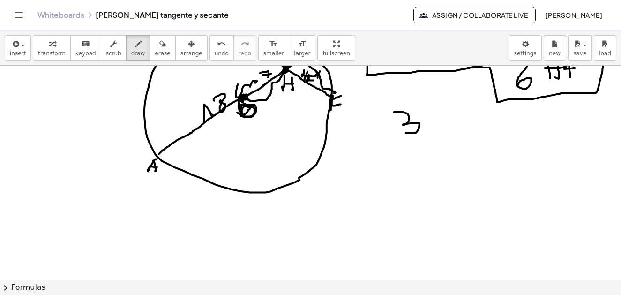
drag, startPoint x: 394, startPoint y: 113, endPoint x: 413, endPoint y: 130, distance: 25.2
drag, startPoint x: 420, startPoint y: 115, endPoint x: 450, endPoint y: 122, distance: 30.7
drag, startPoint x: 440, startPoint y: 124, endPoint x: 435, endPoint y: 136, distance: 12.4
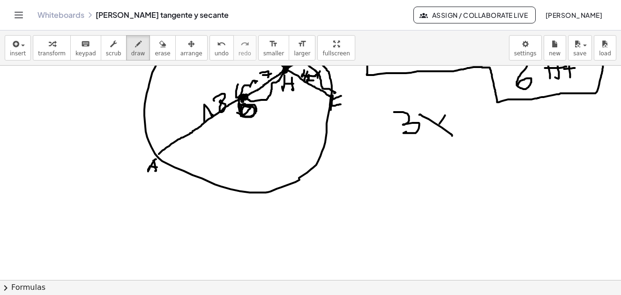
drag, startPoint x: 376, startPoint y: 132, endPoint x: 383, endPoint y: 132, distance: 7.0
drag, startPoint x: 371, startPoint y: 142, endPoint x: 384, endPoint y: 139, distance: 13.4
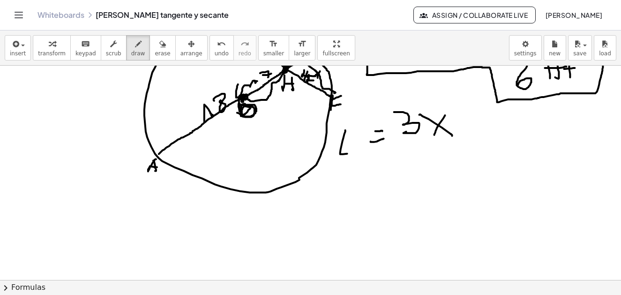
drag, startPoint x: 346, startPoint y: 132, endPoint x: 353, endPoint y: 153, distance: 22.0
drag, startPoint x: 341, startPoint y: 143, endPoint x: 355, endPoint y: 136, distance: 15.5
drag, startPoint x: 350, startPoint y: 127, endPoint x: 356, endPoint y: 126, distance: 6.6
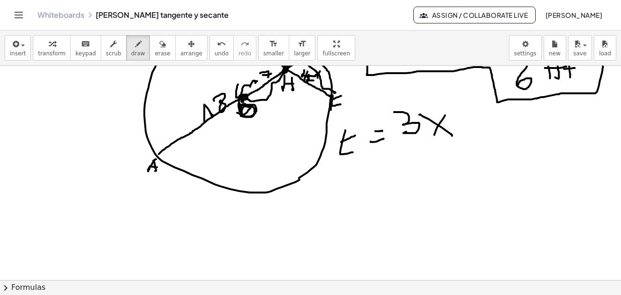
drag, startPoint x: 358, startPoint y: 150, endPoint x: 361, endPoint y: 140, distance: 10.7
drag, startPoint x: 353, startPoint y: 129, endPoint x: 366, endPoint y: 122, distance: 14.9
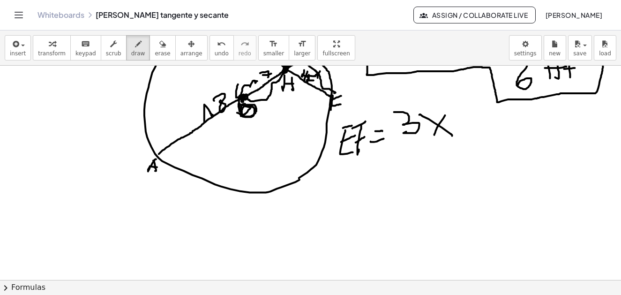
drag, startPoint x: 356, startPoint y: 143, endPoint x: 365, endPoint y: 137, distance: 10.5
drag, startPoint x: 339, startPoint y: 144, endPoint x: 474, endPoint y: 120, distance: 136.3
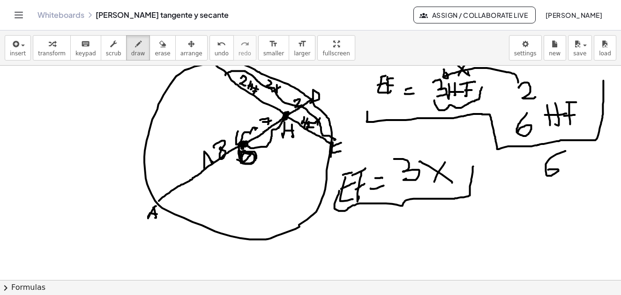
drag, startPoint x: 566, startPoint y: 151, endPoint x: 549, endPoint y: 171, distance: 26.2
drag, startPoint x: 569, startPoint y: 149, endPoint x: 584, endPoint y: 158, distance: 17.9
drag, startPoint x: 581, startPoint y: 150, endPoint x: 575, endPoint y: 167, distance: 18.4
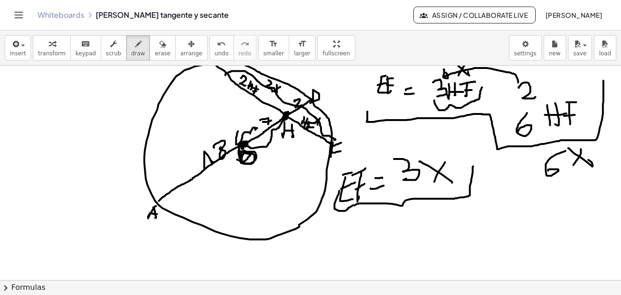
drag, startPoint x: 509, startPoint y: 211, endPoint x: 515, endPoint y: 222, distance: 12.6
drag, startPoint x: 508, startPoint y: 216, endPoint x: 513, endPoint y: 213, distance: 6.5
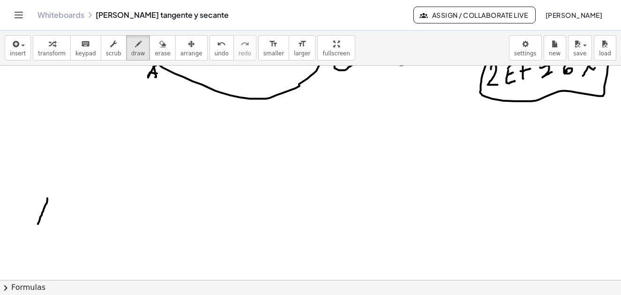
drag, startPoint x: 45, startPoint y: 205, endPoint x: 35, endPoint y: 198, distance: 12.8
drag, startPoint x: 50, startPoint y: 202, endPoint x: 49, endPoint y: 210, distance: 8.5
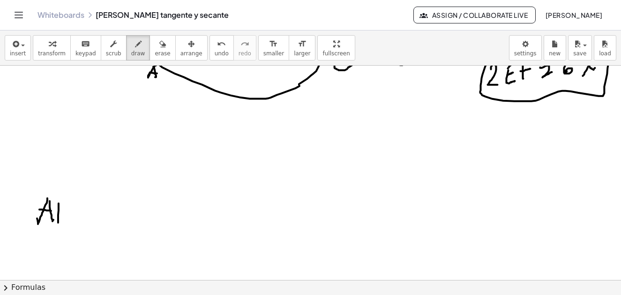
drag, startPoint x: 59, startPoint y: 204, endPoint x: 59, endPoint y: 211, distance: 6.6
drag, startPoint x: 58, startPoint y: 201, endPoint x: 73, endPoint y: 210, distance: 17.4
drag, startPoint x: 83, startPoint y: 207, endPoint x: 92, endPoint y: 215, distance: 12.0
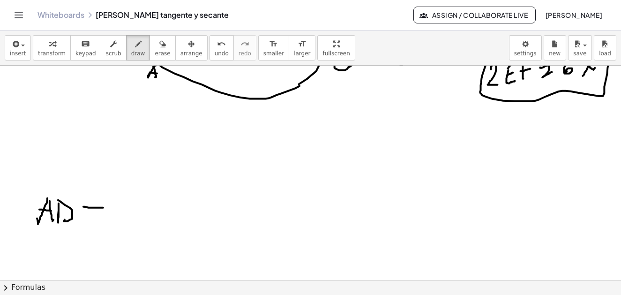
drag, startPoint x: 90, startPoint y: 217, endPoint x: 107, endPoint y: 209, distance: 19.1
drag, startPoint x: 117, startPoint y: 193, endPoint x: 124, endPoint y: 211, distance: 20.0
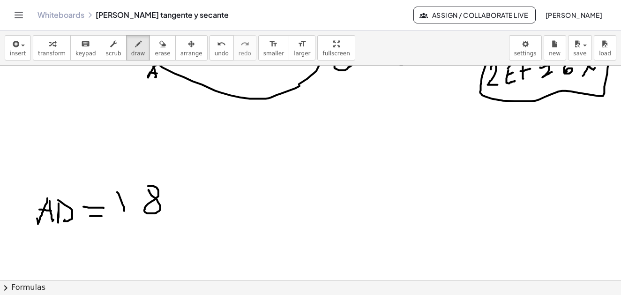
drag, startPoint x: 188, startPoint y: 197, endPoint x: 222, endPoint y: 195, distance: 33.8
drag, startPoint x: 201, startPoint y: 207, endPoint x: 216, endPoint y: 204, distance: 15.6
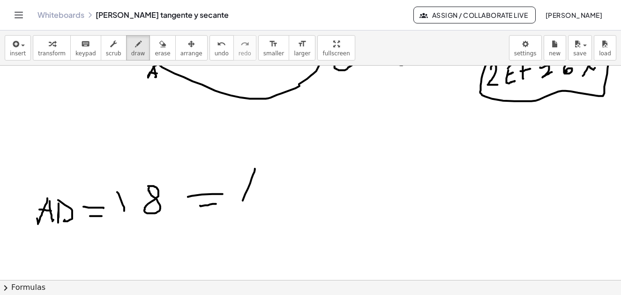
drag, startPoint x: 255, startPoint y: 173, endPoint x: 239, endPoint y: 198, distance: 29.7
drag, startPoint x: 258, startPoint y: 186, endPoint x: 263, endPoint y: 203, distance: 17.4
drag, startPoint x: 247, startPoint y: 196, endPoint x: 271, endPoint y: 190, distance: 24.5
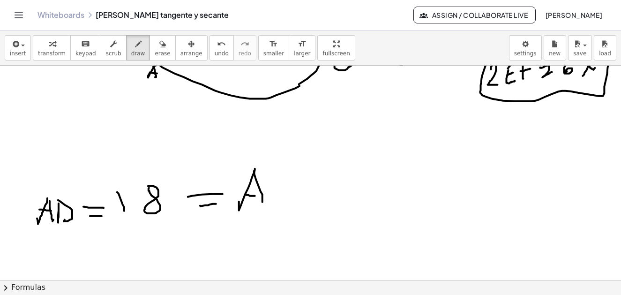
drag, startPoint x: 279, startPoint y: 179, endPoint x: 279, endPoint y: 197, distance: 18.3
drag, startPoint x: 286, startPoint y: 183, endPoint x: 284, endPoint y: 199, distance: 15.7
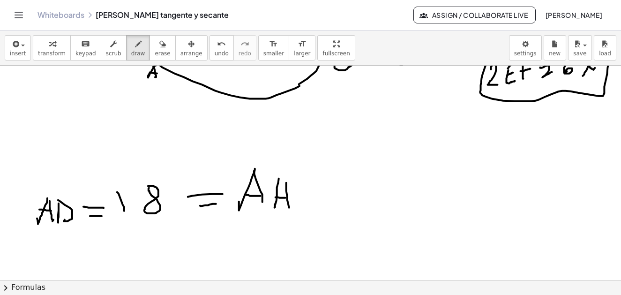
drag, startPoint x: 296, startPoint y: 187, endPoint x: 316, endPoint y: 186, distance: 19.7
drag, startPoint x: 306, startPoint y: 196, endPoint x: 310, endPoint y: 189, distance: 8.1
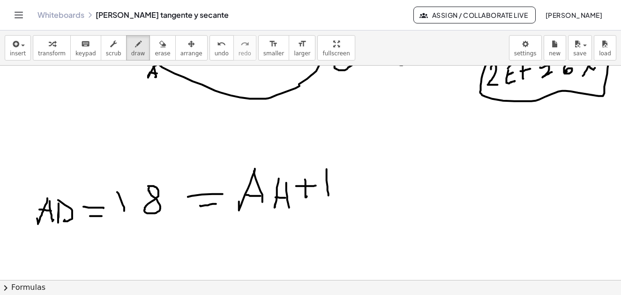
drag, startPoint x: 327, startPoint y: 171, endPoint x: 332, endPoint y: 192, distance: 21.7
drag, startPoint x: 339, startPoint y: 178, endPoint x: 338, endPoint y: 196, distance: 18.3
drag, startPoint x: 329, startPoint y: 192, endPoint x: 340, endPoint y: 192, distance: 11.3
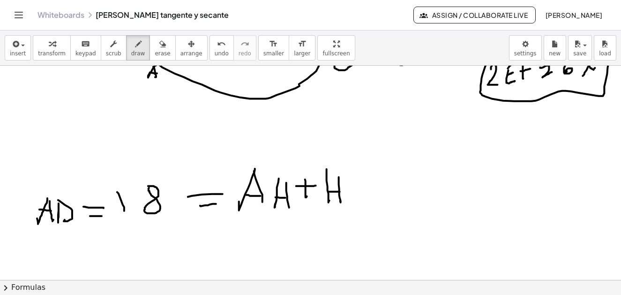
drag, startPoint x: 352, startPoint y: 192, endPoint x: 348, endPoint y: 181, distance: 11.7
drag, startPoint x: 353, startPoint y: 178, endPoint x: 354, endPoint y: 203, distance: 25.4
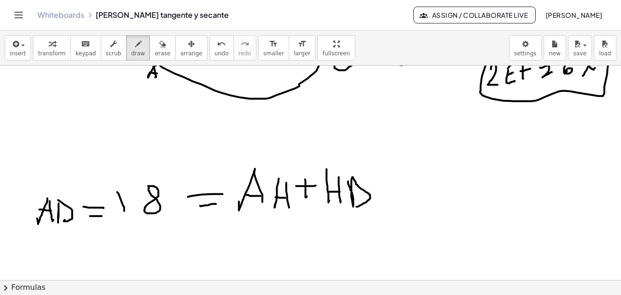
scroll to position [985, 0]
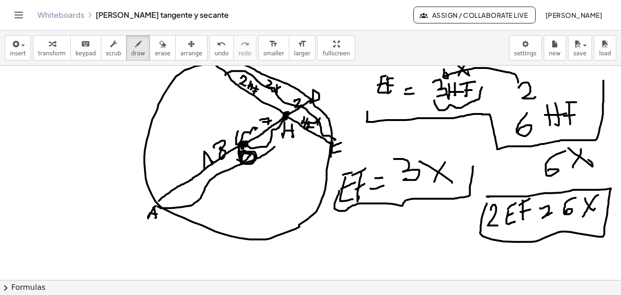
drag, startPoint x: 158, startPoint y: 207, endPoint x: 277, endPoint y: 143, distance: 135.1
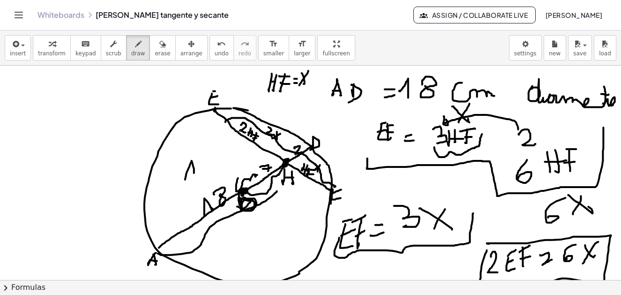
drag, startPoint x: 186, startPoint y: 176, endPoint x: 205, endPoint y: 154, distance: 29.3
drag, startPoint x: 206, startPoint y: 152, endPoint x: 205, endPoint y: 170, distance: 18.3
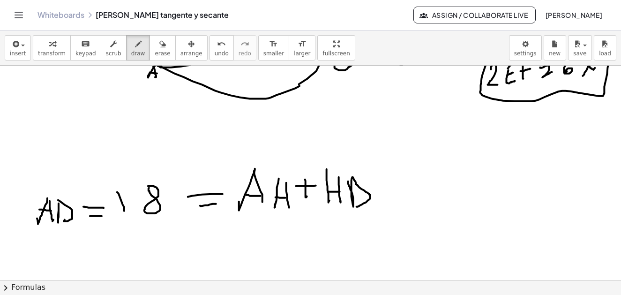
scroll to position [1172, 0]
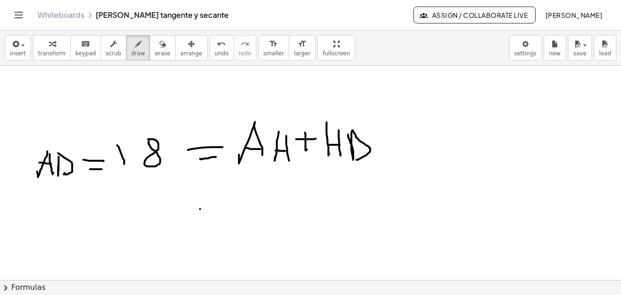
drag, startPoint x: 200, startPoint y: 210, endPoint x: 211, endPoint y: 210, distance: 10.8
drag, startPoint x: 202, startPoint y: 224, endPoint x: 214, endPoint y: 222, distance: 12.3
drag, startPoint x: 239, startPoint y: 218, endPoint x: 264, endPoint y: 201, distance: 30.0
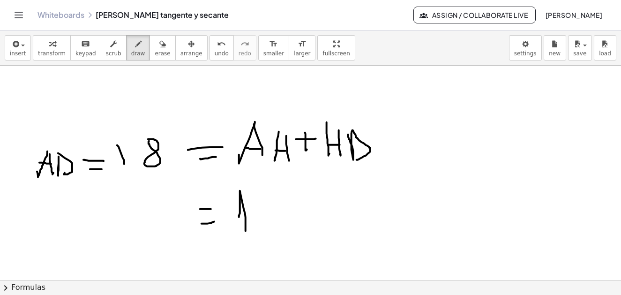
drag, startPoint x: 266, startPoint y: 199, endPoint x: 267, endPoint y: 217, distance: 17.4
drag, startPoint x: 292, startPoint y: 208, endPoint x: 309, endPoint y: 206, distance: 16.6
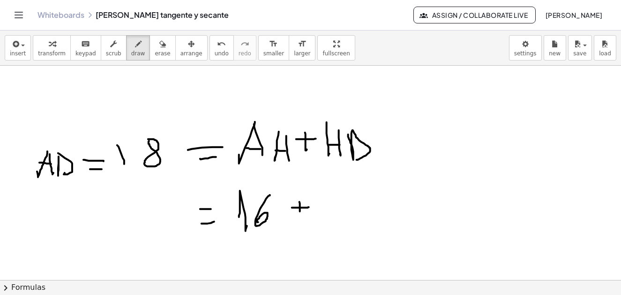
drag, startPoint x: 324, startPoint y: 202, endPoint x: 342, endPoint y: 224, distance: 28.6
drag, startPoint x: 127, startPoint y: 205, endPoint x: 128, endPoint y: 223, distance: 17.4
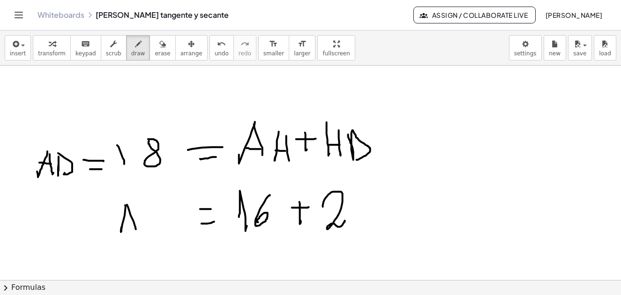
drag, startPoint x: 127, startPoint y: 223, endPoint x: 141, endPoint y: 219, distance: 15.0
drag, startPoint x: 146, startPoint y: 219, endPoint x: 178, endPoint y: 226, distance: 32.1
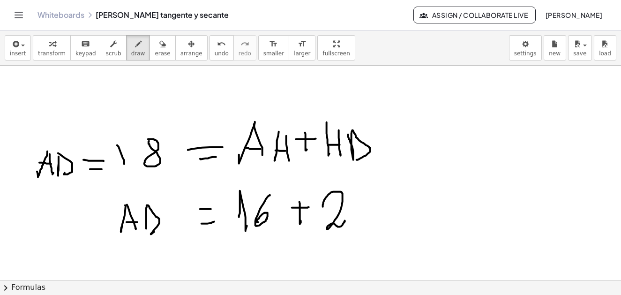
scroll to position [1219, 0]
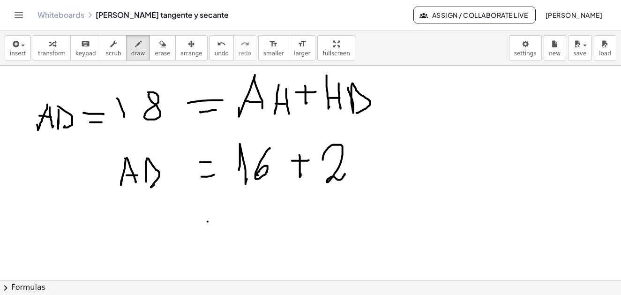
drag, startPoint x: 208, startPoint y: 222, endPoint x: 226, endPoint y: 231, distance: 20.1
drag, startPoint x: 220, startPoint y: 240, endPoint x: 241, endPoint y: 236, distance: 21.9
drag, startPoint x: 252, startPoint y: 212, endPoint x: 263, endPoint y: 226, distance: 17.7
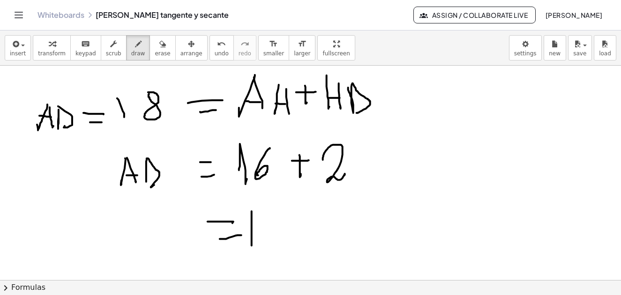
drag, startPoint x: 265, startPoint y: 215, endPoint x: 274, endPoint y: 227, distance: 15.1
drag, startPoint x: 298, startPoint y: 227, endPoint x: 330, endPoint y: 232, distance: 32.2
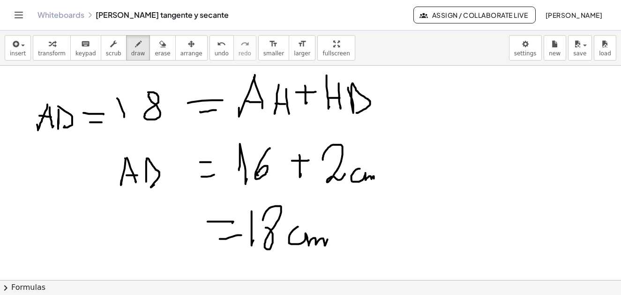
drag, startPoint x: 356, startPoint y: 170, endPoint x: 370, endPoint y: 181, distance: 18.0
drag, startPoint x: 276, startPoint y: 182, endPoint x: 288, endPoint y: 189, distance: 14.5
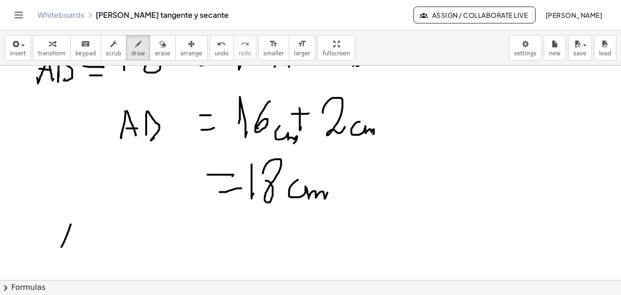
drag, startPoint x: 71, startPoint y: 225, endPoint x: 66, endPoint y: 237, distance: 13.1
drag, startPoint x: 72, startPoint y: 225, endPoint x: 81, endPoint y: 242, distance: 19.1
drag, startPoint x: 68, startPoint y: 238, endPoint x: 84, endPoint y: 238, distance: 16.9
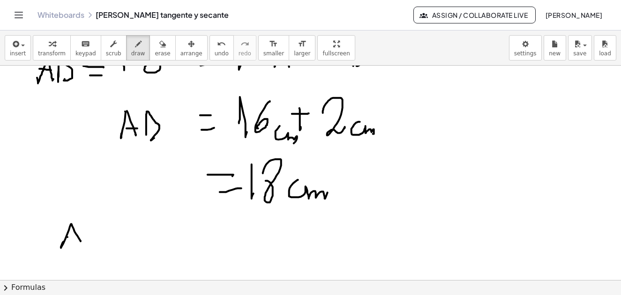
drag, startPoint x: 93, startPoint y: 222, endPoint x: 103, endPoint y: 226, distance: 9.9
drag, startPoint x: 106, startPoint y: 233, endPoint x: 105, endPoint y: 242, distance: 8.5
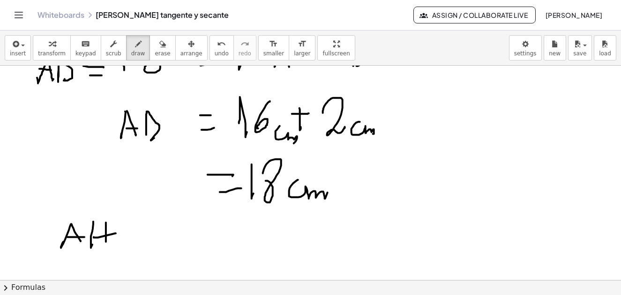
drag, startPoint x: 94, startPoint y: 238, endPoint x: 115, endPoint y: 231, distance: 22.7
drag, startPoint x: 158, startPoint y: 227, endPoint x: 159, endPoint y: 240, distance: 12.7
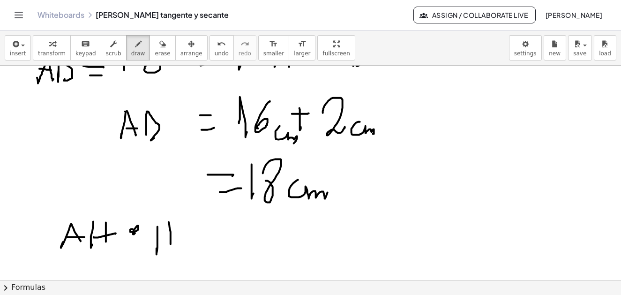
drag, startPoint x: 169, startPoint y: 223, endPoint x: 155, endPoint y: 244, distance: 25.4
drag, startPoint x: 155, startPoint y: 244, endPoint x: 181, endPoint y: 233, distance: 28.0
drag, startPoint x: 183, startPoint y: 226, endPoint x: 182, endPoint y: 231, distance: 5.2
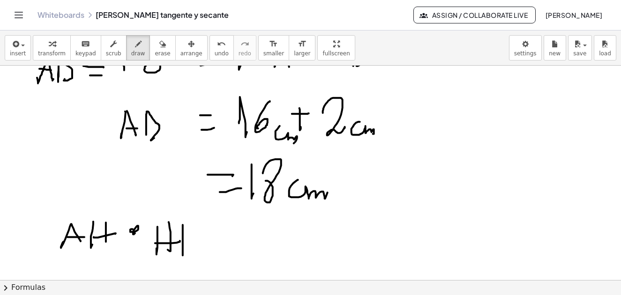
drag, startPoint x: 181, startPoint y: 226, endPoint x: 204, endPoint y: 238, distance: 25.8
drag, startPoint x: 229, startPoint y: 231, endPoint x: 242, endPoint y: 232, distance: 13.1
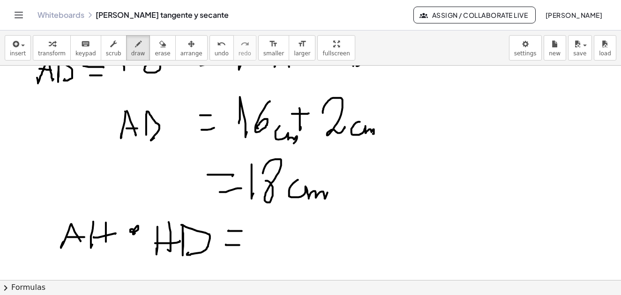
drag, startPoint x: 226, startPoint y: 245, endPoint x: 240, endPoint y: 246, distance: 13.6
drag, startPoint x: 262, startPoint y: 226, endPoint x: 263, endPoint y: 244, distance: 17.8
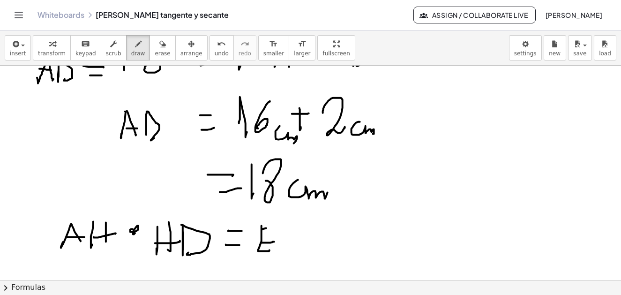
drag, startPoint x: 262, startPoint y: 230, endPoint x: 279, endPoint y: 226, distance: 17.7
drag, startPoint x: 284, startPoint y: 224, endPoint x: 287, endPoint y: 246, distance: 22.7
drag, startPoint x: 298, startPoint y: 225, endPoint x: 294, endPoint y: 247, distance: 21.8
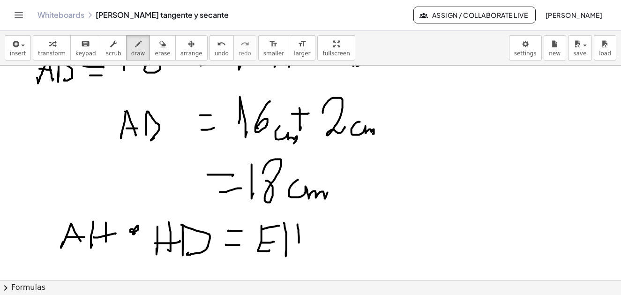
drag, startPoint x: 288, startPoint y: 243, endPoint x: 304, endPoint y: 243, distance: 15.9
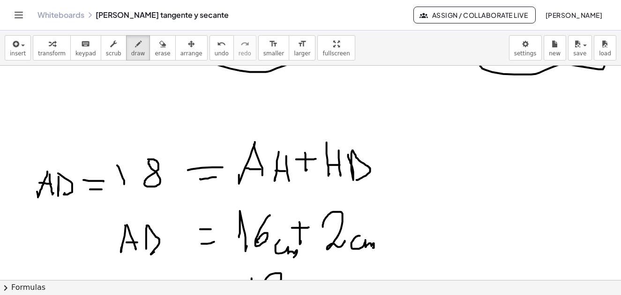
scroll to position [1293, 0]
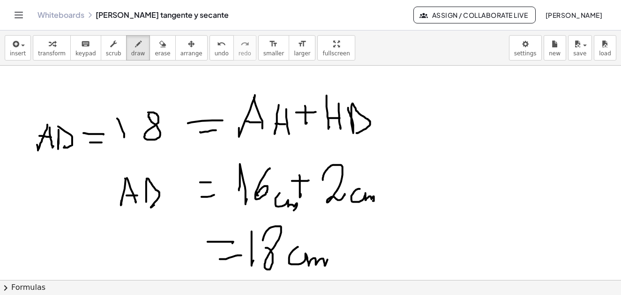
scroll to position [1340, 0]
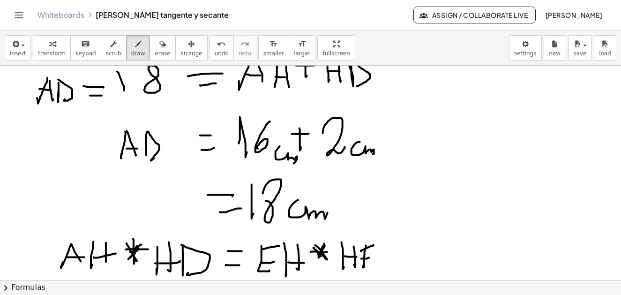
scroll to position [1386, 0]
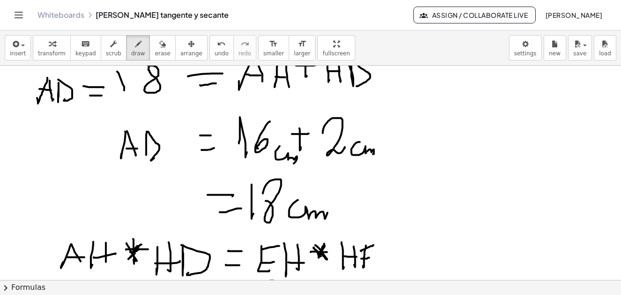
scroll to position [1340, 0]
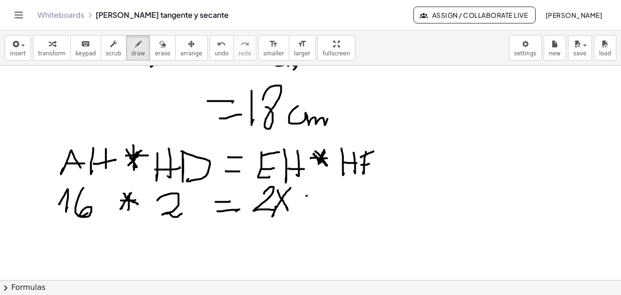
drag, startPoint x: 344, startPoint y: 188, endPoint x: 355, endPoint y: 199, distance: 15.3
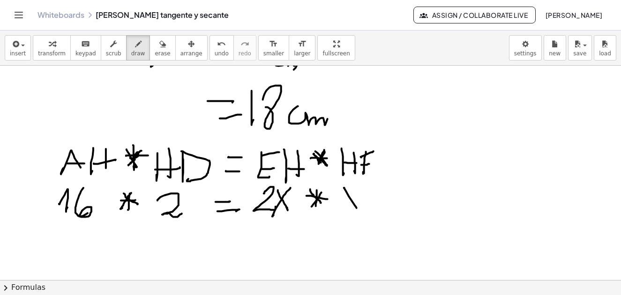
drag, startPoint x: 359, startPoint y: 192, endPoint x: 345, endPoint y: 213, distance: 24.7
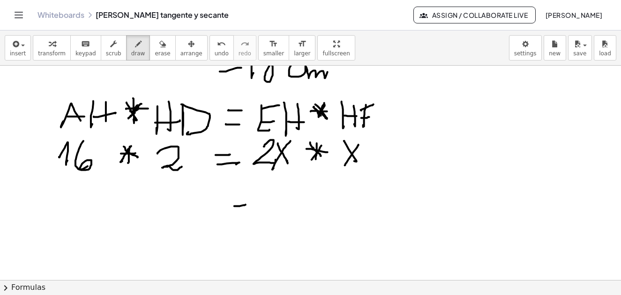
drag, startPoint x: 234, startPoint y: 207, endPoint x: 246, endPoint y: 205, distance: 11.3
drag, startPoint x: 236, startPoint y: 214, endPoint x: 247, endPoint y: 214, distance: 10.8
drag, startPoint x: 282, startPoint y: 193, endPoint x: 305, endPoint y: 208, distance: 27.4
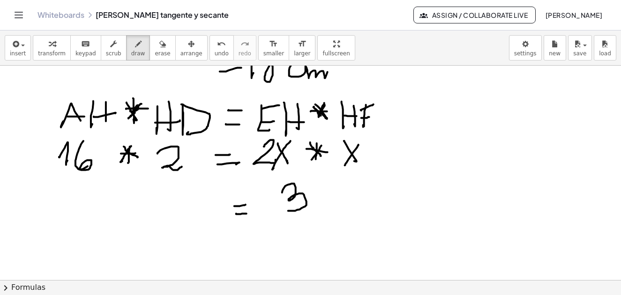
drag, startPoint x: 310, startPoint y: 215, endPoint x: 335, endPoint y: 191, distance: 34.5
drag, startPoint x: 323, startPoint y: 186, endPoint x: 307, endPoint y: 177, distance: 18.0
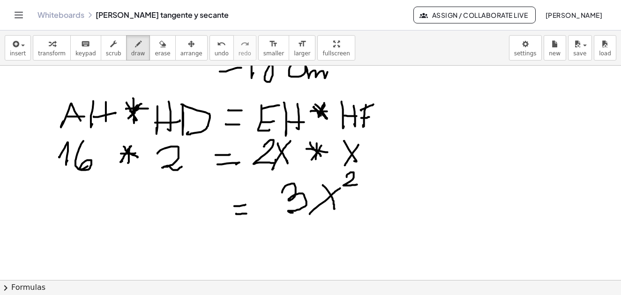
drag, startPoint x: 347, startPoint y: 178, endPoint x: 351, endPoint y: 188, distance: 11.6
drag, startPoint x: 111, startPoint y: 199, endPoint x: 135, endPoint y: 219, distance: 31.3
drag, startPoint x: 172, startPoint y: 201, endPoint x: 239, endPoint y: 212, distance: 68.1
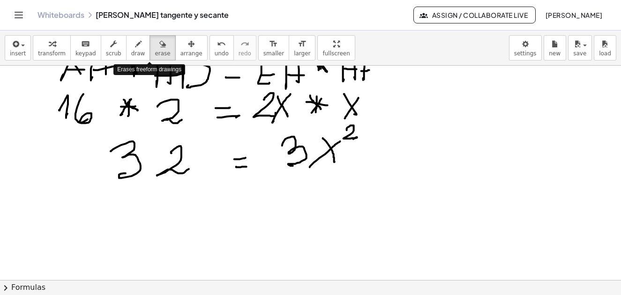
drag, startPoint x: 149, startPoint y: 46, endPoint x: 312, endPoint y: 88, distance: 168.9
click at [159, 47] on icon "button" at bounding box center [162, 43] width 7 height 11
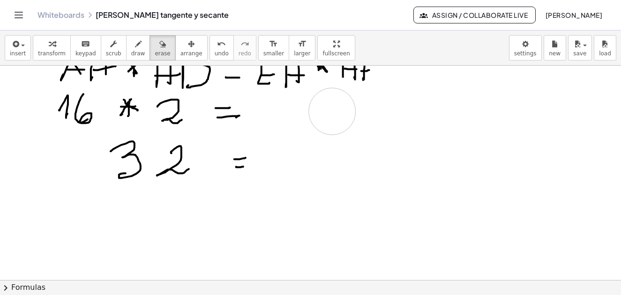
drag, startPoint x: 290, startPoint y: 142, endPoint x: 281, endPoint y: 29, distance: 113.4
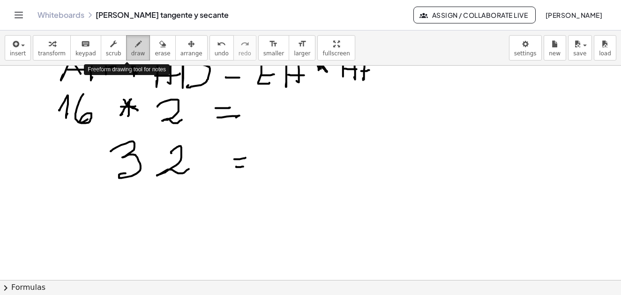
click at [132, 44] on div "button" at bounding box center [138, 43] width 14 height 11
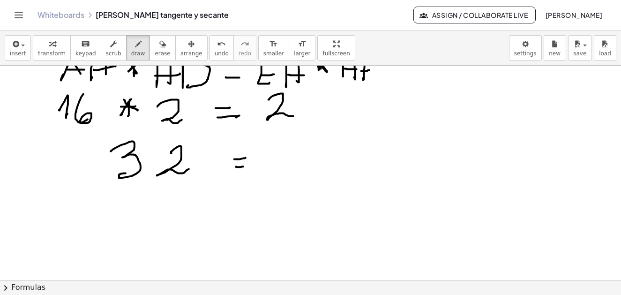
drag, startPoint x: 269, startPoint y: 100, endPoint x: 294, endPoint y: 117, distance: 29.8
drag, startPoint x: 294, startPoint y: 94, endPoint x: 303, endPoint y: 100, distance: 11.4
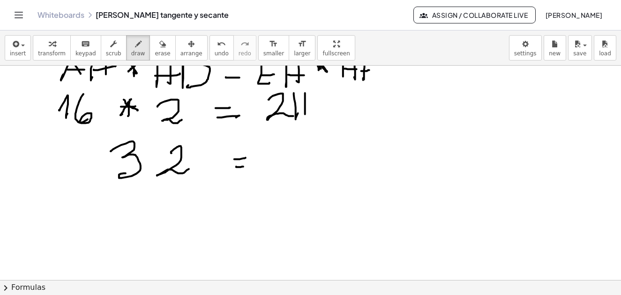
drag, startPoint x: 294, startPoint y: 110, endPoint x: 309, endPoint y: 105, distance: 15.3
drag, startPoint x: 317, startPoint y: 91, endPoint x: 316, endPoint y: 112, distance: 20.7
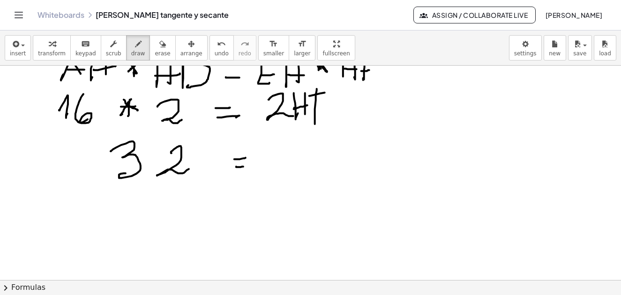
drag, startPoint x: 309, startPoint y: 97, endPoint x: 324, endPoint y: 104, distance: 15.7
drag, startPoint x: 315, startPoint y: 114, endPoint x: 329, endPoint y: 108, distance: 15.9
drag, startPoint x: 352, startPoint y: 109, endPoint x: 364, endPoint y: 106, distance: 12.5
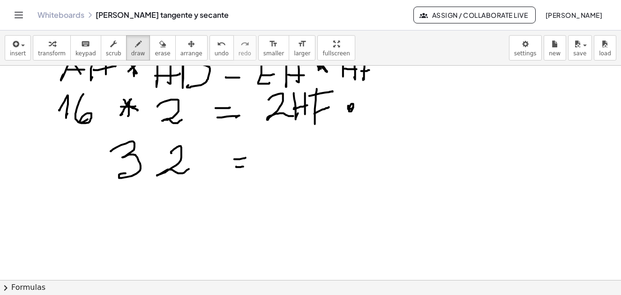
drag, startPoint x: 380, startPoint y: 92, endPoint x: 385, endPoint y: 106, distance: 15.0
drag, startPoint x: 390, startPoint y: 92, endPoint x: 388, endPoint y: 108, distance: 15.6
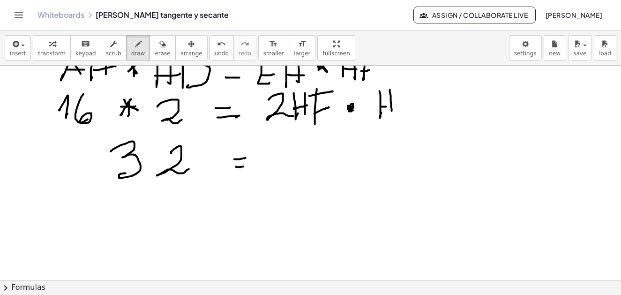
drag, startPoint x: 386, startPoint y: 107, endPoint x: 399, endPoint y: 100, distance: 14.5
drag, startPoint x: 401, startPoint y: 93, endPoint x: 403, endPoint y: 101, distance: 8.1
drag, startPoint x: 397, startPoint y: 97, endPoint x: 407, endPoint y: 102, distance: 11.3
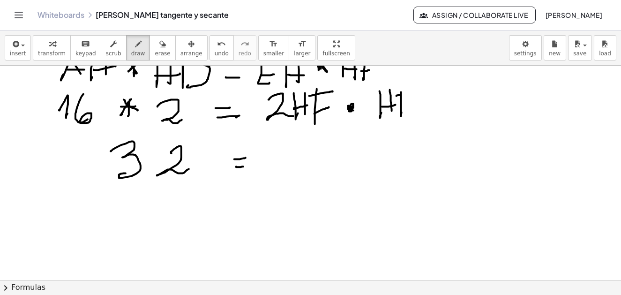
drag, startPoint x: 400, startPoint y: 112, endPoint x: 411, endPoint y: 106, distance: 12.0
drag, startPoint x: 277, startPoint y: 144, endPoint x: 308, endPoint y: 158, distance: 34.2
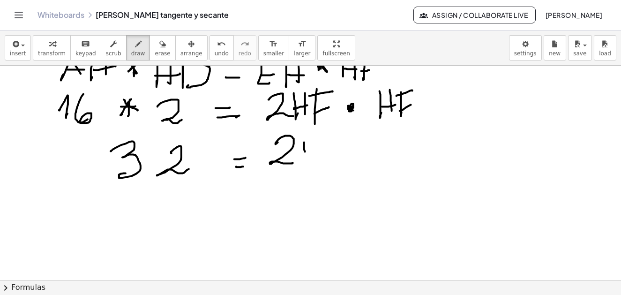
drag, startPoint x: 304, startPoint y: 143, endPoint x: 306, endPoint y: 157, distance: 14.2
drag, startPoint x: 316, startPoint y: 151, endPoint x: 317, endPoint y: 160, distance: 10.0
drag, startPoint x: 303, startPoint y: 152, endPoint x: 327, endPoint y: 154, distance: 24.4
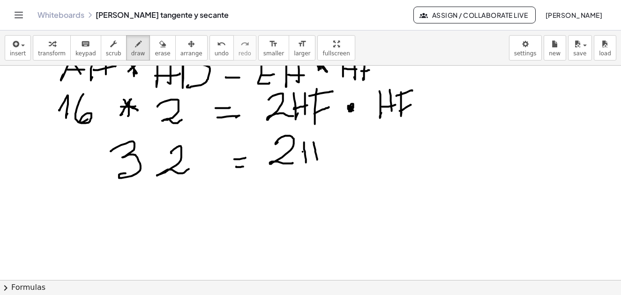
drag, startPoint x: 327, startPoint y: 145, endPoint x: 323, endPoint y: 140, distance: 6.7
drag, startPoint x: 320, startPoint y: 140, endPoint x: 347, endPoint y: 138, distance: 27.2
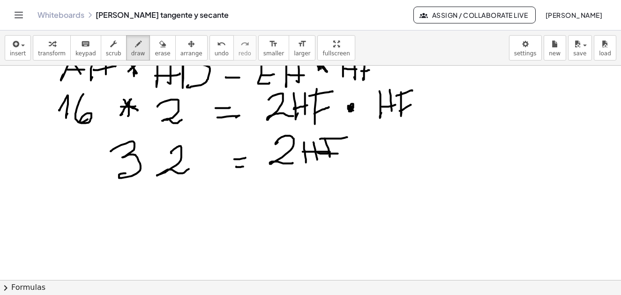
drag, startPoint x: 318, startPoint y: 153, endPoint x: 345, endPoint y: 150, distance: 27.5
drag, startPoint x: 349, startPoint y: 126, endPoint x: 363, endPoint y: 137, distance: 18.7
drag, startPoint x: 489, startPoint y: 93, endPoint x: 484, endPoint y: 104, distance: 12.4
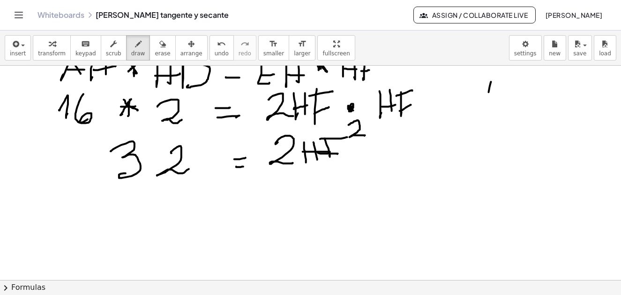
drag, startPoint x: 493, startPoint y: 100, endPoint x: 498, endPoint y: 98, distance: 5.3
drag, startPoint x: 504, startPoint y: 101, endPoint x: 501, endPoint y: 92, distance: 8.9
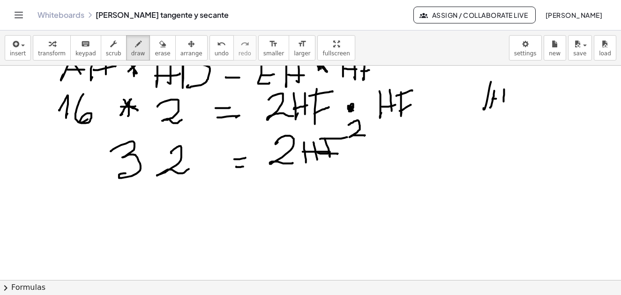
drag, startPoint x: 505, startPoint y: 90, endPoint x: 503, endPoint y: 99, distance: 8.8
drag, startPoint x: 502, startPoint y: 102, endPoint x: 512, endPoint y: 98, distance: 10.9
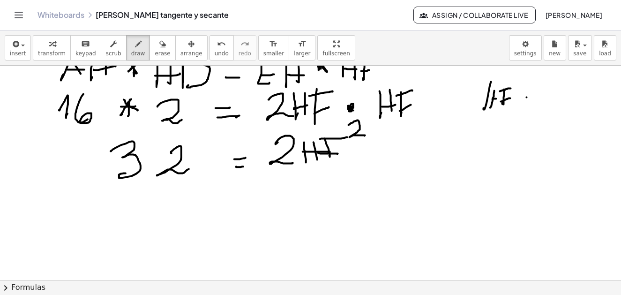
drag, startPoint x: 527, startPoint y: 98, endPoint x: 536, endPoint y: 96, distance: 9.1
drag, startPoint x: 527, startPoint y: 105, endPoint x: 545, endPoint y: 97, distance: 19.3
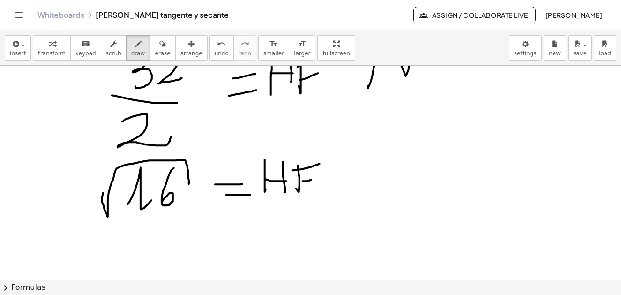
scroll to position [1648, 0]
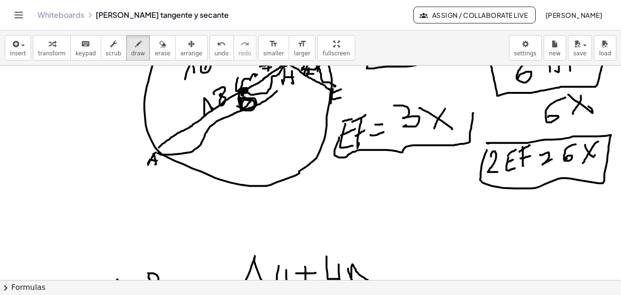
scroll to position [991, 0]
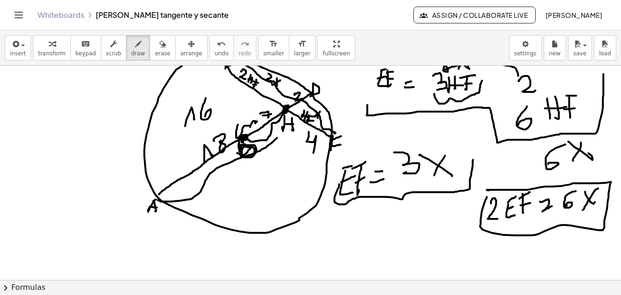
click at [314, 153] on div at bounding box center [379, 38] width 758 height 1928
click at [159, 49] on icon "button" at bounding box center [162, 43] width 7 height 11
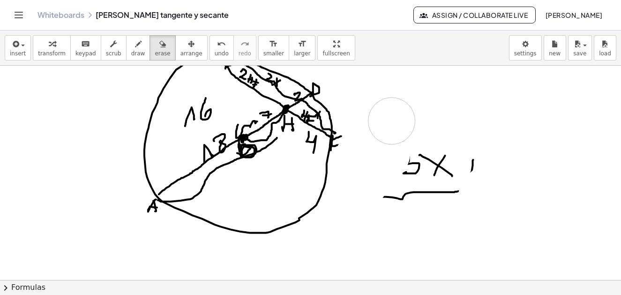
click at [388, 131] on div at bounding box center [379, 38] width 758 height 1928
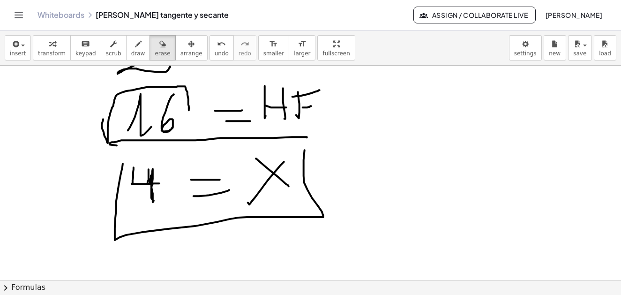
scroll to position [1768, 0]
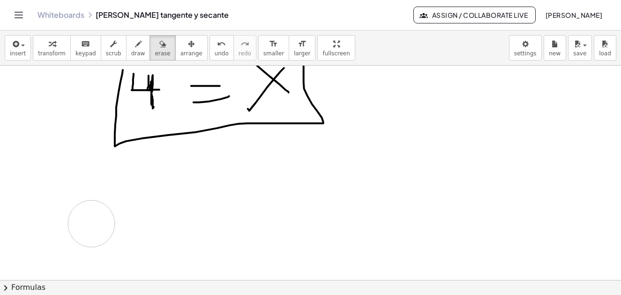
drag, startPoint x: 93, startPoint y: 208, endPoint x: 93, endPoint y: 215, distance: 7.5
drag, startPoint x: 128, startPoint y: 47, endPoint x: 116, endPoint y: 137, distance: 90.9
click at [129, 52] on button "draw" at bounding box center [138, 47] width 24 height 25
drag, startPoint x: 80, startPoint y: 187, endPoint x: 83, endPoint y: 209, distance: 22.3
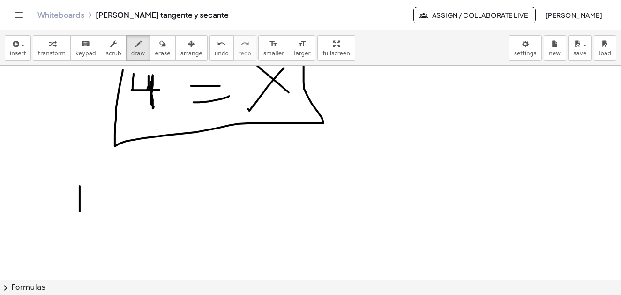
drag, startPoint x: 100, startPoint y: 187, endPoint x: 80, endPoint y: 211, distance: 31.6
drag, startPoint x: 83, startPoint y: 210, endPoint x: 114, endPoint y: 210, distance: 31.9
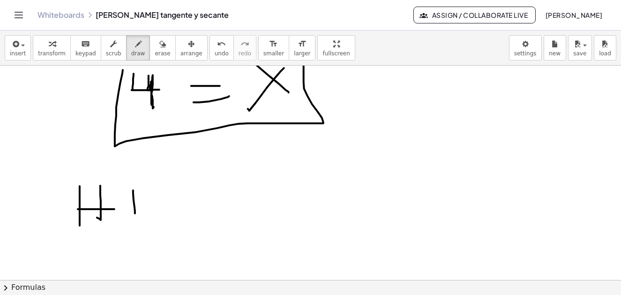
drag, startPoint x: 135, startPoint y: 214, endPoint x: 136, endPoint y: 203, distance: 11.3
drag, startPoint x: 135, startPoint y: 206, endPoint x: 148, endPoint y: 203, distance: 13.0
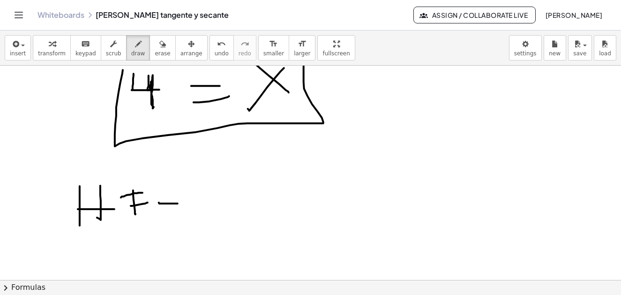
drag, startPoint x: 159, startPoint y: 203, endPoint x: 172, endPoint y: 211, distance: 15.1
drag, startPoint x: 187, startPoint y: 213, endPoint x: 191, endPoint y: 202, distance: 11.6
drag, startPoint x: 210, startPoint y: 184, endPoint x: 243, endPoint y: 203, distance: 38.2
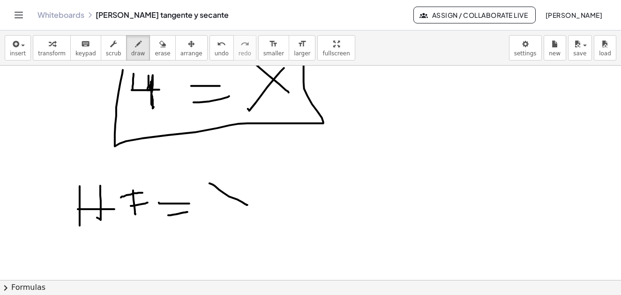
drag, startPoint x: 244, startPoint y: 185, endPoint x: 247, endPoint y: 200, distance: 15.4
drag, startPoint x: 270, startPoint y: 196, endPoint x: 296, endPoint y: 200, distance: 26.1
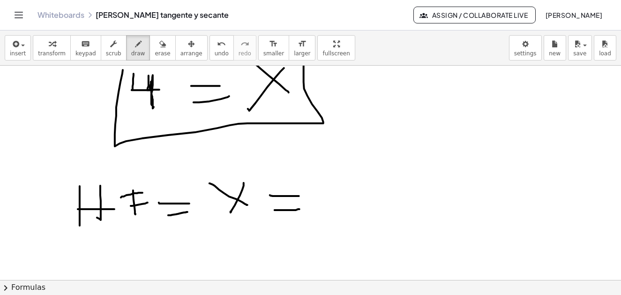
drag, startPoint x: 275, startPoint y: 211, endPoint x: 305, endPoint y: 195, distance: 34.6
drag, startPoint x: 300, startPoint y: 183, endPoint x: 330, endPoint y: 215, distance: 44.1
drag, startPoint x: 368, startPoint y: 170, endPoint x: 394, endPoint y: 218, distance: 55.0
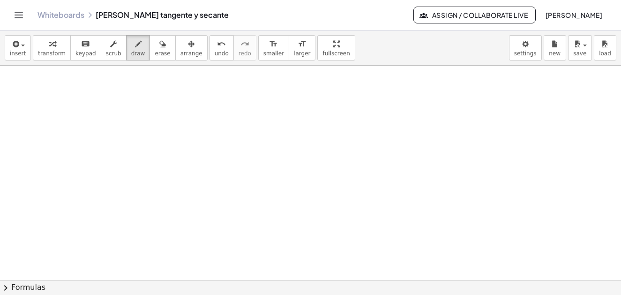
scroll to position [2123, 0]
drag, startPoint x: 175, startPoint y: 145, endPoint x: 229, endPoint y: 148, distance: 54.0
drag, startPoint x: 220, startPoint y: 149, endPoint x: 217, endPoint y: 161, distance: 12.6
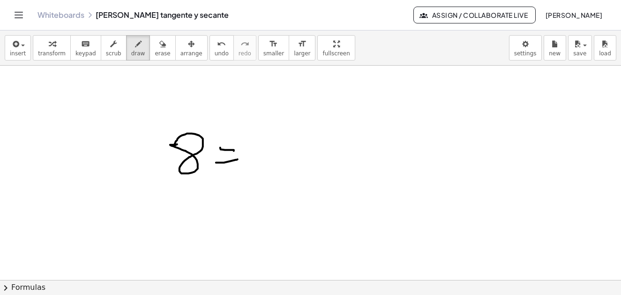
drag, startPoint x: 224, startPoint y: 164, endPoint x: 238, endPoint y: 160, distance: 14.0
drag, startPoint x: 260, startPoint y: 169, endPoint x: 273, endPoint y: 153, distance: 20.0
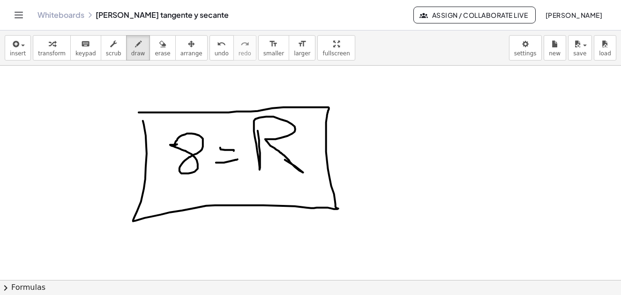
drag, startPoint x: 134, startPoint y: 219, endPoint x: 384, endPoint y: 186, distance: 251.6
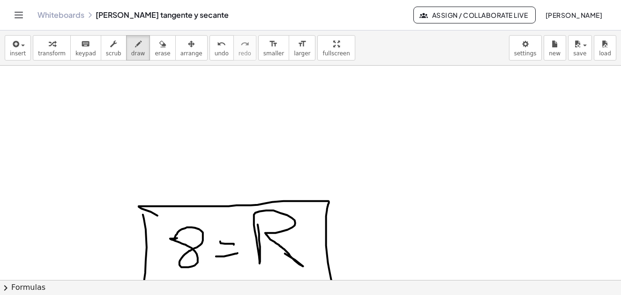
scroll to position [2076, 0]
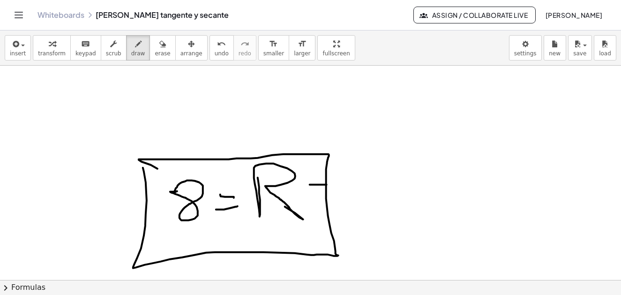
drag, startPoint x: 310, startPoint y: 186, endPoint x: 327, endPoint y: 186, distance: 16.9
drag, startPoint x: 334, startPoint y: 185, endPoint x: 330, endPoint y: 196, distance: 11.6
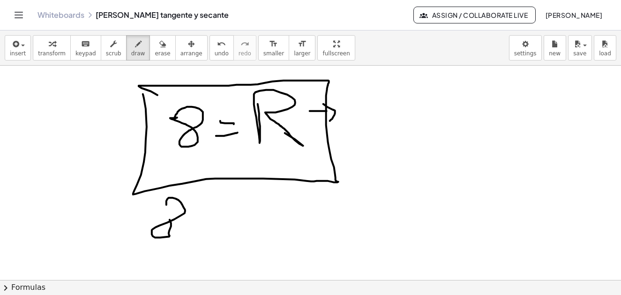
drag, startPoint x: 166, startPoint y: 206, endPoint x: 156, endPoint y: 213, distance: 12.8
drag, startPoint x: 208, startPoint y: 218, endPoint x: 214, endPoint y: 218, distance: 6.1
drag, startPoint x: 195, startPoint y: 224, endPoint x: 201, endPoint y: 218, distance: 8.3
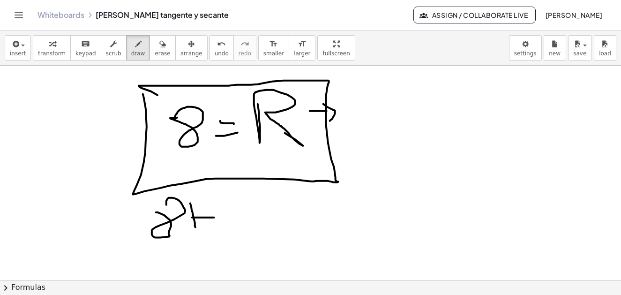
drag, startPoint x: 179, startPoint y: 220, endPoint x: 202, endPoint y: 222, distance: 23.1
drag, startPoint x: 226, startPoint y: 224, endPoint x: 264, endPoint y: 222, distance: 38.0
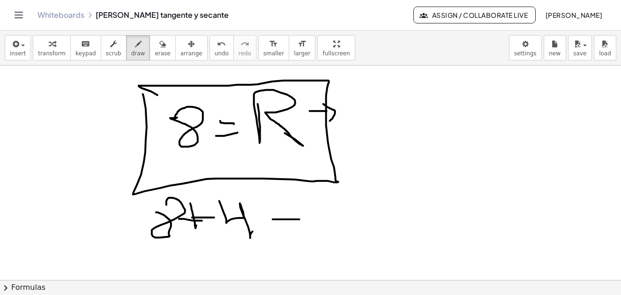
drag, startPoint x: 288, startPoint y: 220, endPoint x: 300, endPoint y: 220, distance: 11.3
drag, startPoint x: 283, startPoint y: 231, endPoint x: 299, endPoint y: 230, distance: 16.5
drag, startPoint x: 324, startPoint y: 222, endPoint x: 340, endPoint y: 227, distance: 17.3
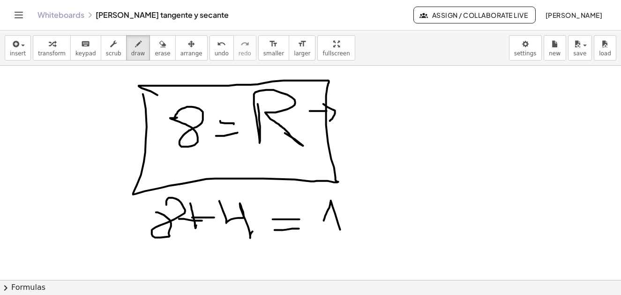
drag, startPoint x: 352, startPoint y: 206, endPoint x: 359, endPoint y: 225, distance: 19.9
drag, startPoint x: 399, startPoint y: 179, endPoint x: 417, endPoint y: 176, distance: 18.1
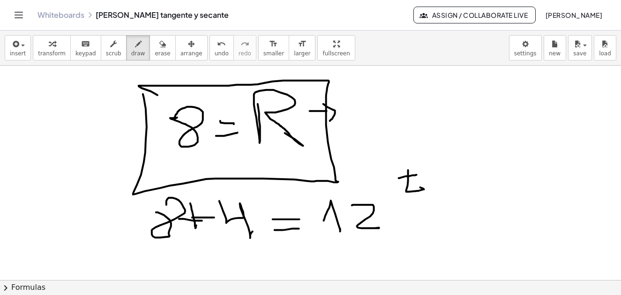
drag, startPoint x: 400, startPoint y: 167, endPoint x: 419, endPoint y: 166, distance: 18.4
drag, startPoint x: 434, startPoint y: 168, endPoint x: 437, endPoint y: 181, distance: 13.0
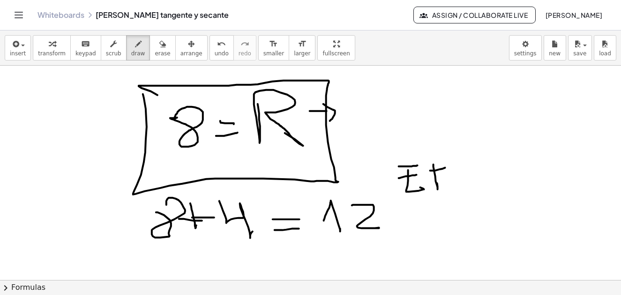
drag, startPoint x: 430, startPoint y: 172, endPoint x: 452, endPoint y: 168, distance: 21.8
drag, startPoint x: 435, startPoint y: 180, endPoint x: 452, endPoint y: 180, distance: 16.4
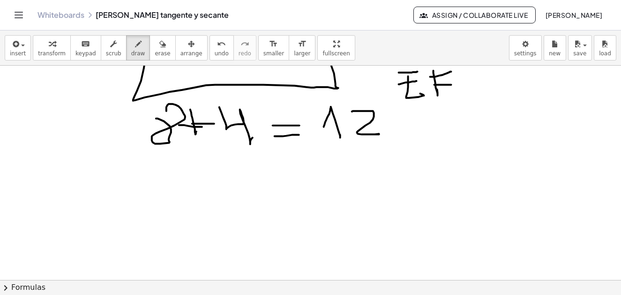
scroll to position [2290, 0]
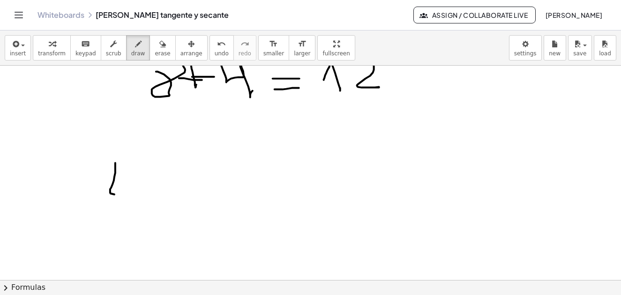
drag, startPoint x: 115, startPoint y: 170, endPoint x: 127, endPoint y: 188, distance: 21.1
drag, startPoint x: 109, startPoint y: 174, endPoint x: 127, endPoint y: 172, distance: 17.4
drag, startPoint x: 118, startPoint y: 163, endPoint x: 134, endPoint y: 163, distance: 15.9
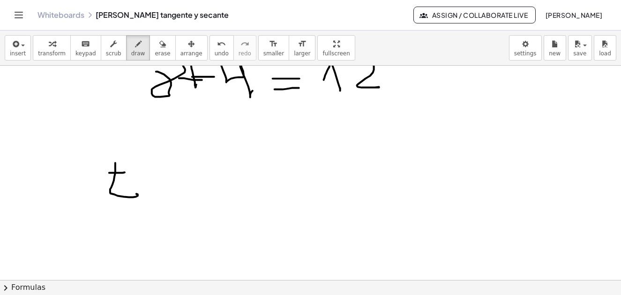
drag, startPoint x: 150, startPoint y: 162, endPoint x: 155, endPoint y: 179, distance: 18.1
drag, startPoint x: 140, startPoint y: 168, endPoint x: 162, endPoint y: 165, distance: 22.7
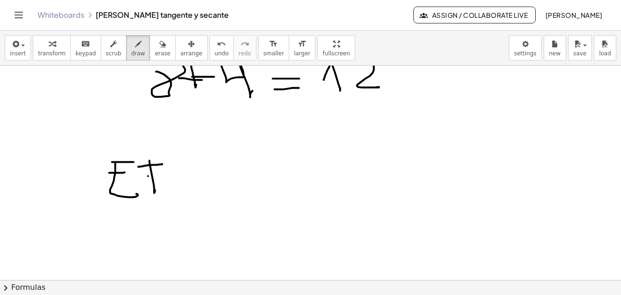
drag, startPoint x: 148, startPoint y: 177, endPoint x: 169, endPoint y: 176, distance: 20.7
drag, startPoint x: 192, startPoint y: 177, endPoint x: 205, endPoint y: 179, distance: 13.7
drag, startPoint x: 198, startPoint y: 186, endPoint x: 215, endPoint y: 186, distance: 17.3
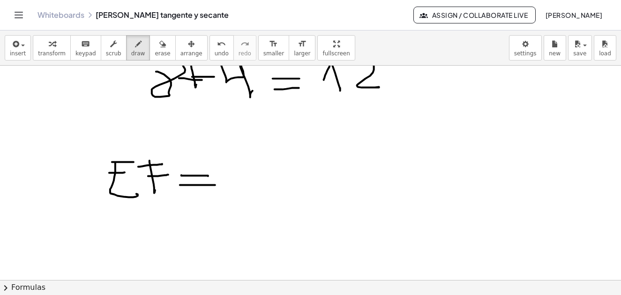
drag, startPoint x: 248, startPoint y: 170, endPoint x: 275, endPoint y: 181, distance: 28.6
drag, startPoint x: 298, startPoint y: 184, endPoint x: 304, endPoint y: 175, distance: 10.8
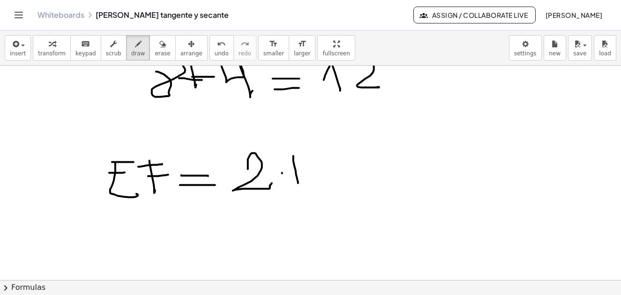
drag, startPoint x: 312, startPoint y: 158, endPoint x: 347, endPoint y: 183, distance: 43.0
drag, startPoint x: 357, startPoint y: 173, endPoint x: 373, endPoint y: 173, distance: 16.4
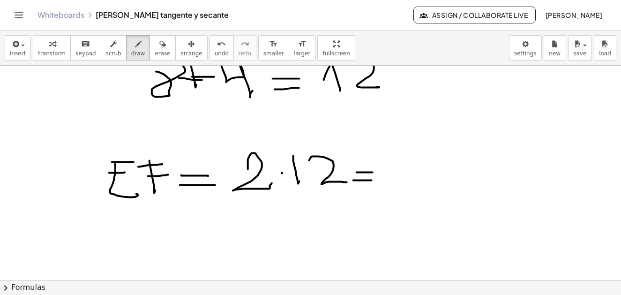
drag, startPoint x: 372, startPoint y: 181, endPoint x: 384, endPoint y: 173, distance: 14.7
drag, startPoint x: 396, startPoint y: 158, endPoint x: 428, endPoint y: 169, distance: 33.4
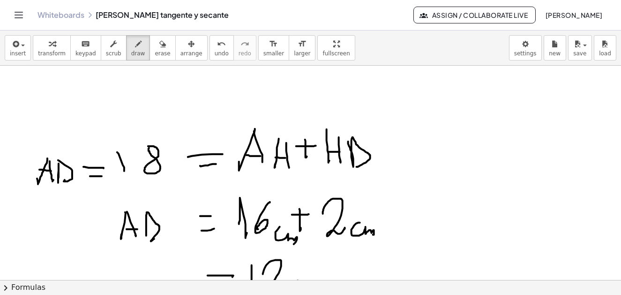
scroll to position [1118, 0]
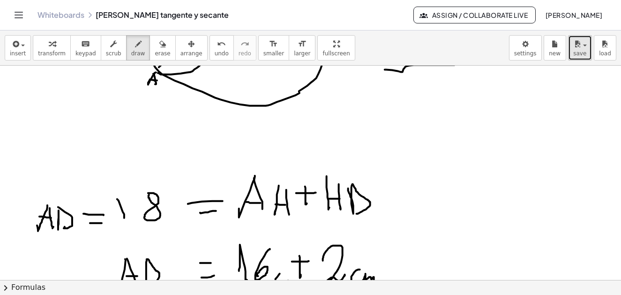
click at [580, 46] on icon "button" at bounding box center [577, 43] width 8 height 11
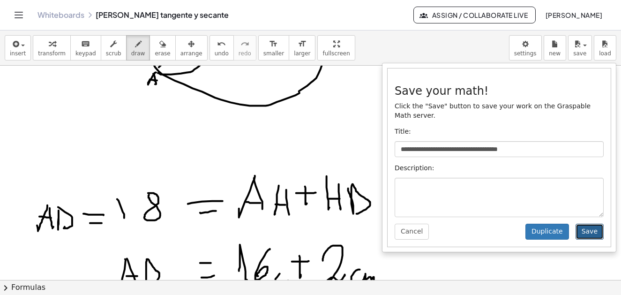
click at [598, 226] on button "Save" at bounding box center [590, 232] width 28 height 16
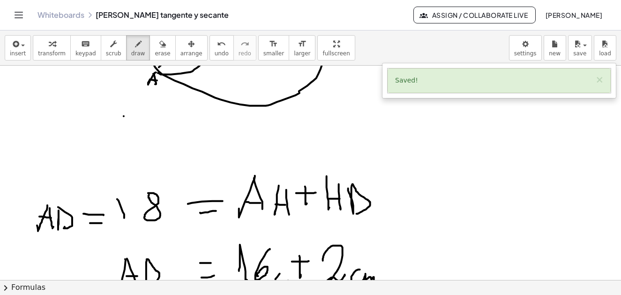
click at [124, 117] on div at bounding box center [379, 232] width 758 height 2571
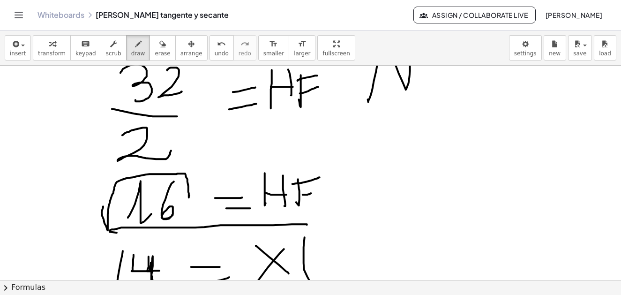
scroll to position [1540, 0]
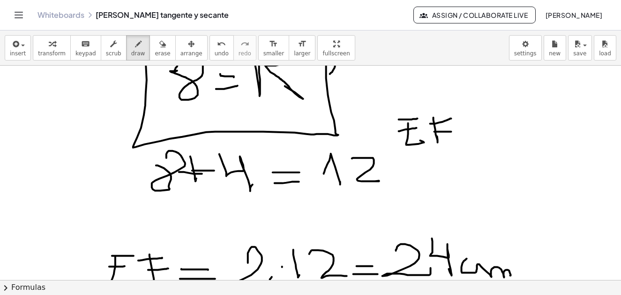
scroll to position [2244, 0]
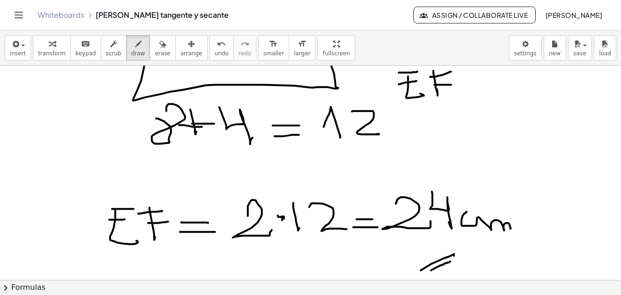
drag, startPoint x: 280, startPoint y: 218, endPoint x: 283, endPoint y: 213, distance: 5.7
drag, startPoint x: 281, startPoint y: 210, endPoint x: 283, endPoint y: 223, distance: 13.3
drag, startPoint x: 271, startPoint y: 220, endPoint x: 290, endPoint y: 220, distance: 18.3
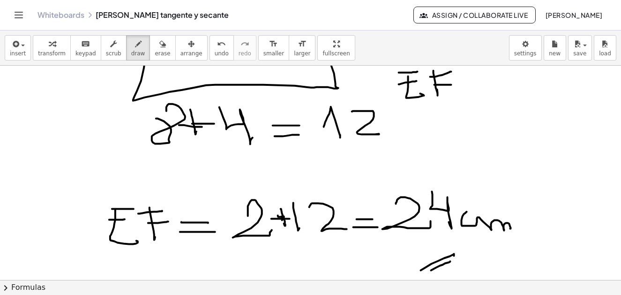
drag, startPoint x: 275, startPoint y: 216, endPoint x: 291, endPoint y: 223, distance: 17.9
drag, startPoint x: 285, startPoint y: 214, endPoint x: 279, endPoint y: 227, distance: 14.3
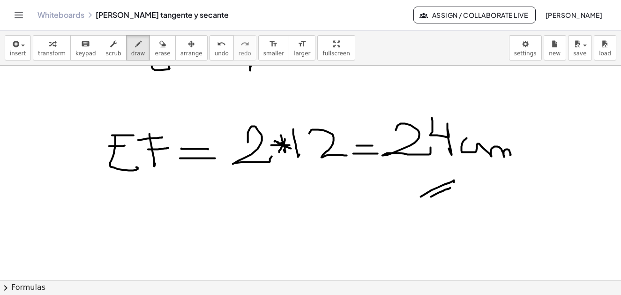
scroll to position [2270, 0]
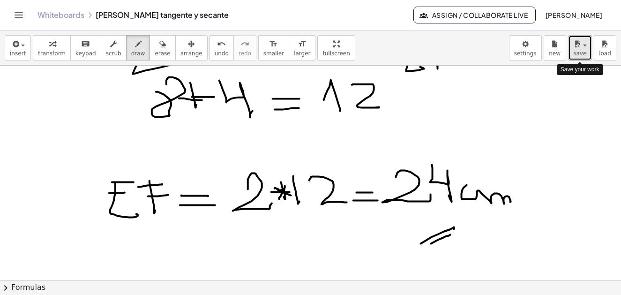
click at [584, 49] on div "button" at bounding box center [580, 43] width 14 height 11
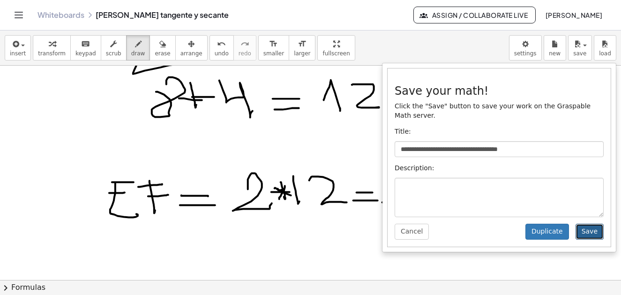
click at [592, 224] on button "Save" at bounding box center [590, 232] width 28 height 16
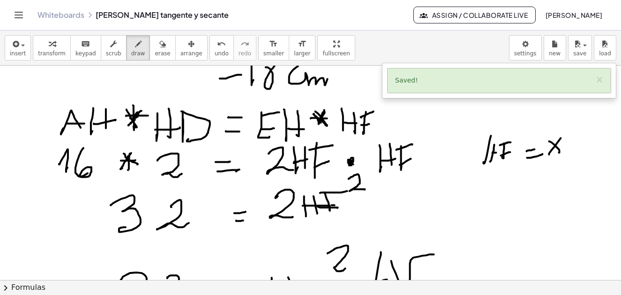
scroll to position [1426, 0]
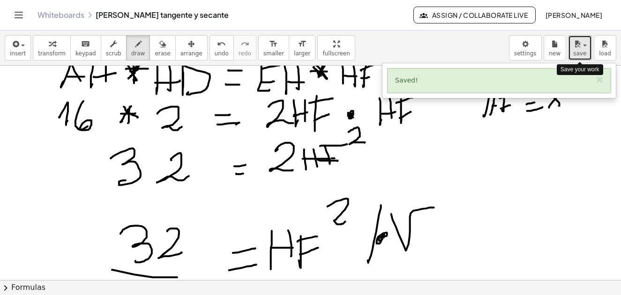
click at [590, 50] on button "save" at bounding box center [580, 47] width 24 height 25
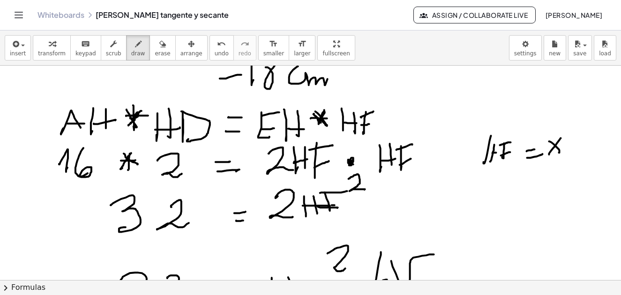
scroll to position [1286, 0]
